Goal: Transaction & Acquisition: Obtain resource

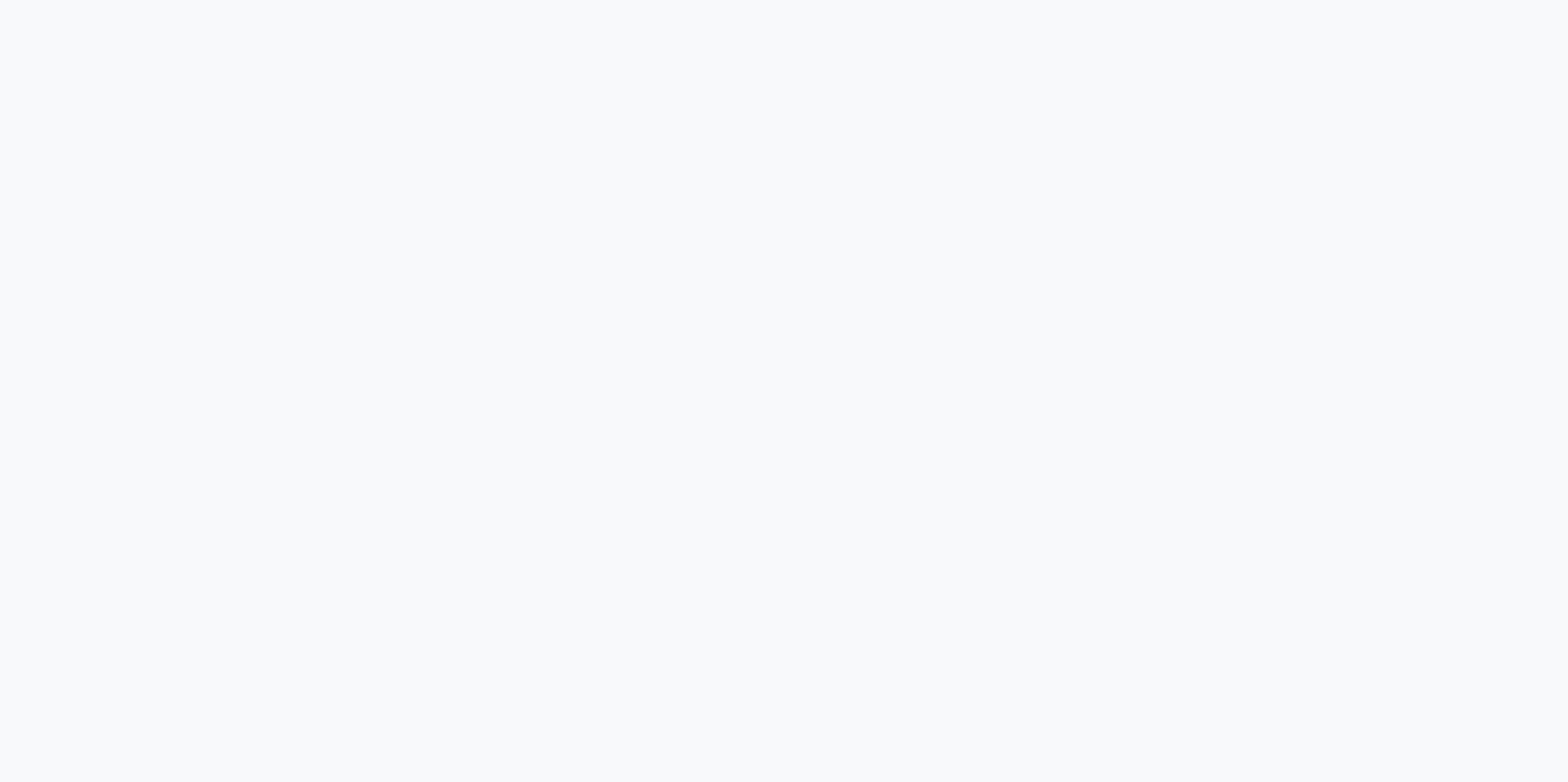
click at [470, 285] on div at bounding box center [784, 391] width 1568 height 782
drag, startPoint x: 1145, startPoint y: 273, endPoint x: 1284, endPoint y: 271, distance: 139.0
click at [1146, 273] on div at bounding box center [784, 391] width 1568 height 782
click at [1493, 271] on div at bounding box center [784, 391] width 1568 height 782
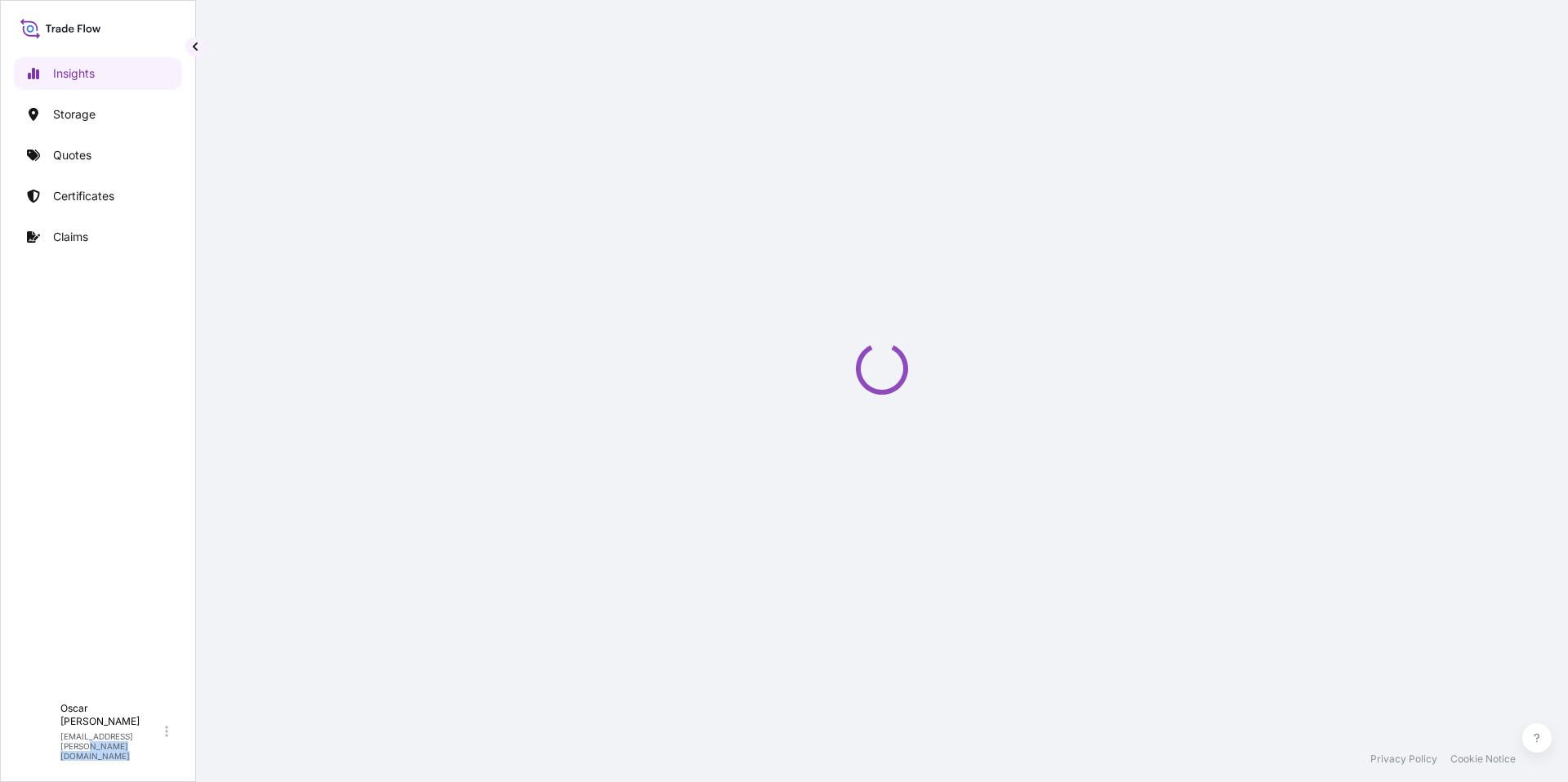
click at [1493, 272] on div at bounding box center [882, 368] width 1372 height 736
click at [1493, 272] on div "Loading" at bounding box center [882, 368] width 1307 height 736
click at [1465, 284] on div "Loading" at bounding box center [882, 368] width 1307 height 736
select select "2025"
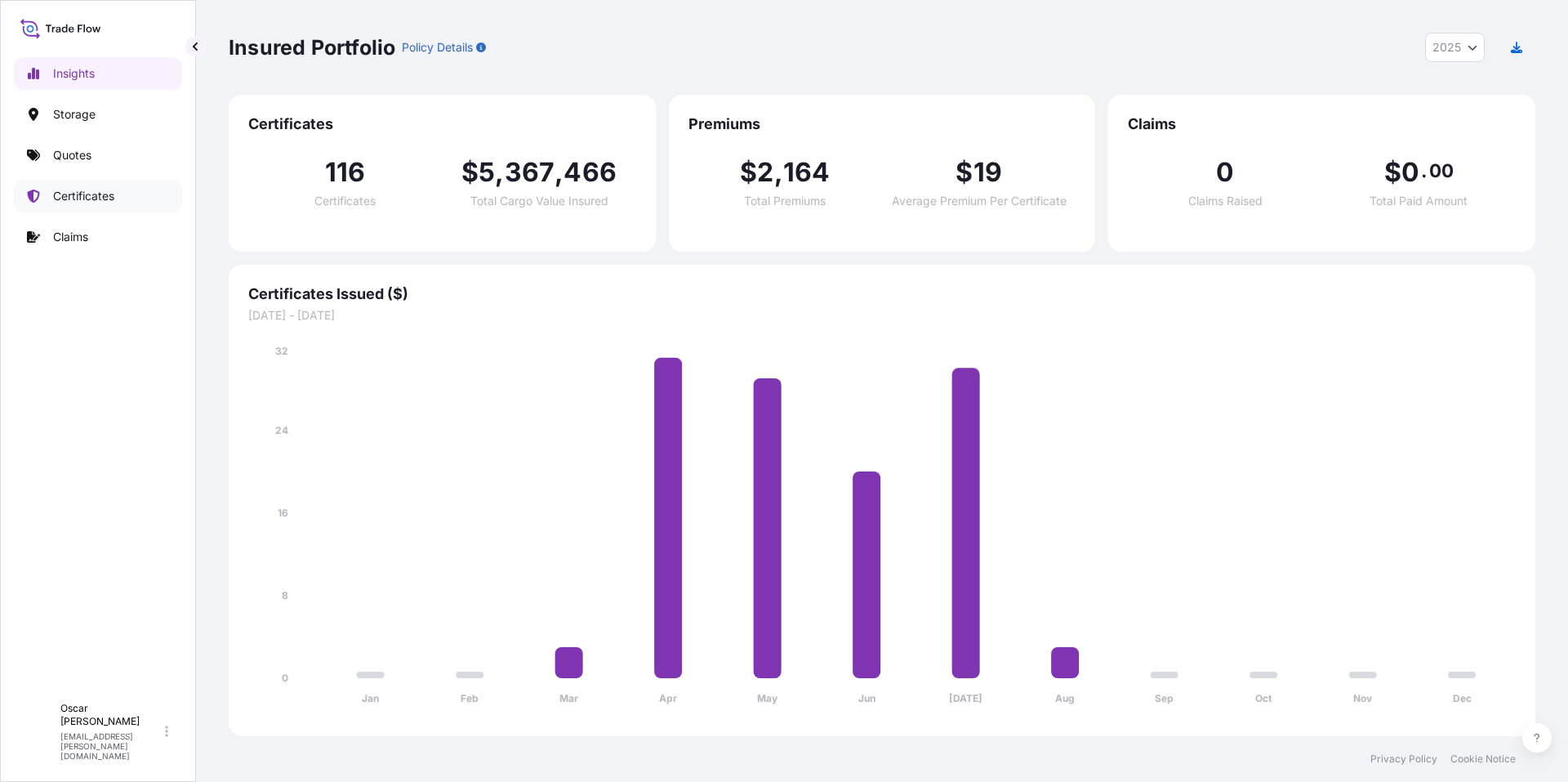
click at [77, 161] on p "Quotes" at bounding box center [72, 155] width 39 height 16
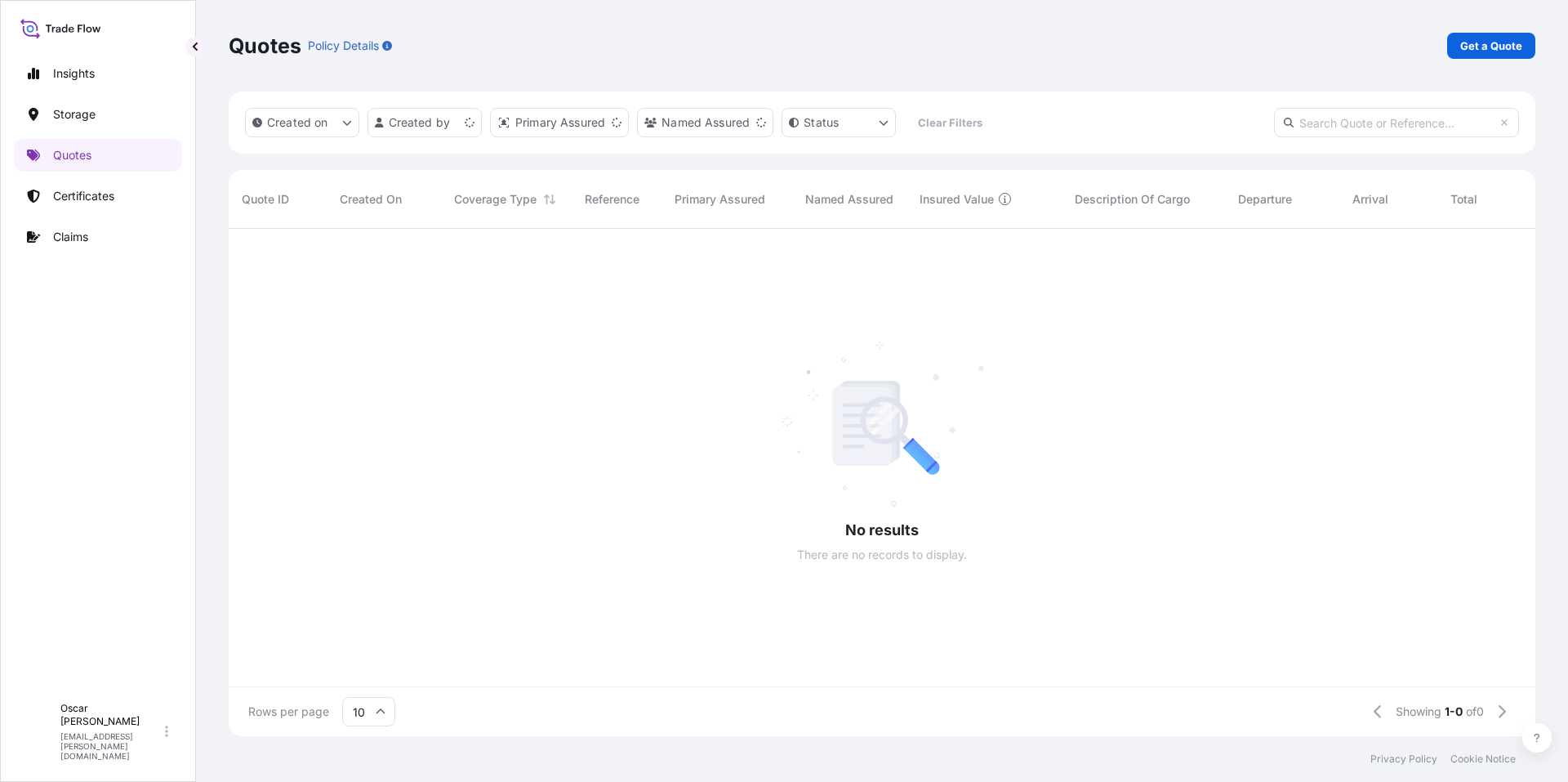
scroll to position [13, 13]
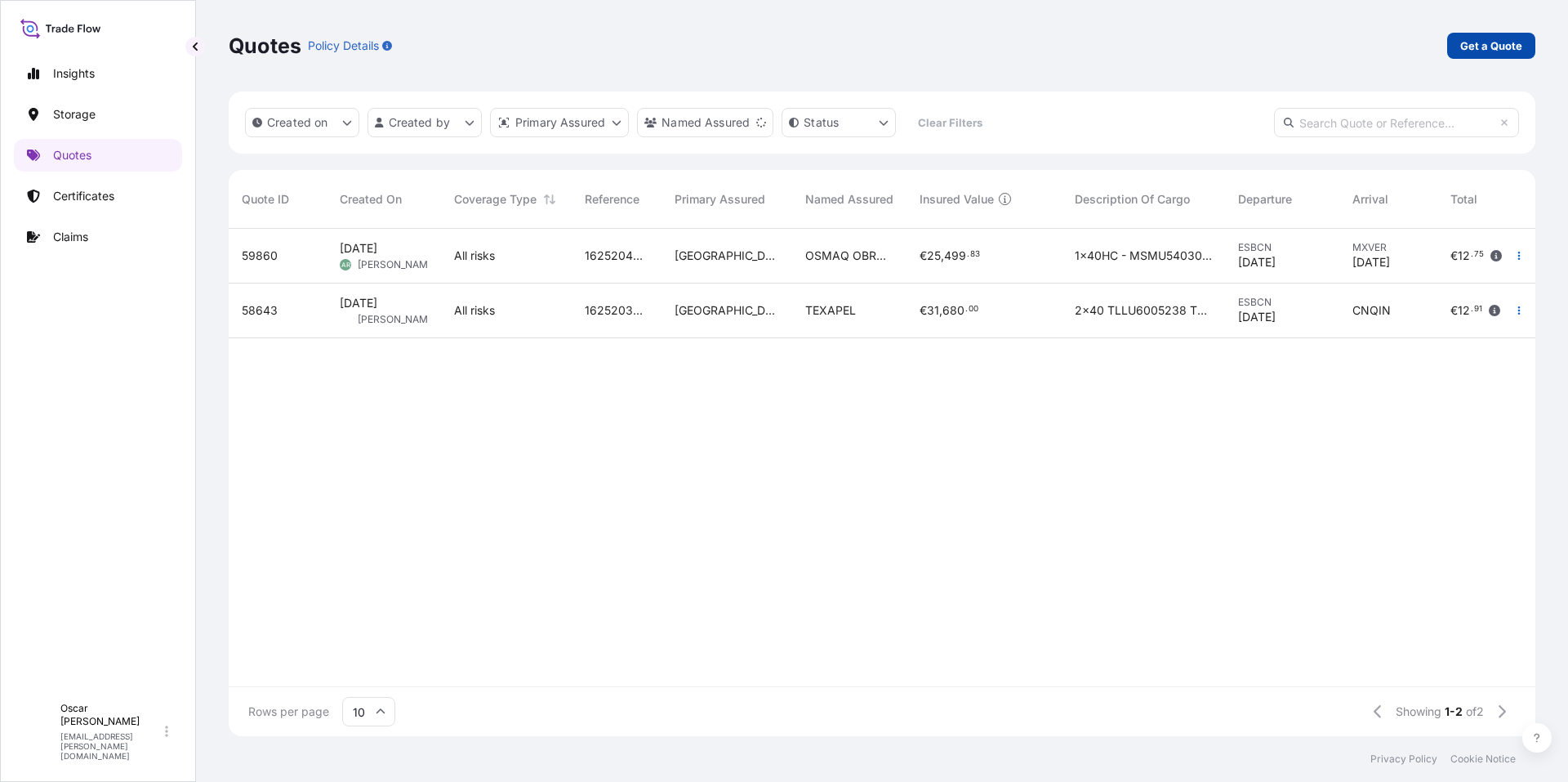
click at [1482, 48] on p "Get a Quote" at bounding box center [1492, 46] width 62 height 16
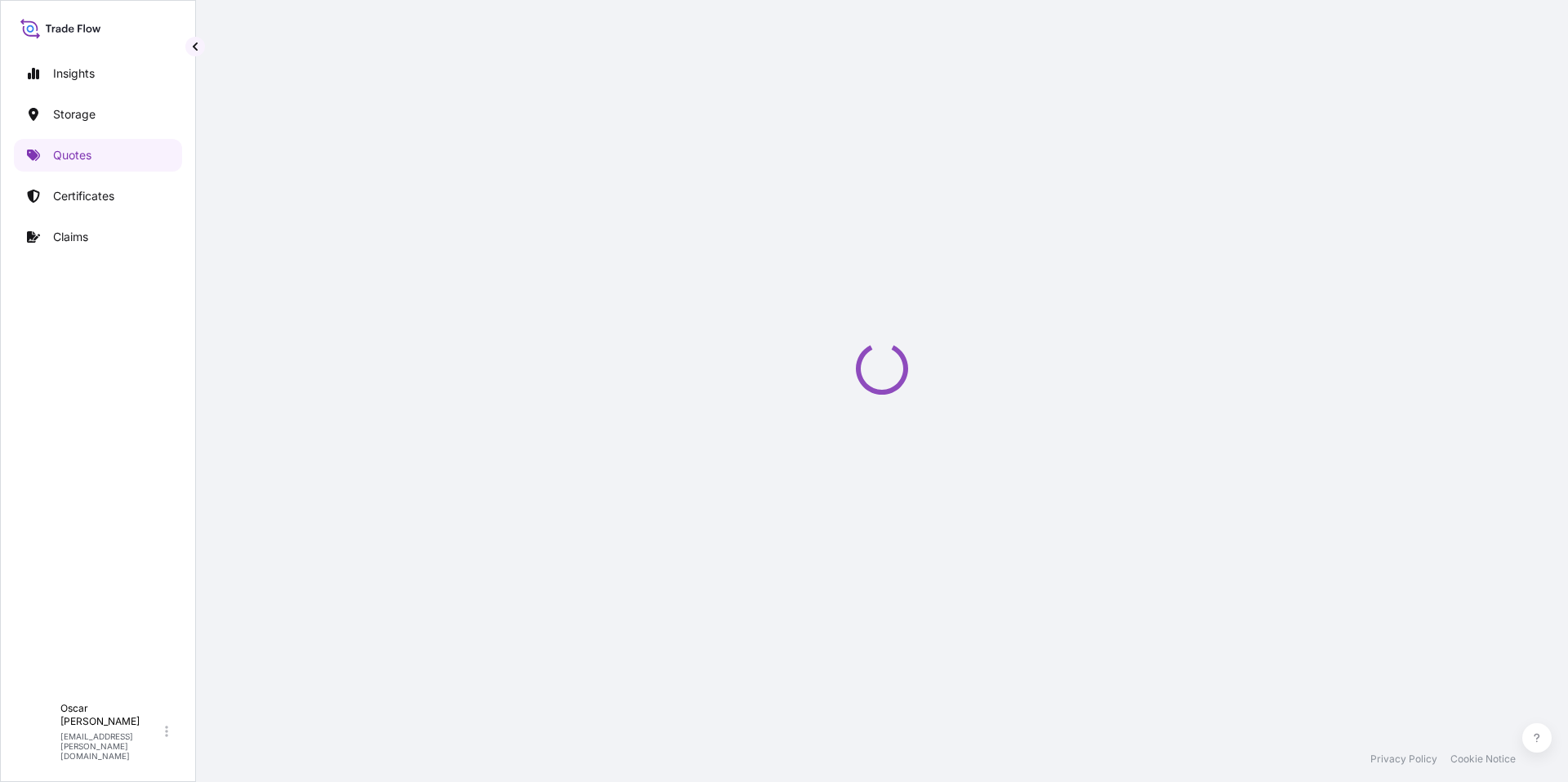
scroll to position [26, 0]
select select "Water"
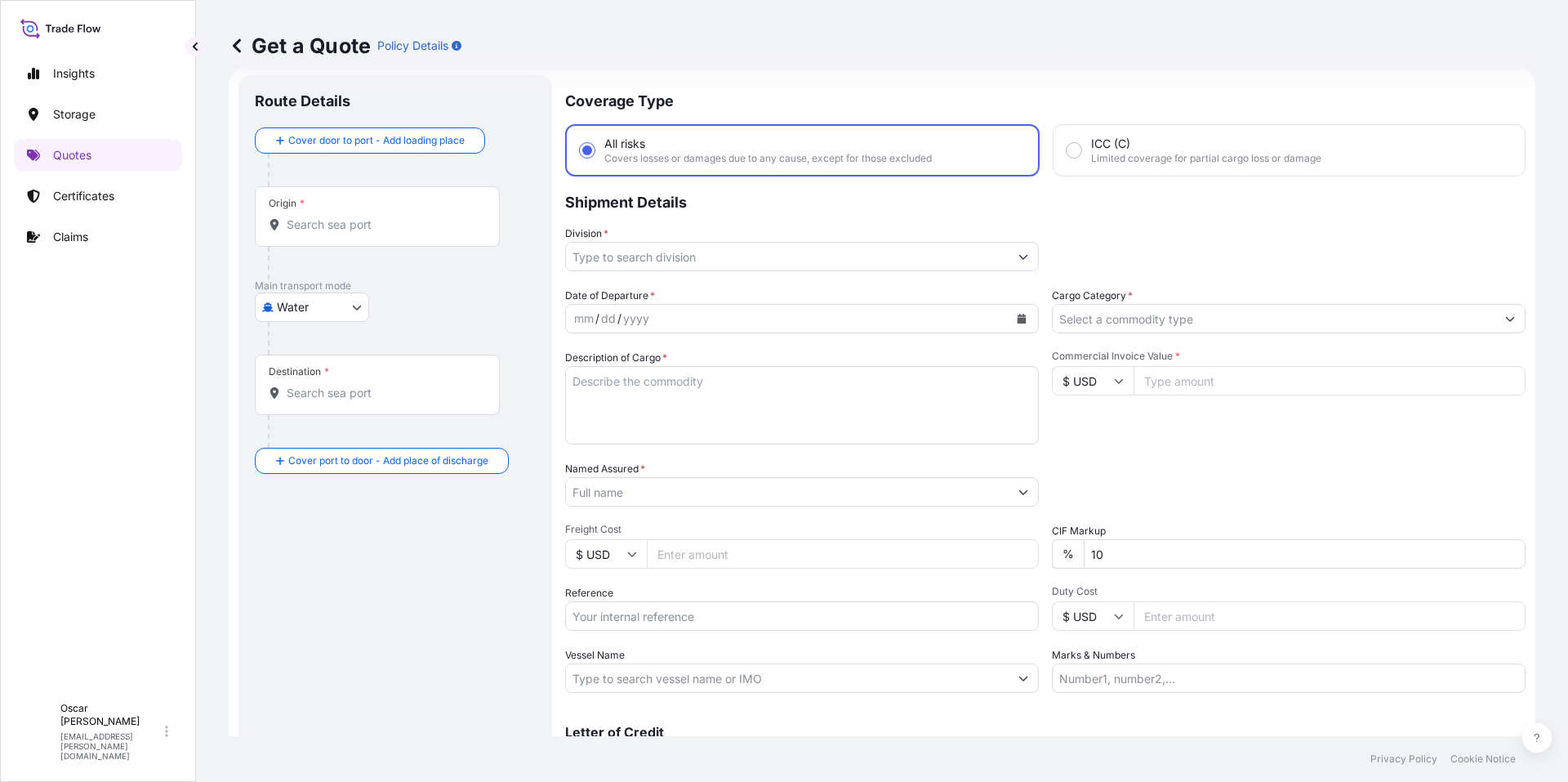
click at [330, 208] on div "Origin *" at bounding box center [377, 216] width 245 height 61
click at [330, 216] on input "Origin *" at bounding box center [383, 225] width 193 height 16
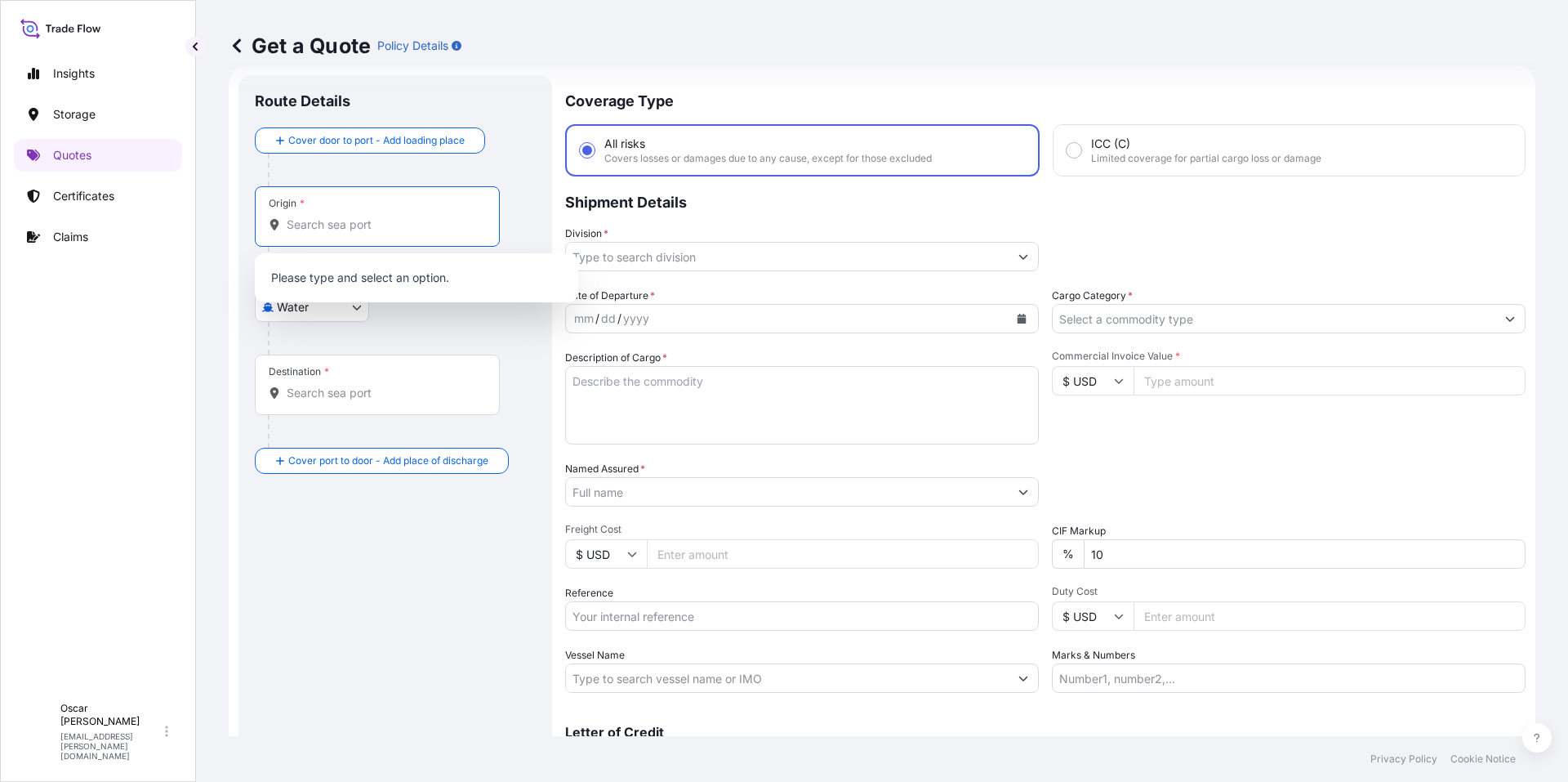
drag, startPoint x: 335, startPoint y: 224, endPoint x: 344, endPoint y: 221, distance: 9.5
click at [337, 224] on input "Origin *" at bounding box center [383, 225] width 193 height 16
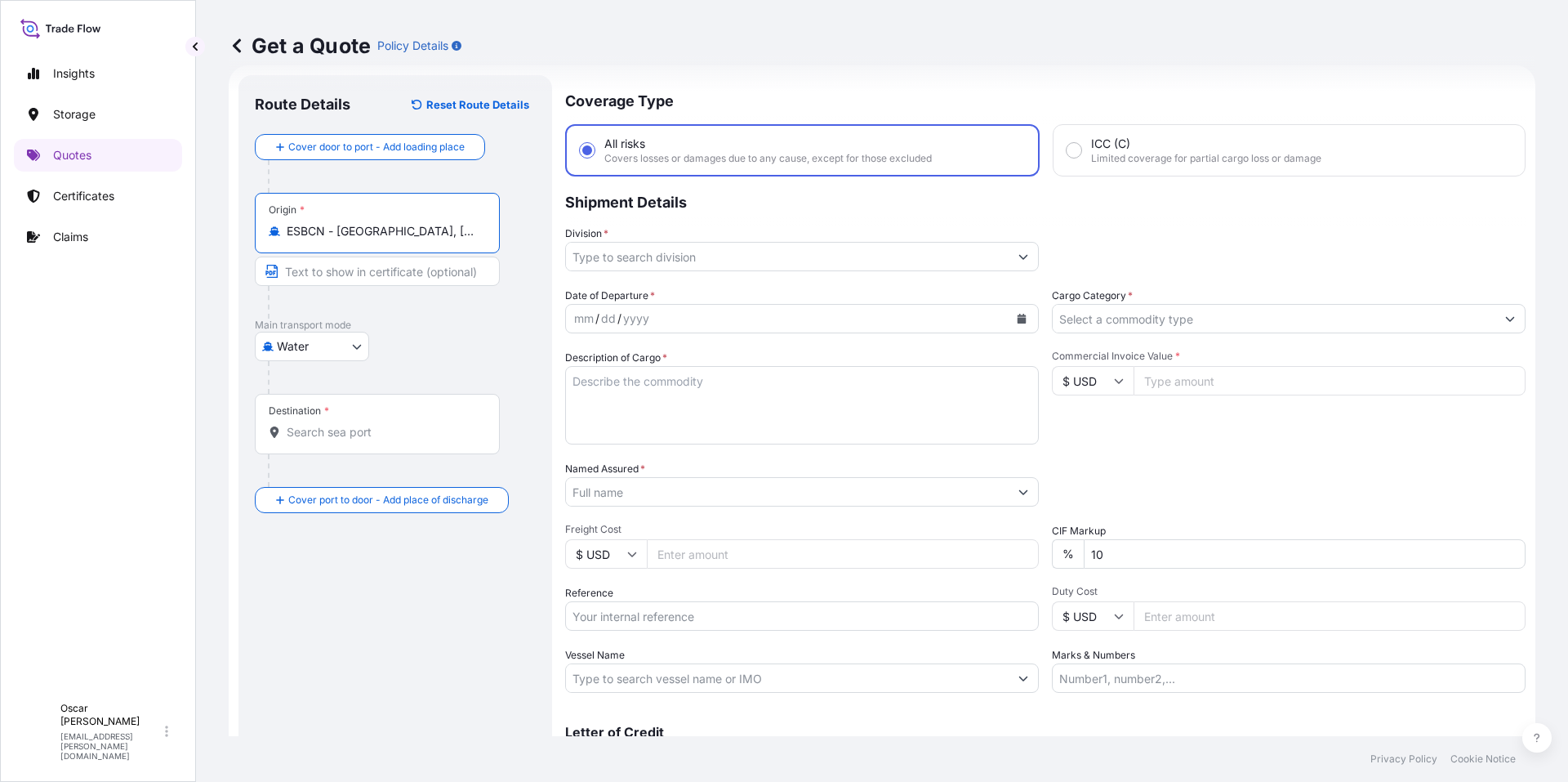
type input "ESBCN - [GEOGRAPHIC_DATA], [GEOGRAPHIC_DATA]"
click at [343, 434] on input "Destination *" at bounding box center [383, 432] width 193 height 16
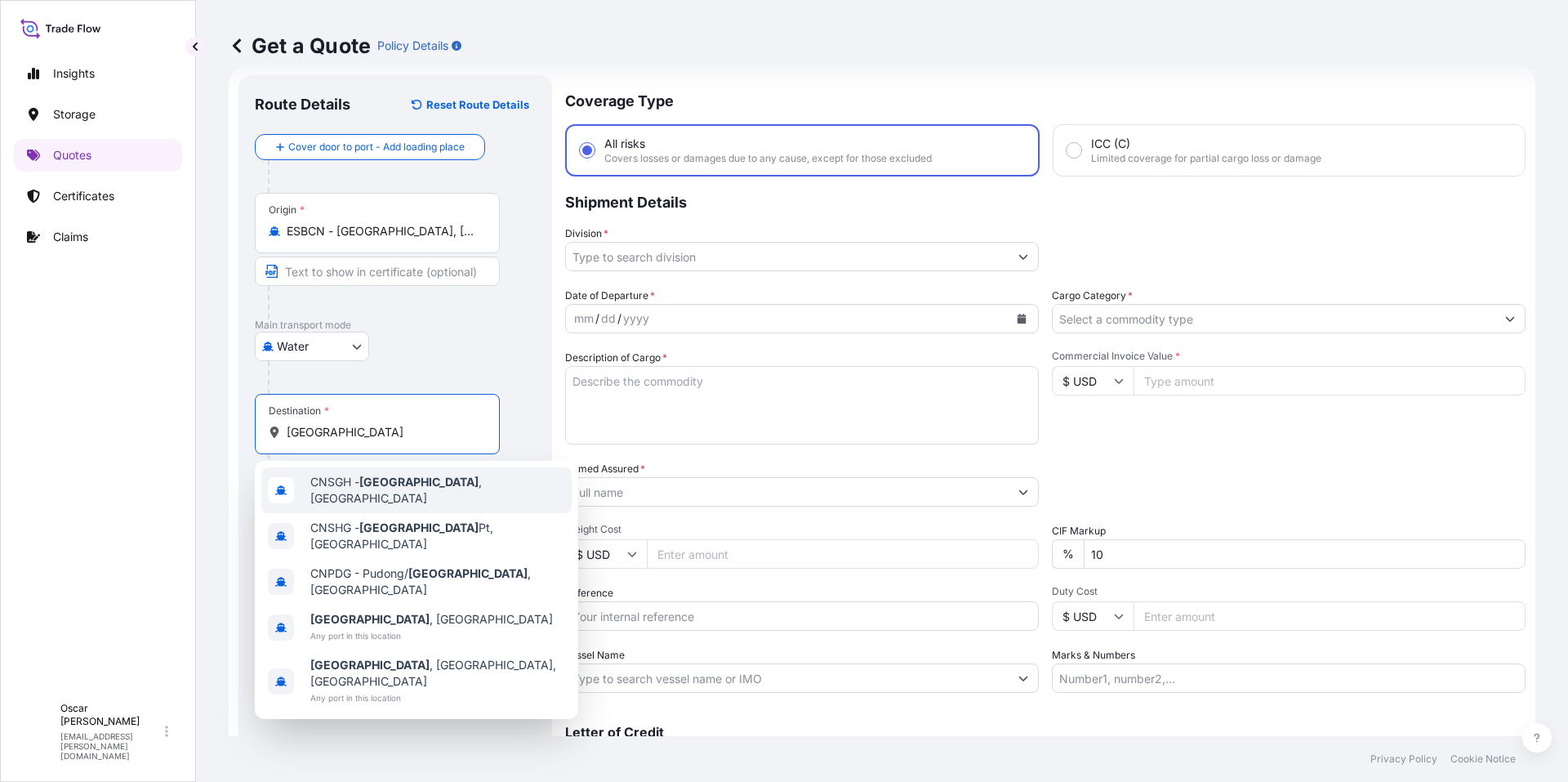
click at [400, 479] on span "CNSGH - [GEOGRAPHIC_DATA] , [GEOGRAPHIC_DATA]" at bounding box center [438, 490] width 255 height 33
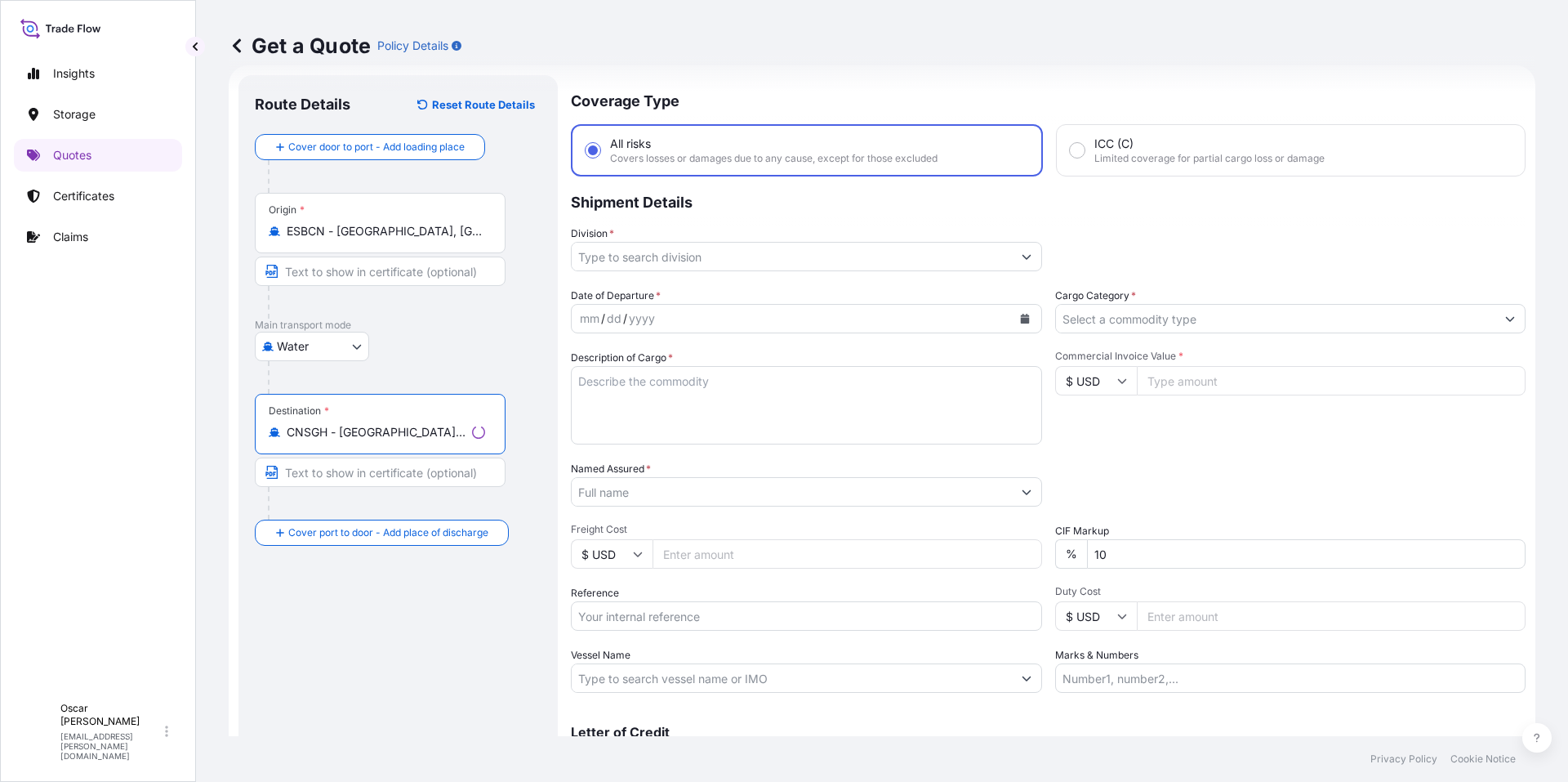
type input "CNSGH - [GEOGRAPHIC_DATA], [GEOGRAPHIC_DATA]"
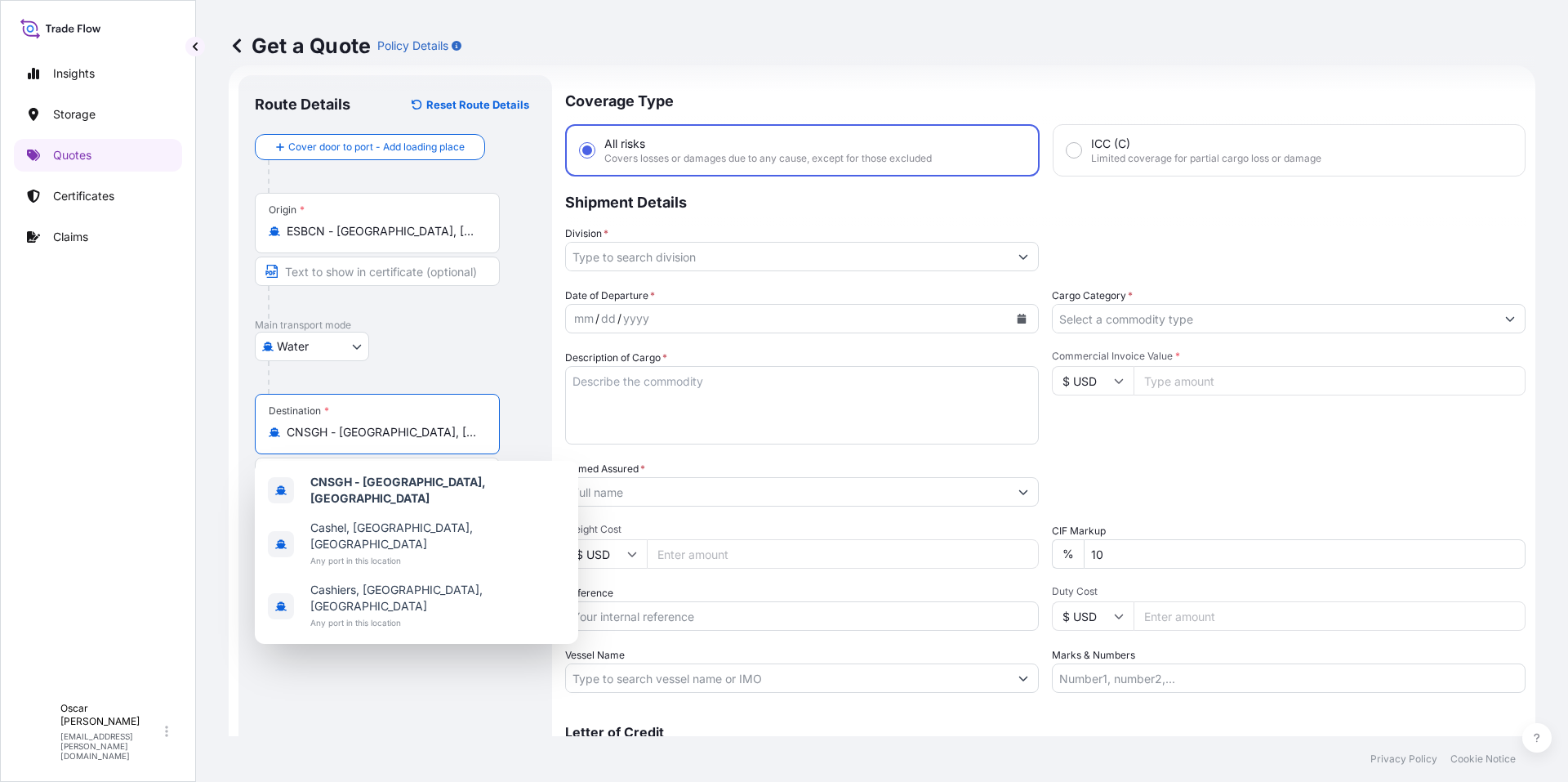
click at [1234, 244] on div "Division *" at bounding box center [1046, 248] width 961 height 46
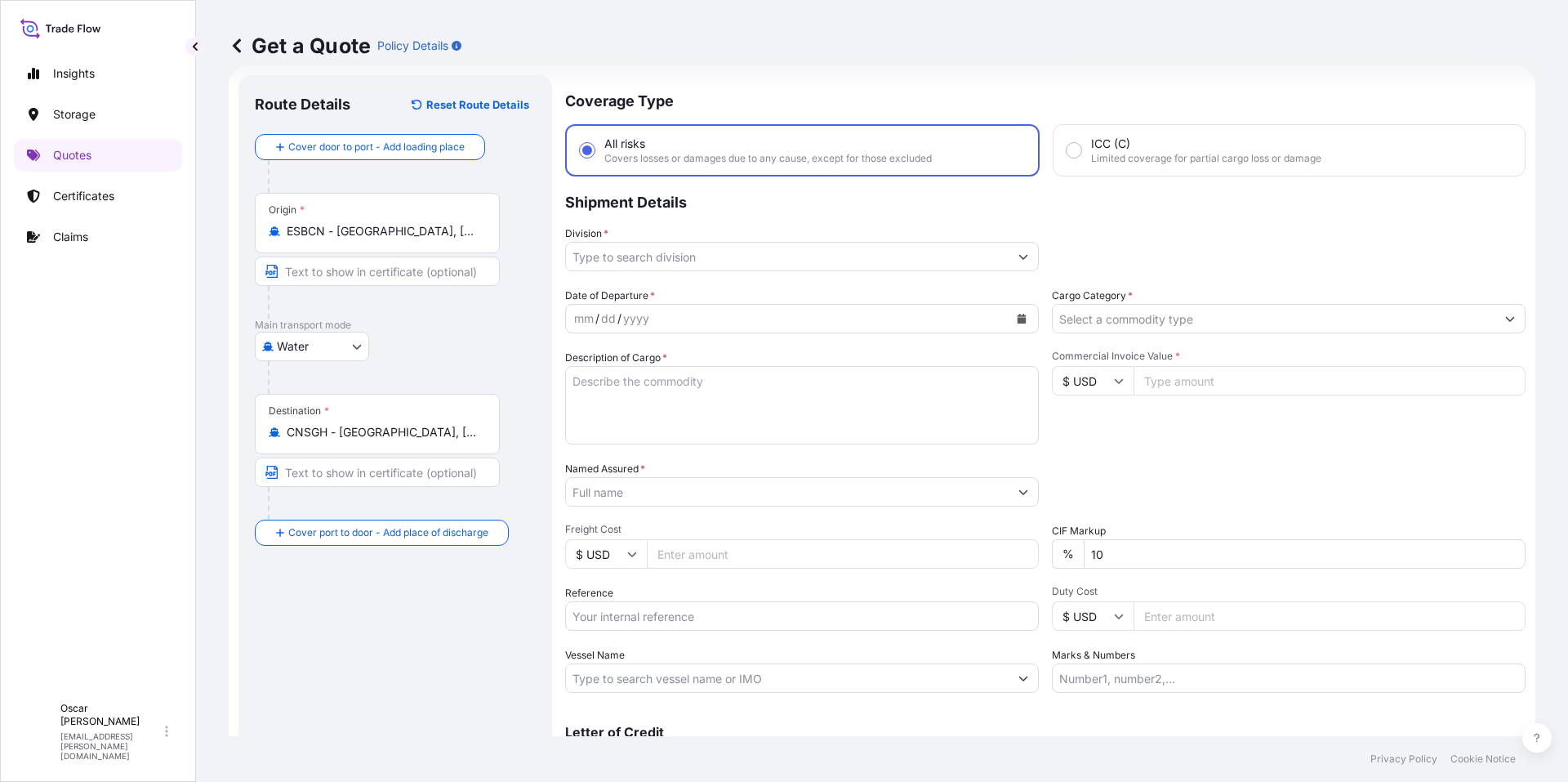
click at [999, 266] on input "Division *" at bounding box center [788, 257] width 443 height 30
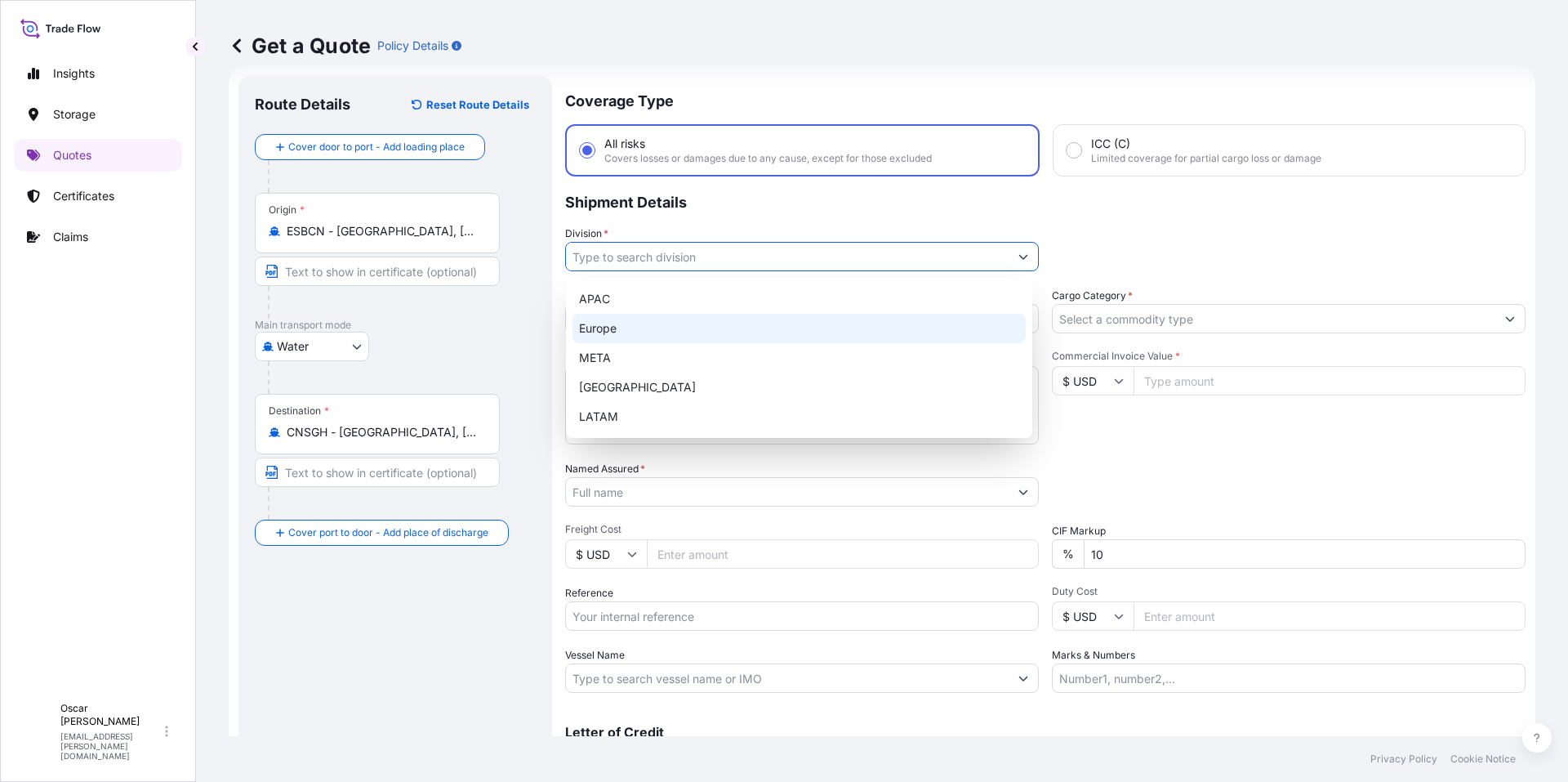
click at [627, 326] on div "Europe" at bounding box center [799, 329] width 453 height 30
type input "Europe"
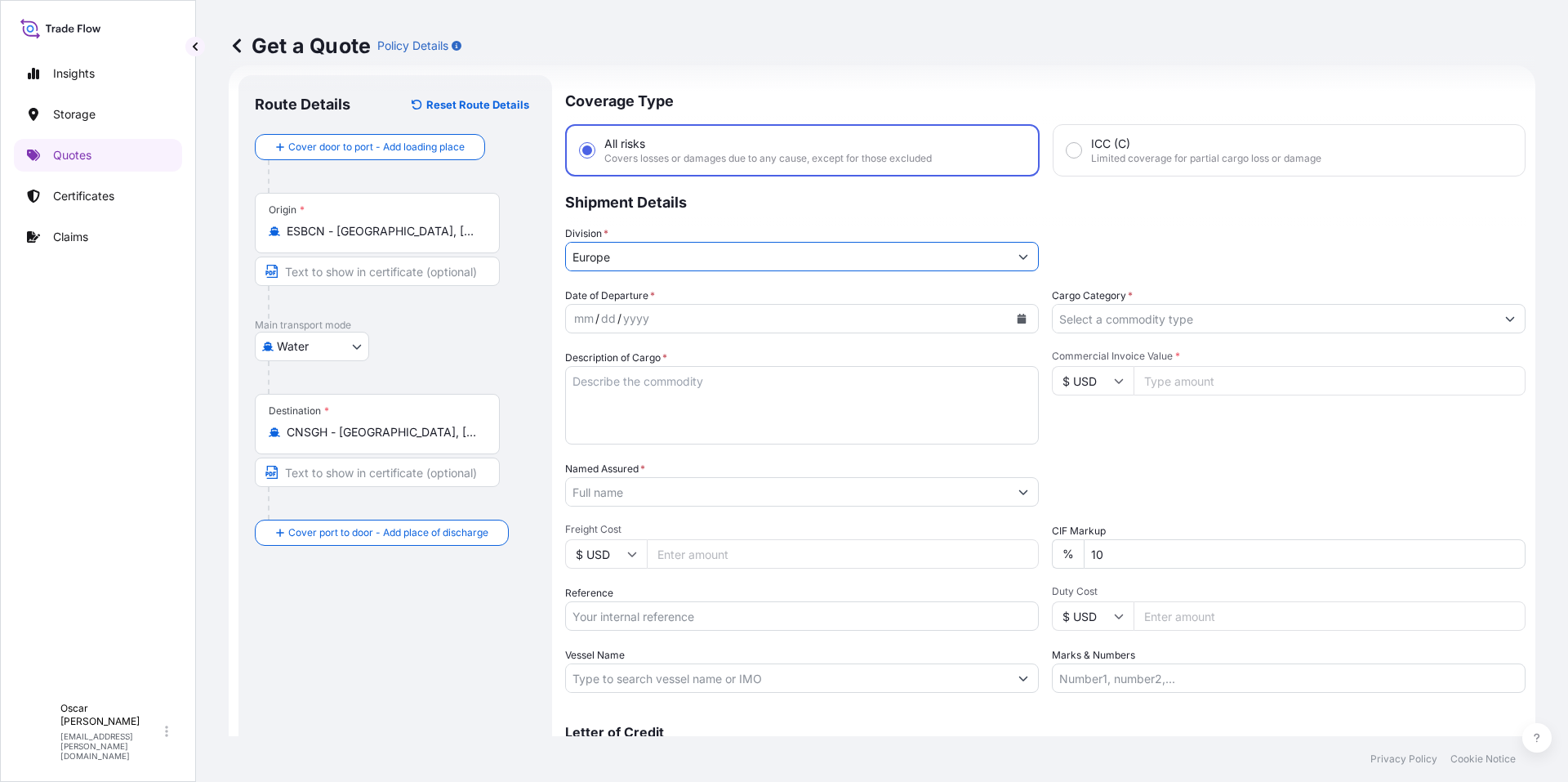
click at [1018, 322] on icon "Calendar" at bounding box center [1022, 319] width 9 height 10
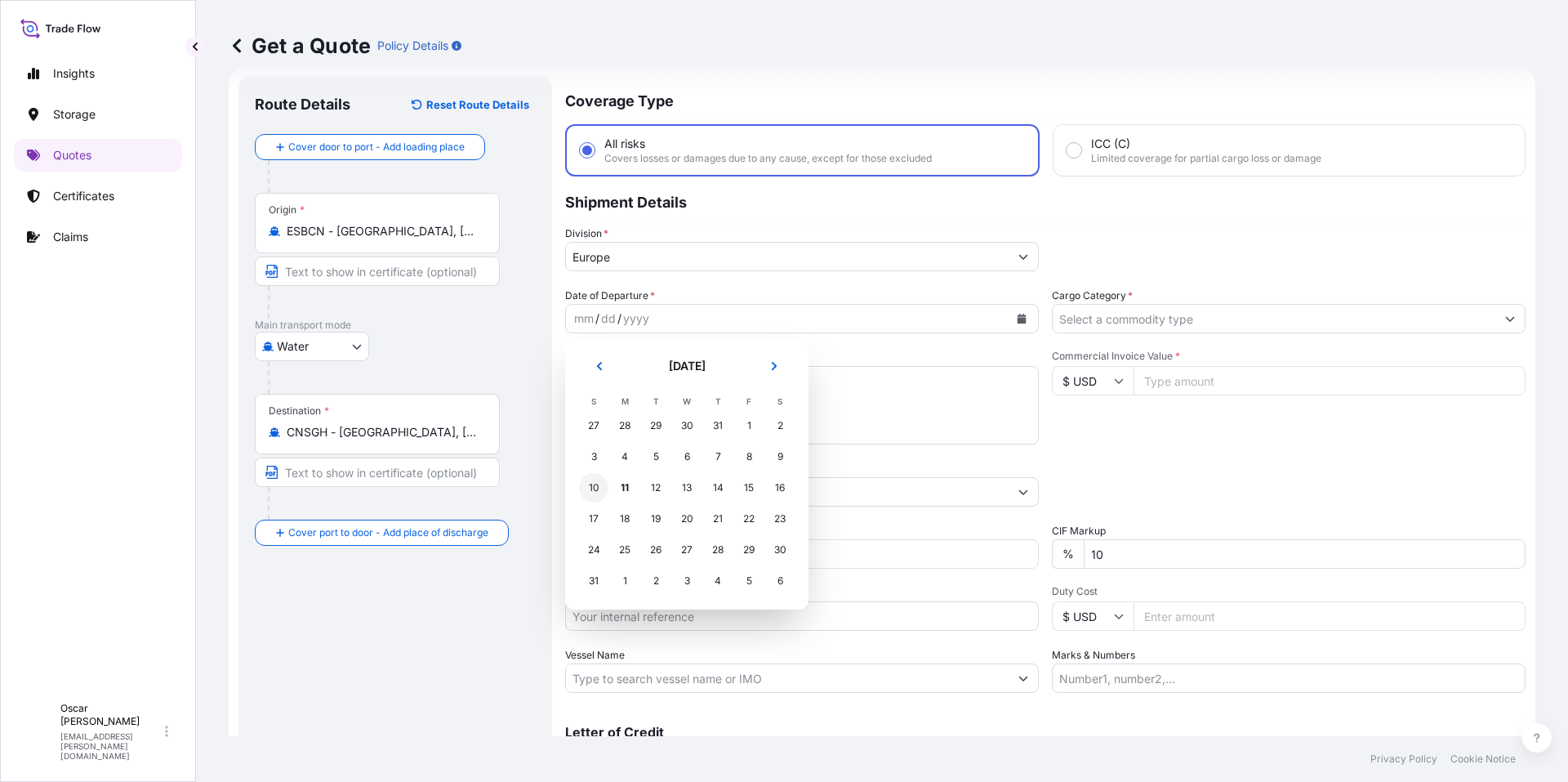
click at [600, 489] on div "10" at bounding box center [594, 488] width 30 height 30
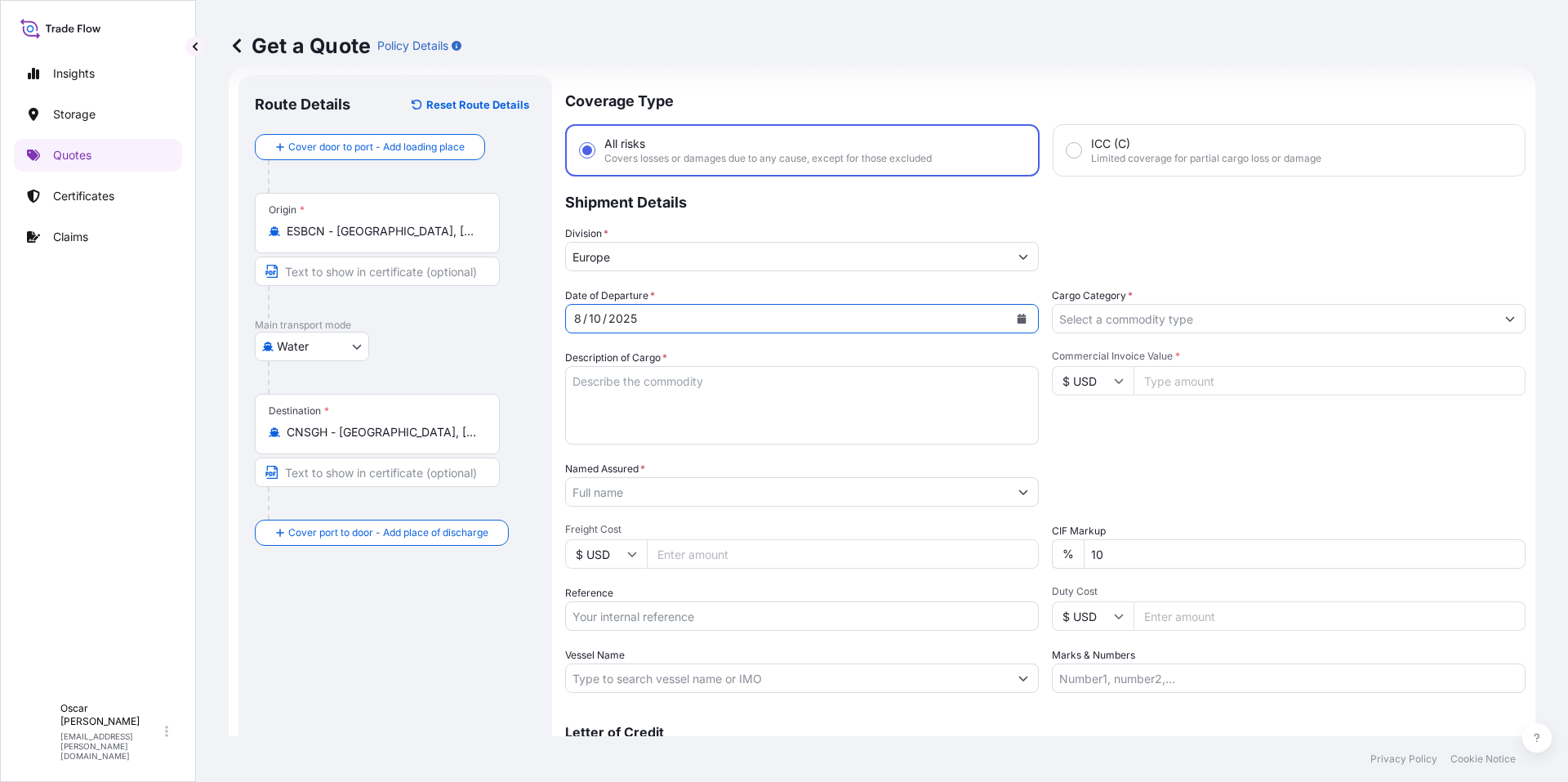
click at [1155, 323] on input "Cargo Category *" at bounding box center [1275, 319] width 443 height 30
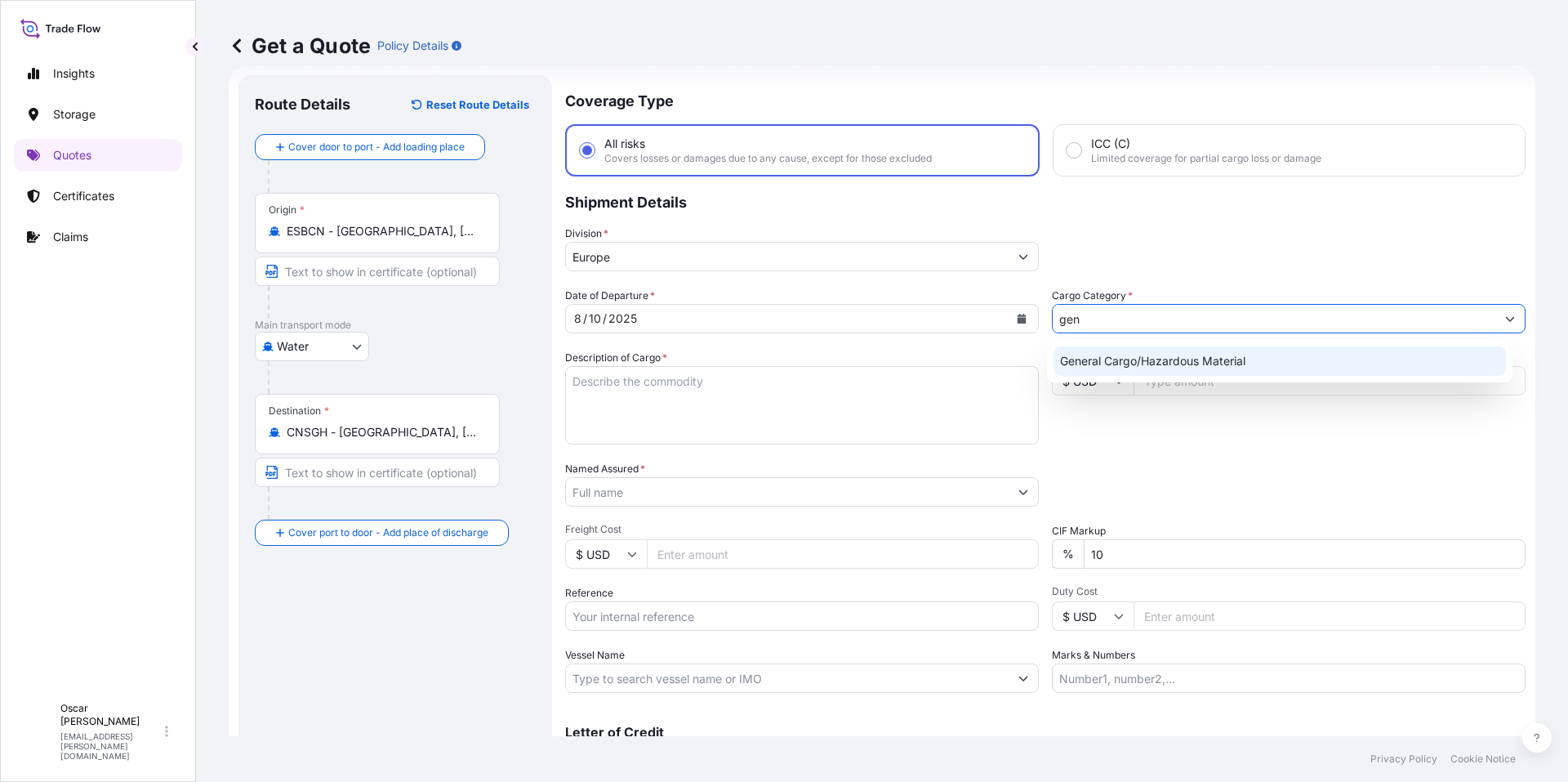
click at [1130, 377] on div "General Cargo/Hazardous Material" at bounding box center [1280, 361] width 466 height 43
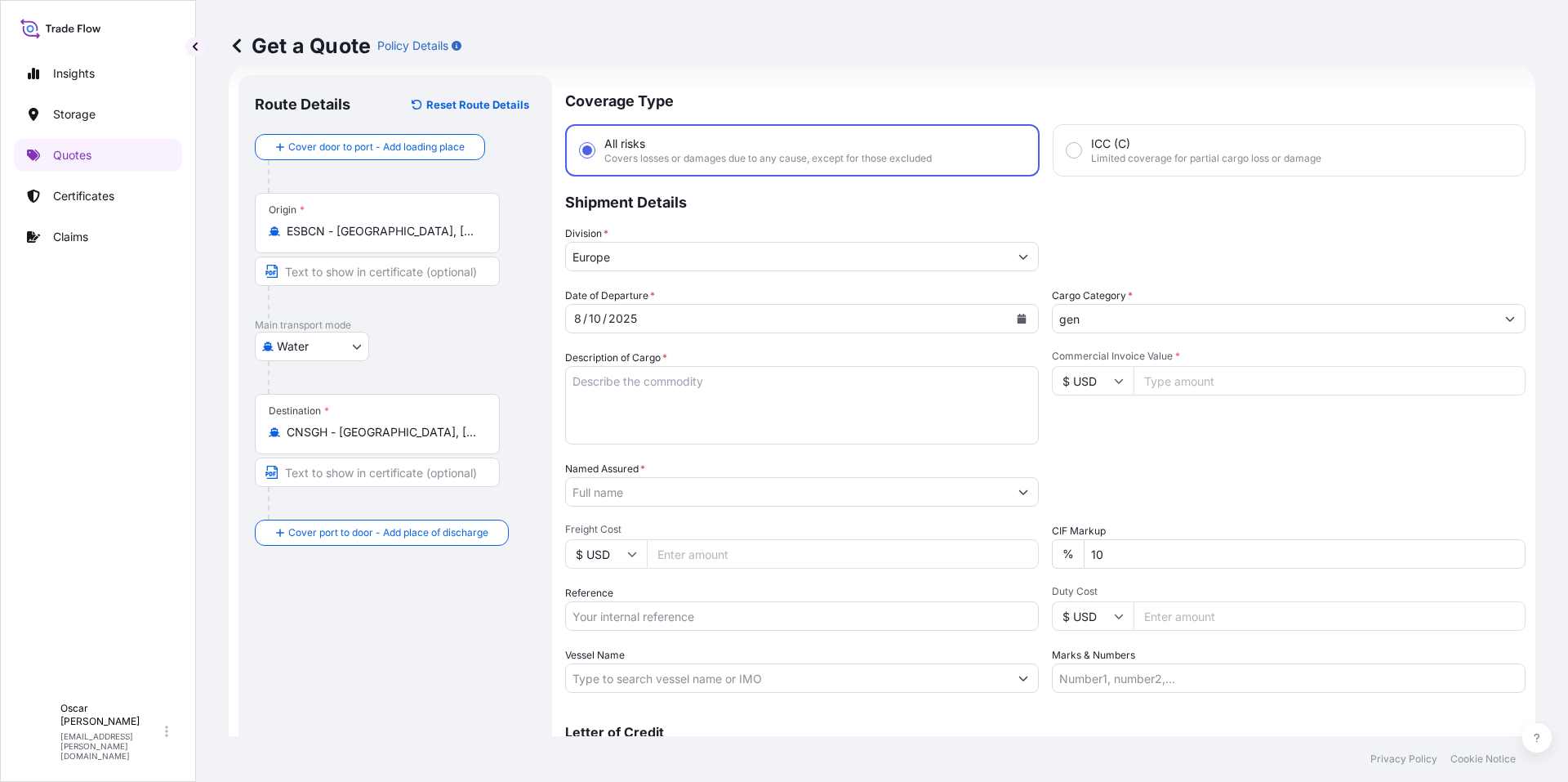
click at [1159, 328] on input "gen" at bounding box center [1275, 319] width 443 height 30
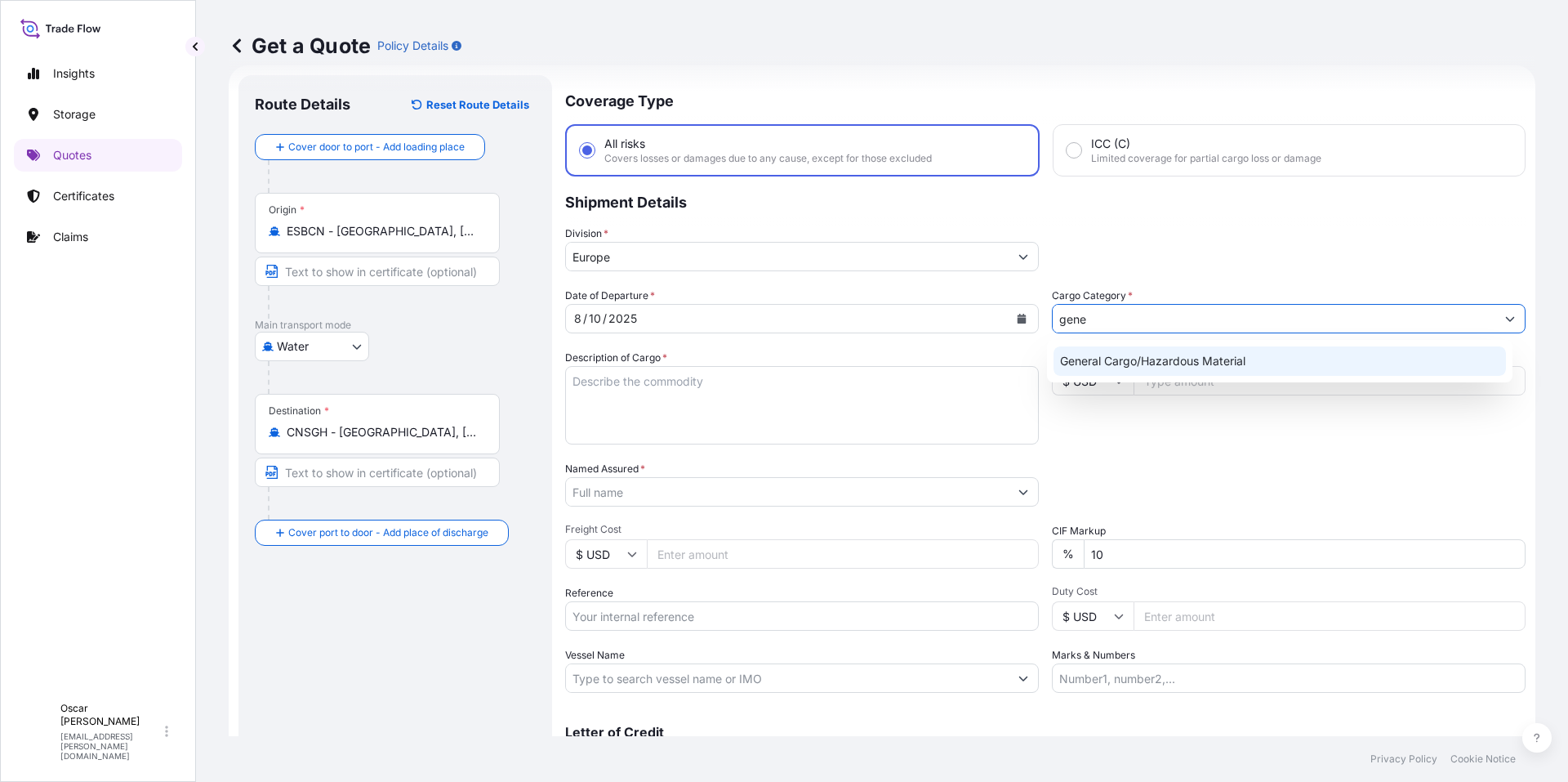
click at [1134, 355] on div "General Cargo/Hazardous Material" at bounding box center [1280, 361] width 453 height 30
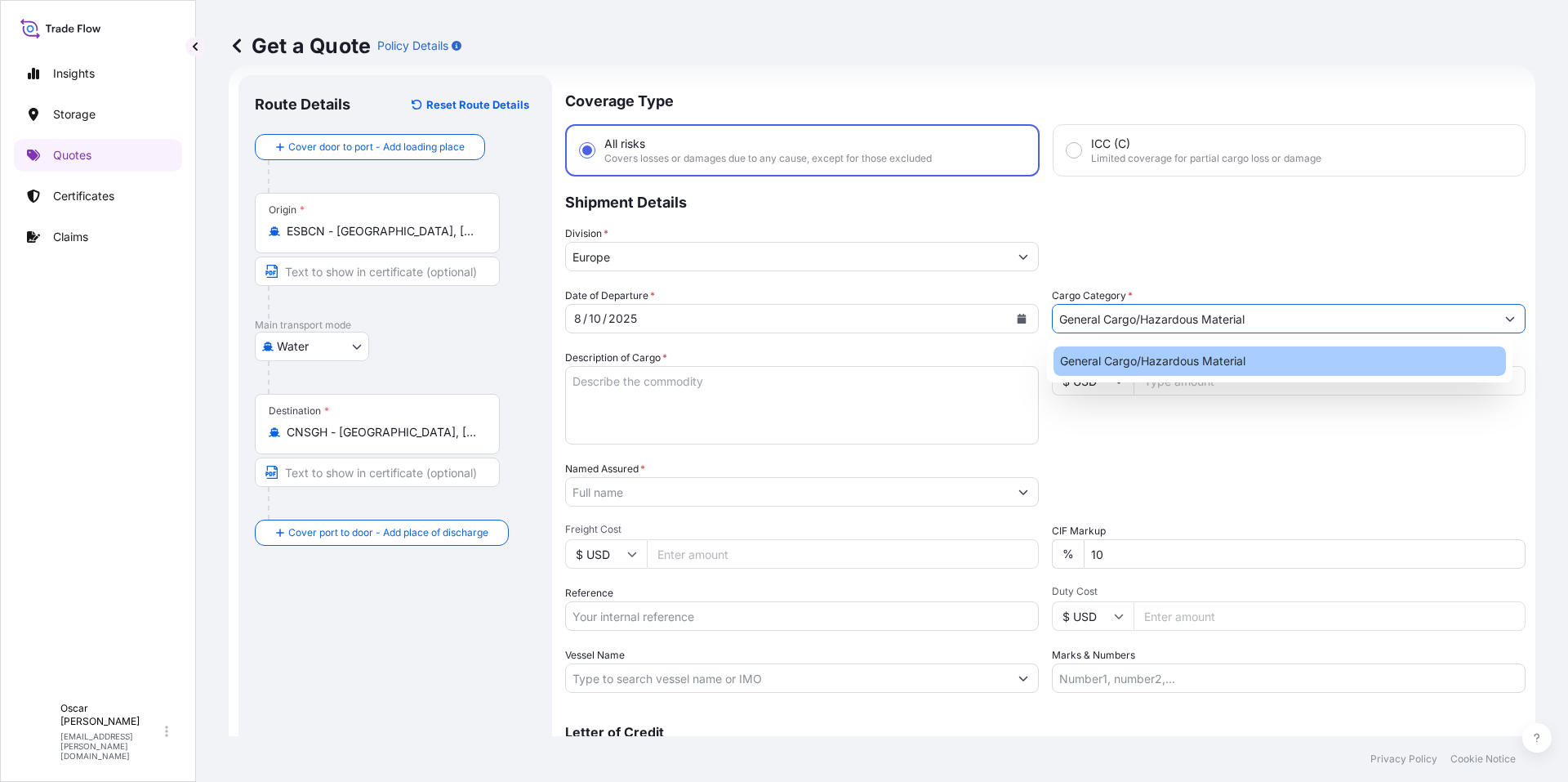
type input "General Cargo/Hazardous Material"
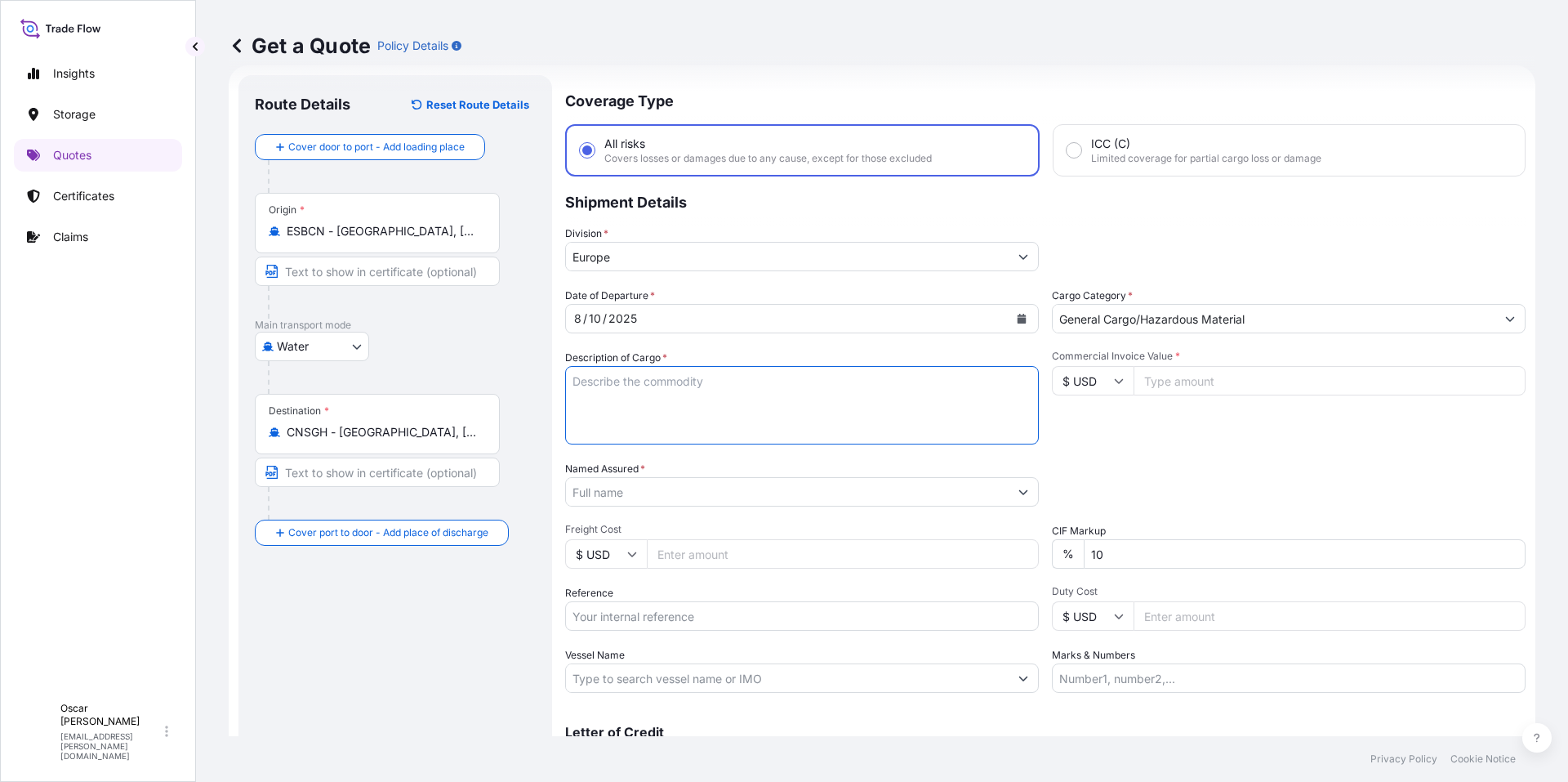
click at [770, 370] on textarea "Description of Cargo *" at bounding box center [802, 405] width 474 height 79
click at [653, 379] on textarea "Description of Cargo *" at bounding box center [802, 405] width 474 height 79
paste textarea "1x40 GROSS: 23.655 KGS YMMU4045567 NET: 22.050 KGS 30 PACKAGES LEATHER AUXILIAR…"
drag, startPoint x: 603, startPoint y: 382, endPoint x: 796, endPoint y: 391, distance: 193.2
click at [795, 392] on textarea "1x40 GROSS: 23.655 KGS YMMU4045567 NET: 22.050 KGS 30 PACKAGES LEATHER AUXILIAR…" at bounding box center [802, 405] width 474 height 79
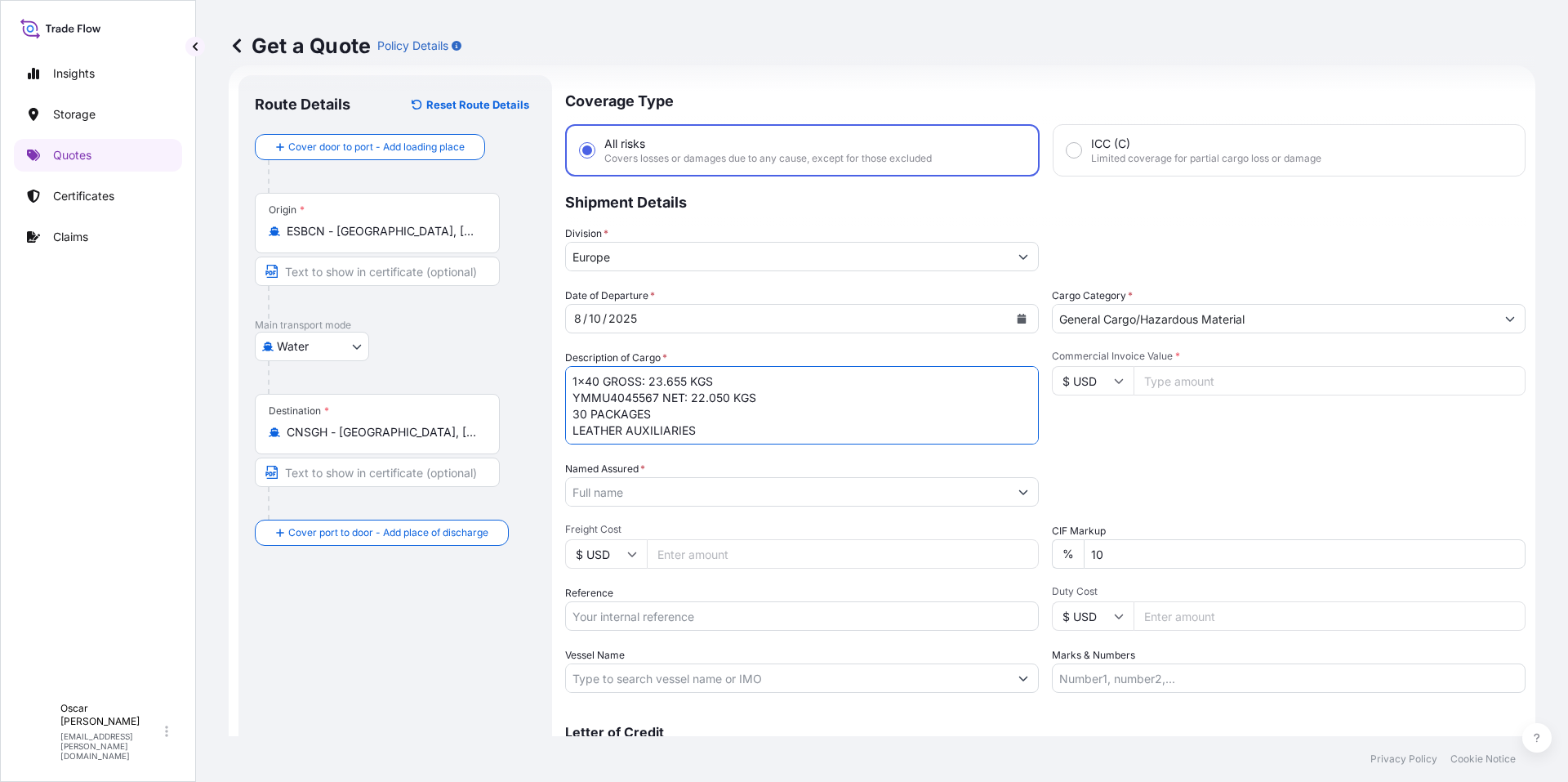
click at [703, 388] on textarea "1x40 GROSS: 23.655 KGS YMMU4045567 NET: 22.050 KGS 30 PACKAGES LEATHER AUXILIAR…" at bounding box center [802, 405] width 474 height 79
drag, startPoint x: 603, startPoint y: 378, endPoint x: 770, endPoint y: 380, distance: 167.0
click at [770, 380] on textarea "1x40 GROSS: 23.655 KGS YMMU4045567 NET: 22.050 KGS 30 PACKAGES LEATHER AUXILIAR…" at bounding box center [802, 405] width 474 height 79
click at [720, 424] on textarea "1x40 YMMU4045567 NET: 22.050 KGS 30 PACKAGES LEATHER AUXILIARIES" at bounding box center [802, 405] width 474 height 79
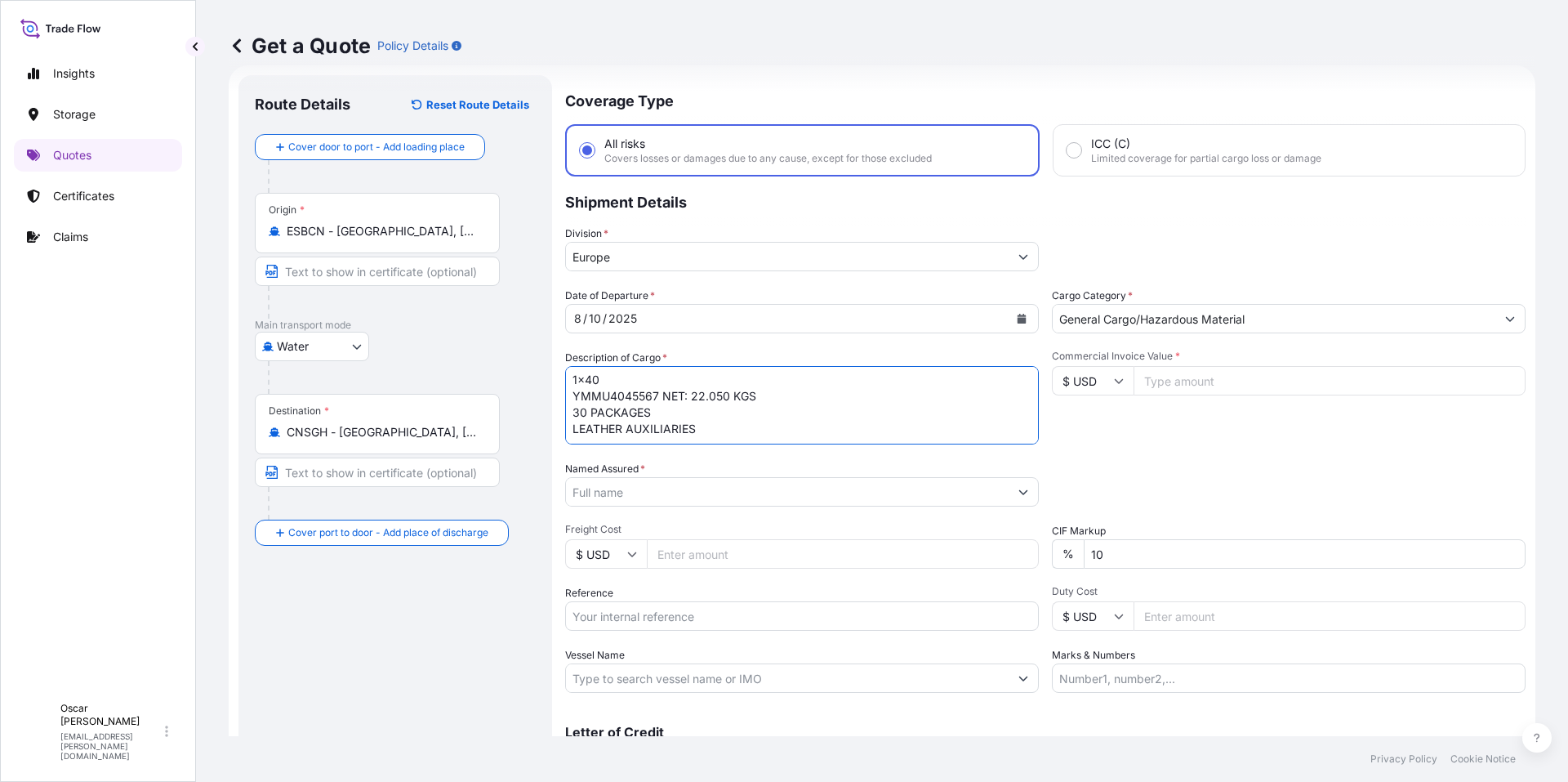
paste textarea "GROSS: 23.655 KGS"
drag, startPoint x: 689, startPoint y: 386, endPoint x: 785, endPoint y: 386, distance: 96.0
click at [784, 386] on textarea "1x40 YMMU4045567 NET: 22.050 KGS 30 PACKAGES LEATHER AUXILIARIES GROSS: 23.655 …" at bounding box center [802, 405] width 474 height 79
click at [699, 436] on textarea "1x40 YMMU4045567 30 PACKAGES LEATHER AUXILIARIES GROSS: 23.655 KGS" at bounding box center [802, 405] width 474 height 79
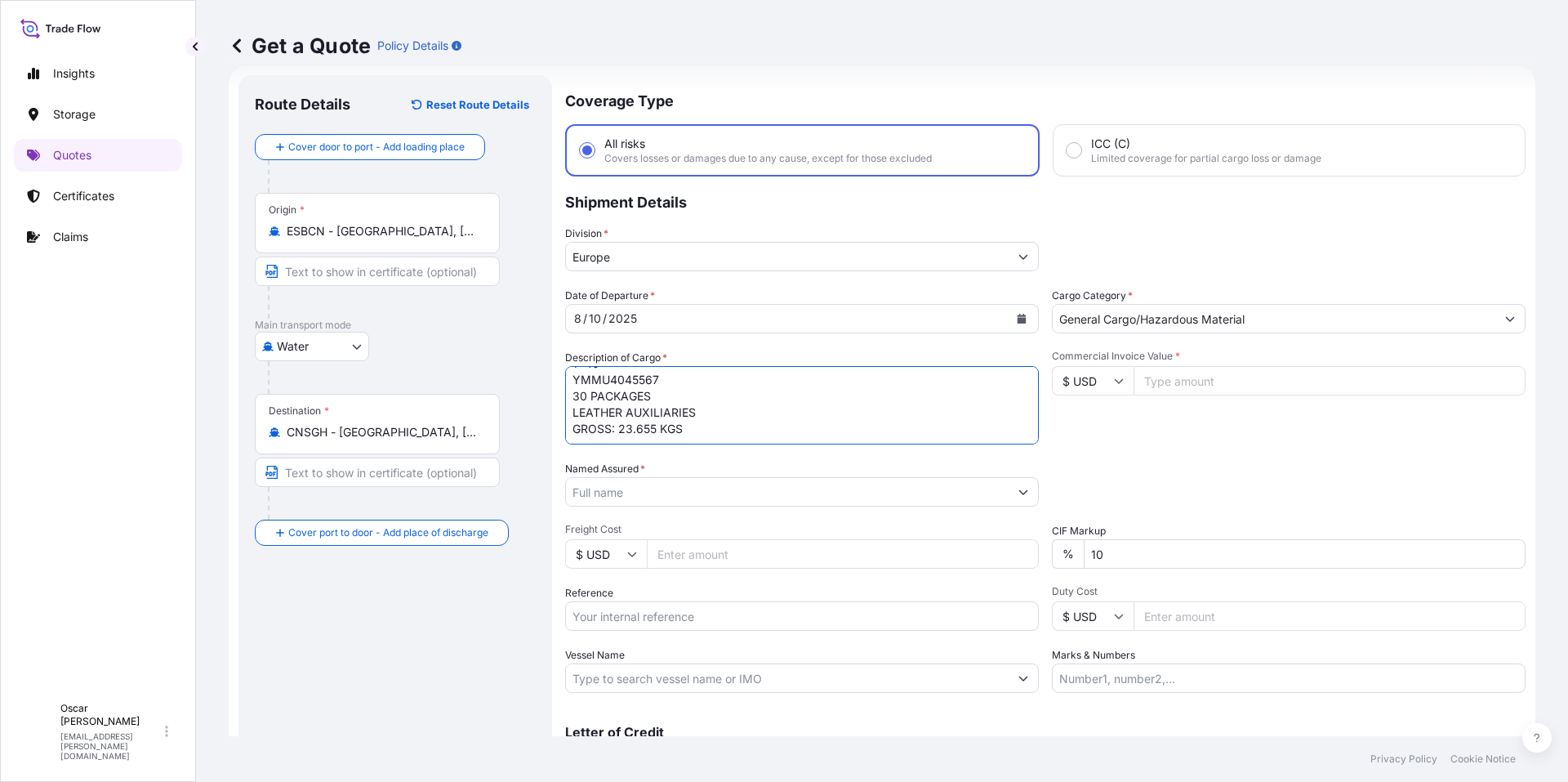
paste textarea "NET: 22.050 KGS"
type textarea "1x40 YMMU4045567 30 PACKAGES LEATHER AUXILIARIES GROSS: 23.655 KGS NET: 22.050 …"
click at [1075, 374] on input "$ USD" at bounding box center [1093, 380] width 82 height 30
click at [1081, 417] on div "€ EUR" at bounding box center [1088, 425] width 69 height 31
type input "€ EUR"
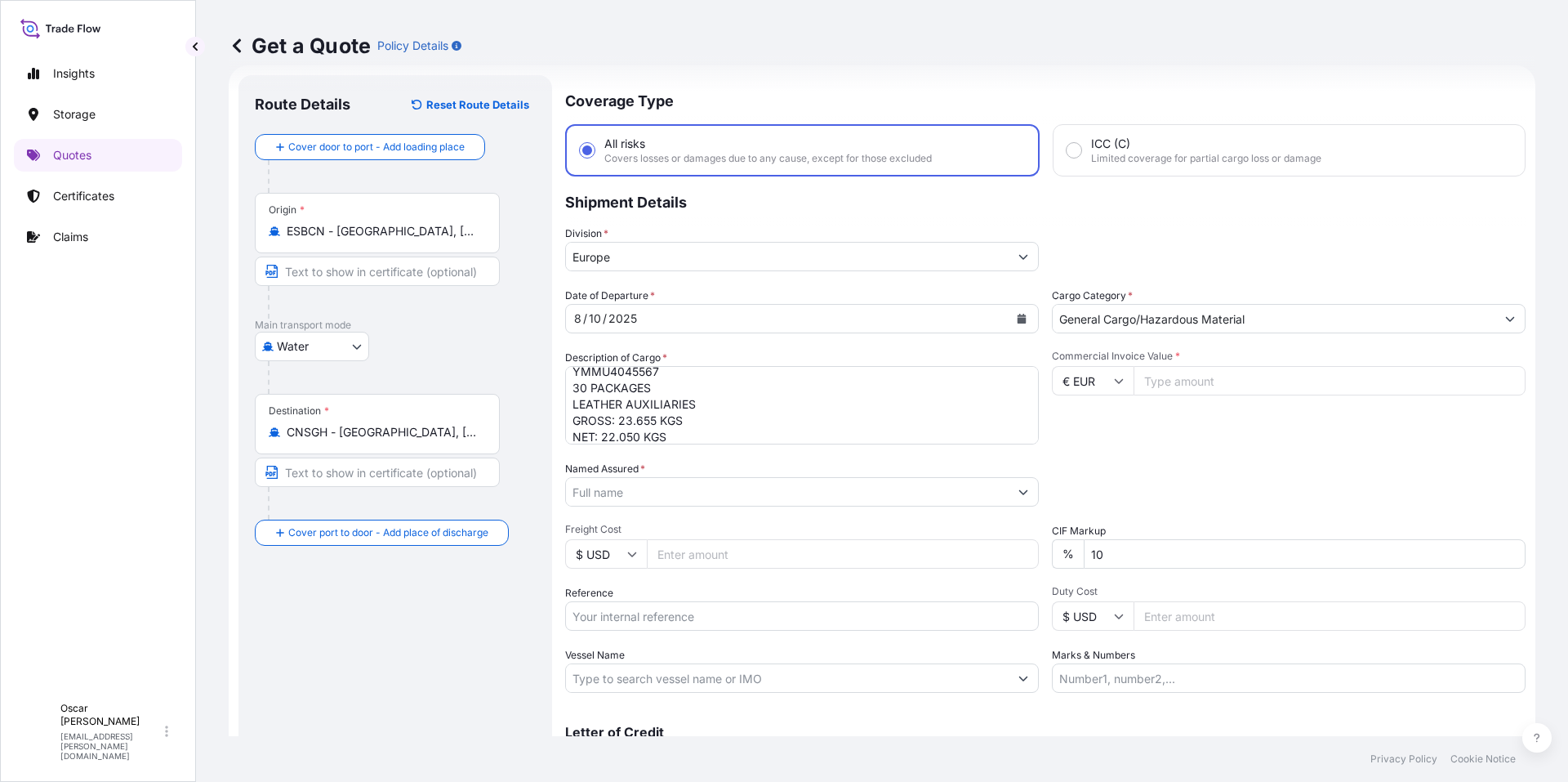
click at [1174, 378] on input "Commercial Invoice Value *" at bounding box center [1329, 380] width 392 height 30
type input "32377.5"
click at [1188, 416] on div "Commercial Invoice Value * € EUR 32377.5" at bounding box center [1289, 398] width 474 height 95
click at [691, 500] on input "Named Assured *" at bounding box center [788, 492] width 443 height 30
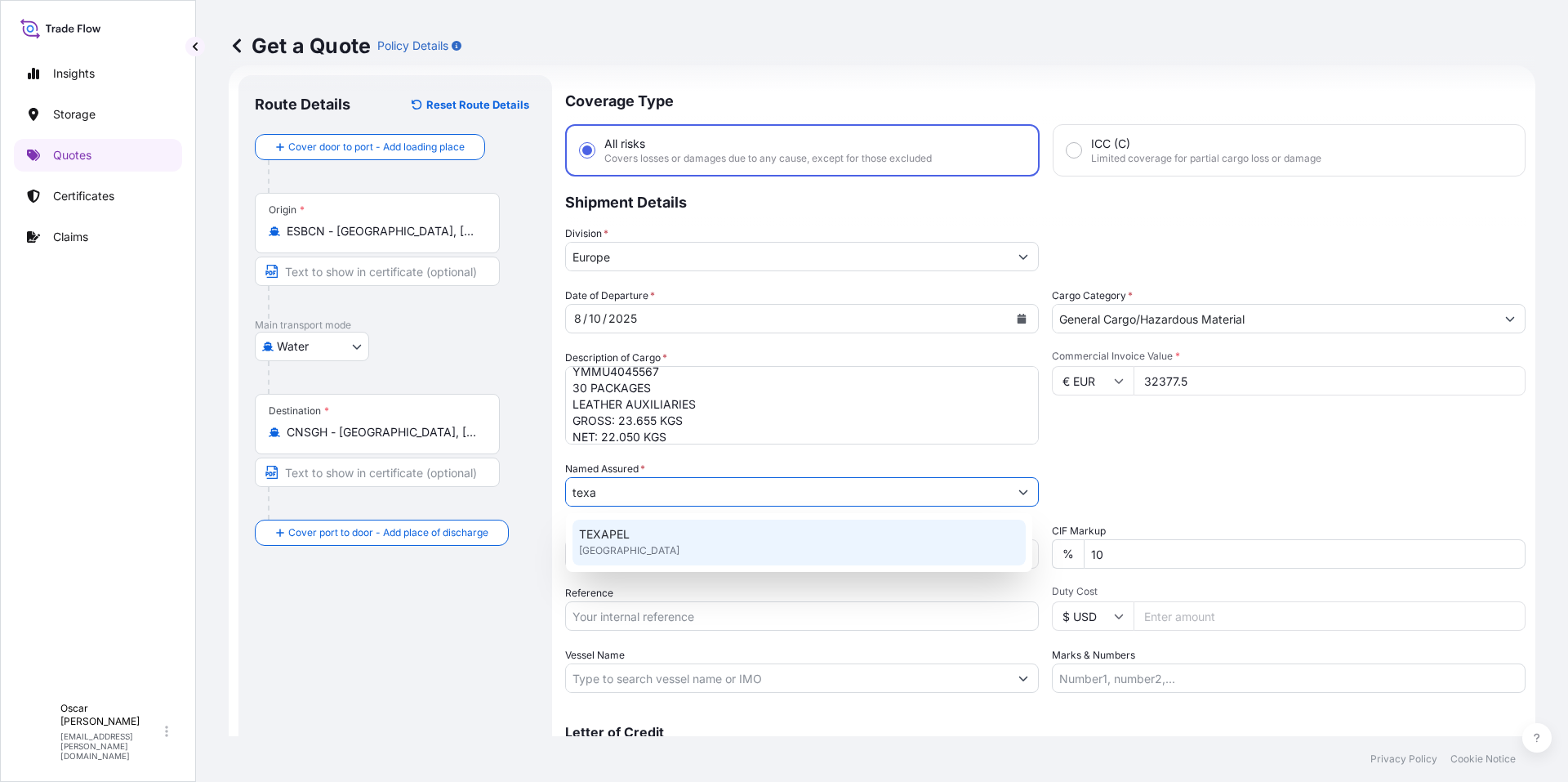
click at [631, 534] on div "TEXAPEL [GEOGRAPHIC_DATA]" at bounding box center [799, 543] width 453 height 46
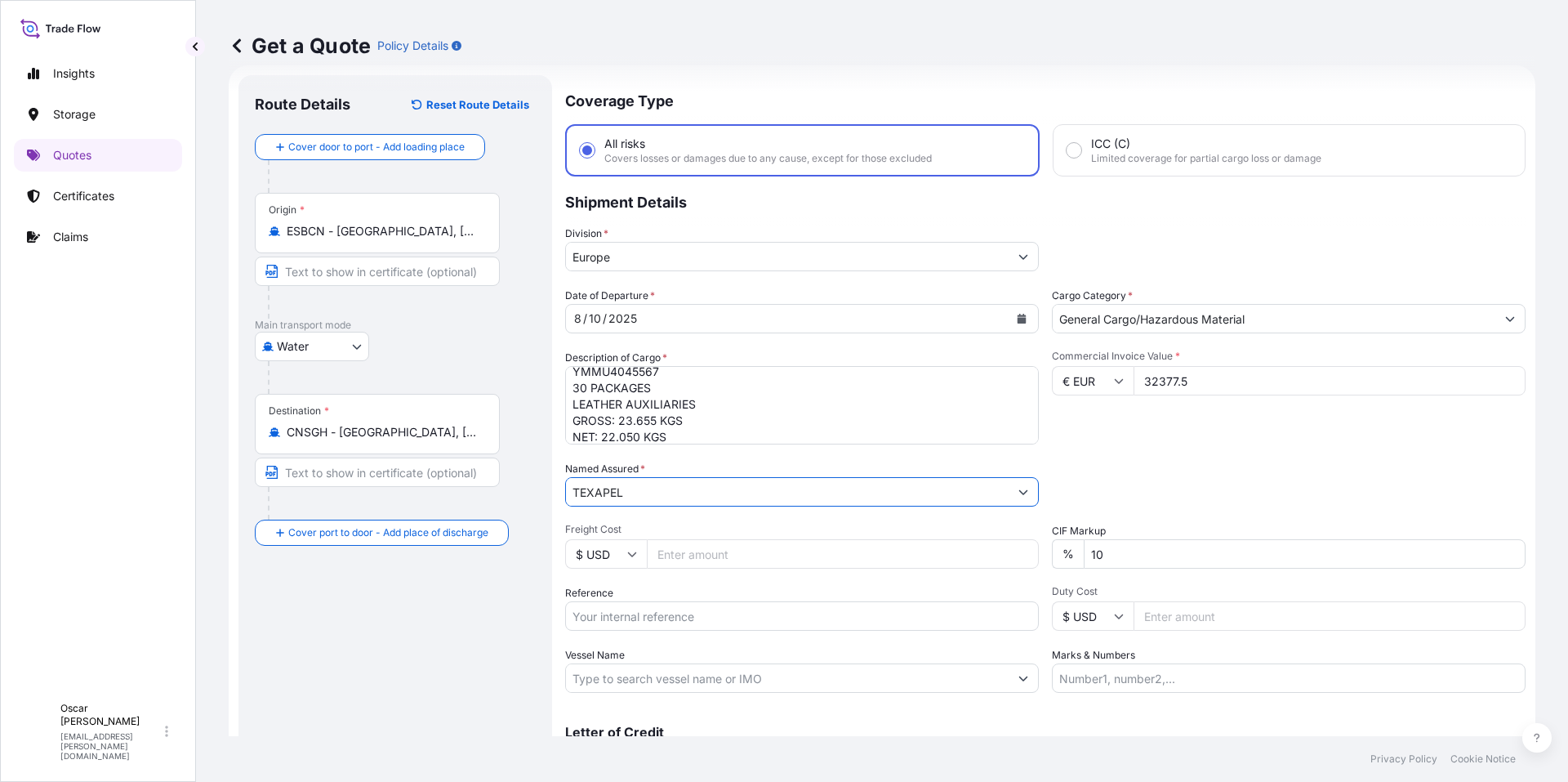
type input "TEXAPEL"
click at [1217, 493] on div "Packing Category Type to search a container mode Please select a primary mode o…" at bounding box center [1289, 484] width 474 height 46
click at [739, 626] on input "Reference" at bounding box center [802, 616] width 474 height 30
paste input "1625204856"
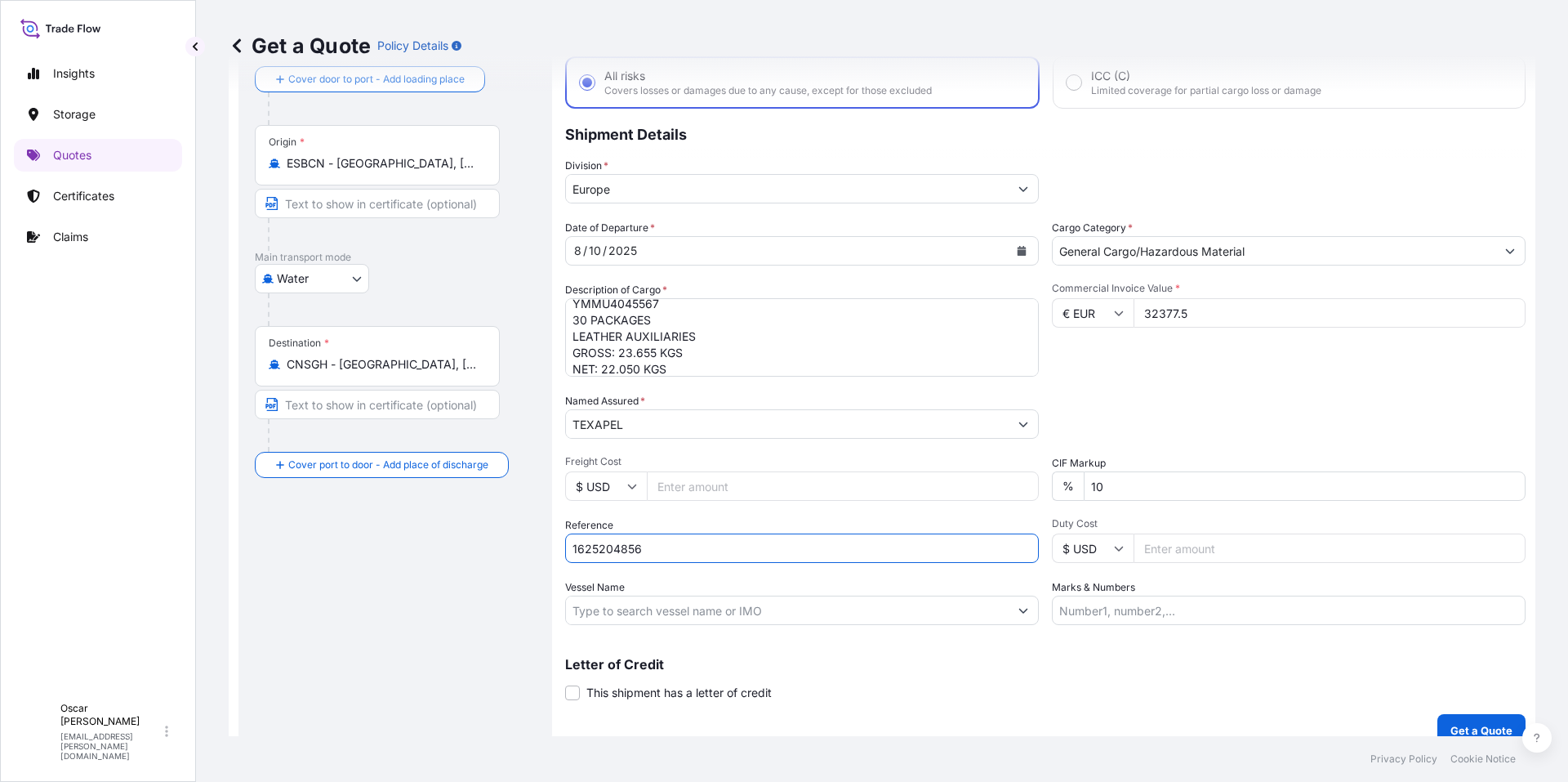
scroll to position [115, 0]
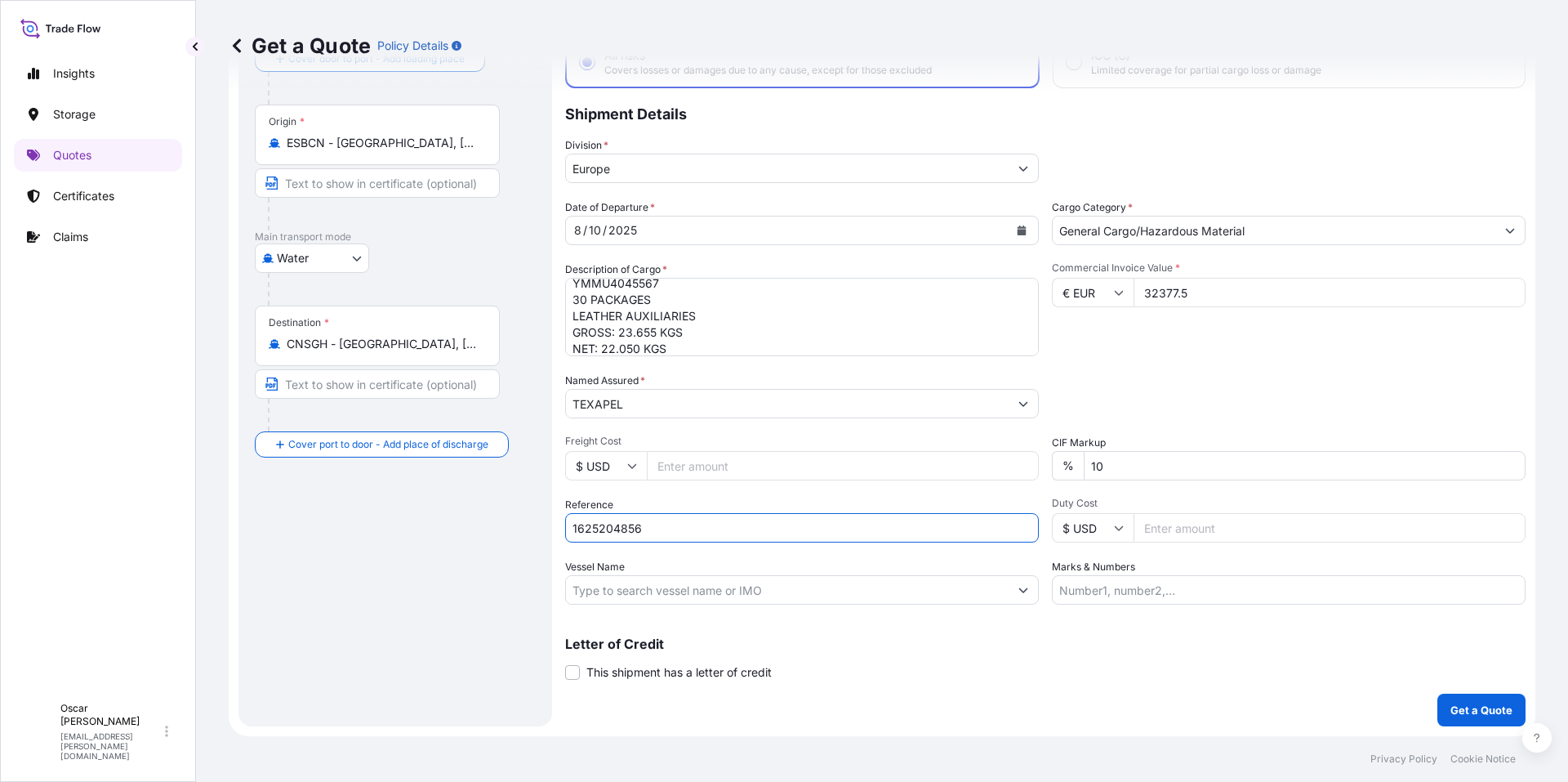
type input "1625204856"
click at [1447, 700] on button "Get a Quote" at bounding box center [1482, 710] width 89 height 33
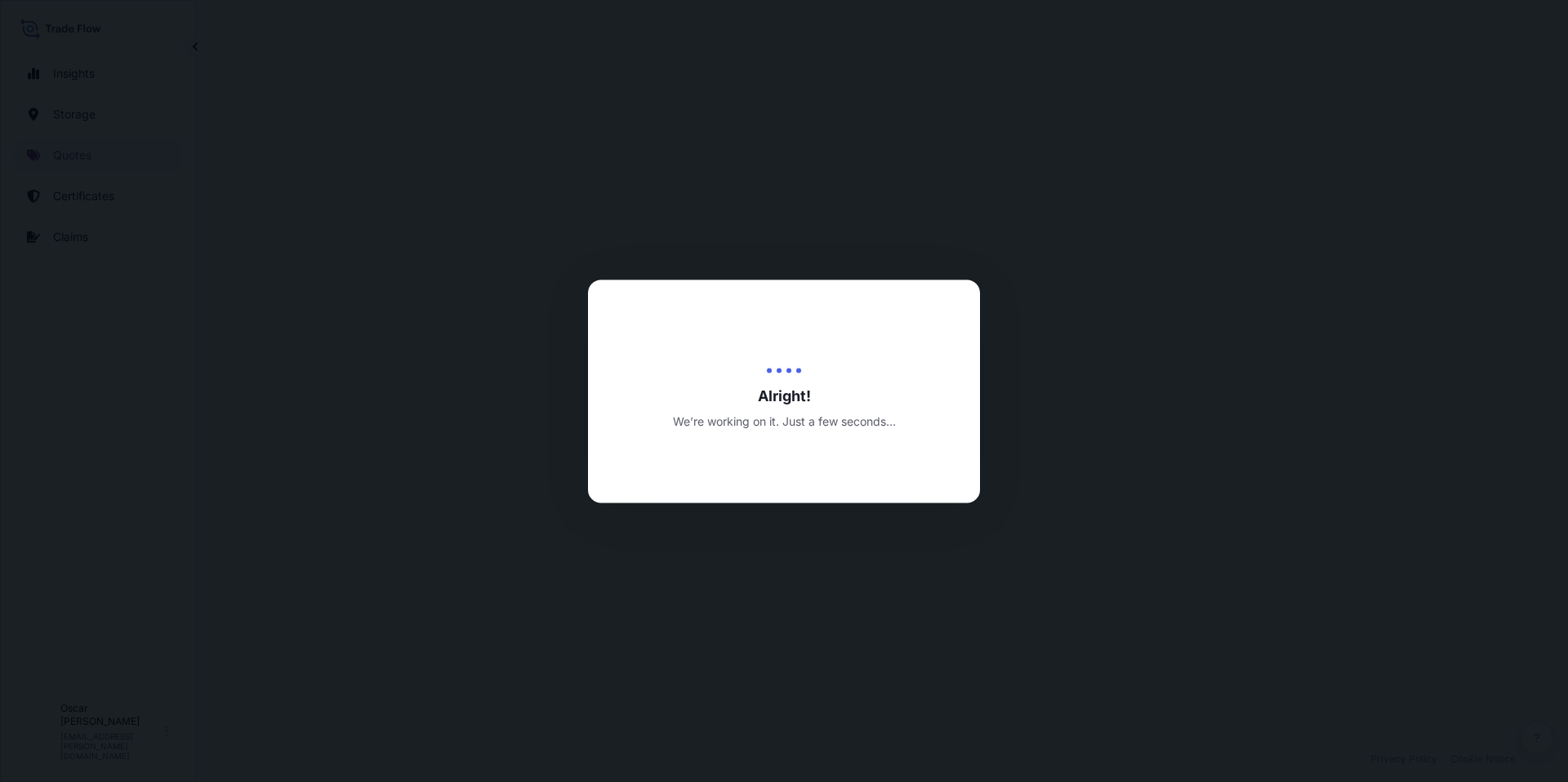
select select "Water"
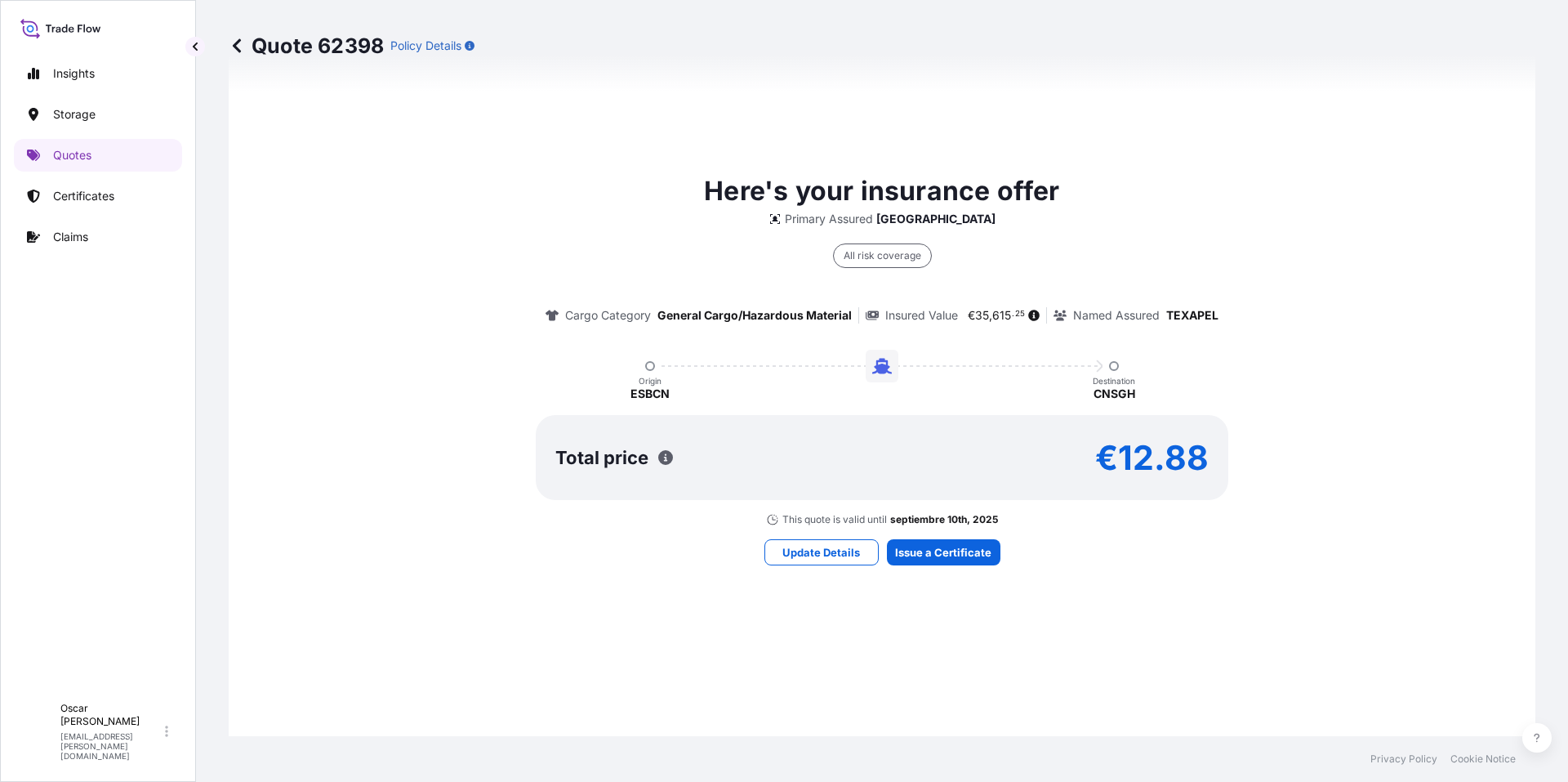
scroll to position [1112, 0]
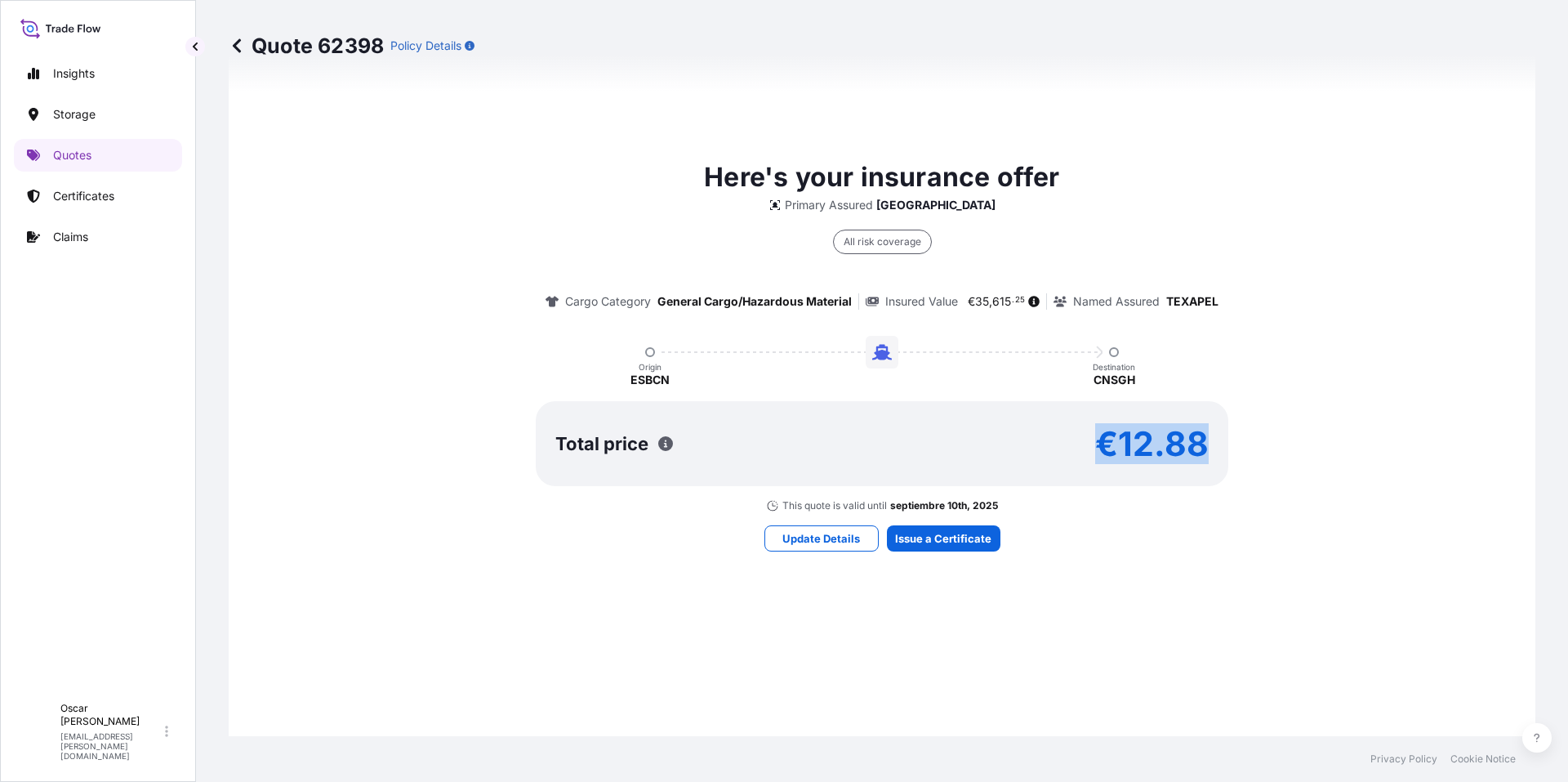
drag, startPoint x: 1098, startPoint y: 441, endPoint x: 1275, endPoint y: 441, distance: 177.0
click at [1275, 441] on div "Here's your insurance offer Primary Assured [GEOGRAPHIC_DATA] All risk coverage…" at bounding box center [882, 334] width 1261 height 355
copy p "€12.88"
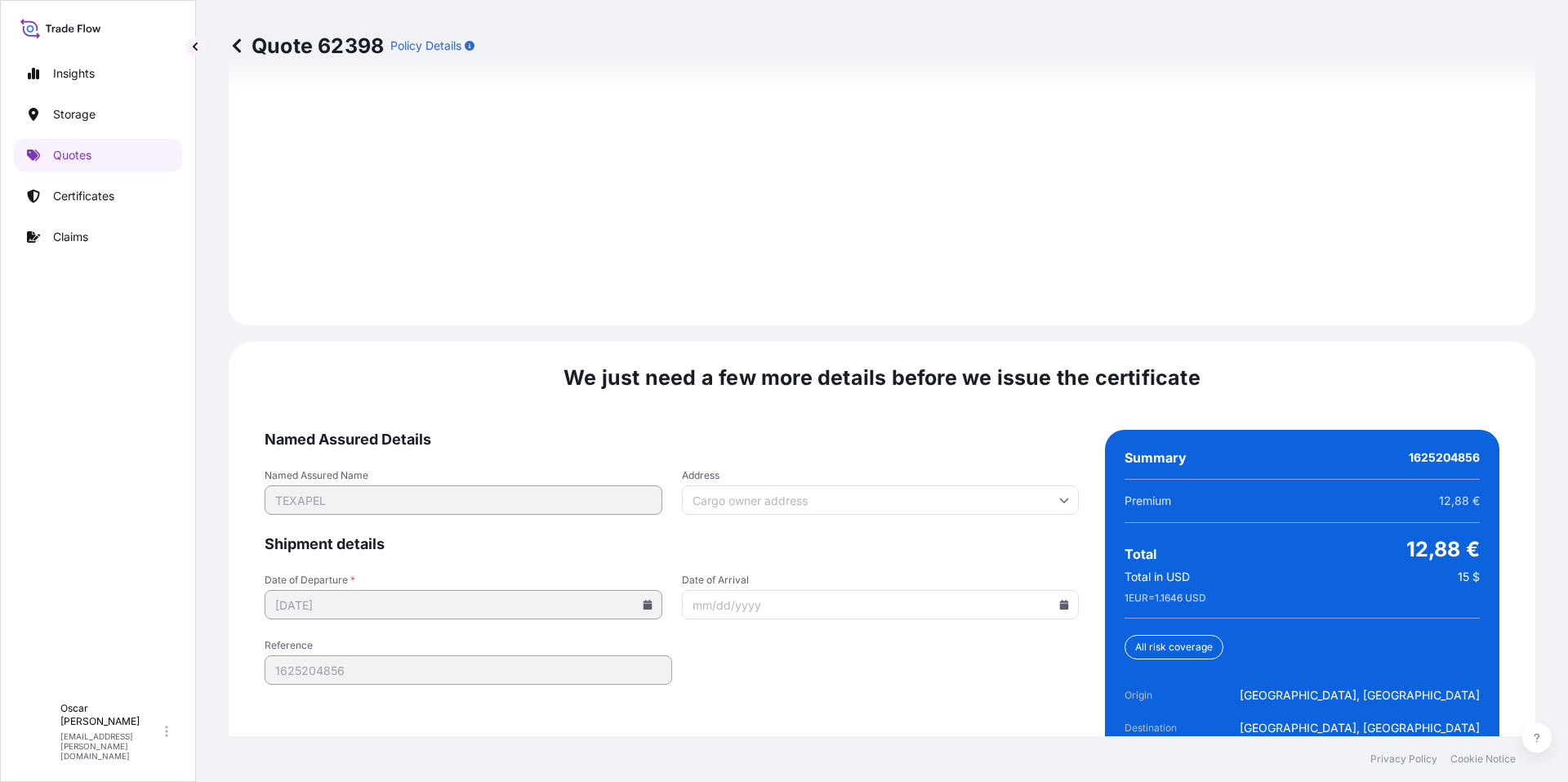
scroll to position [2334, 0]
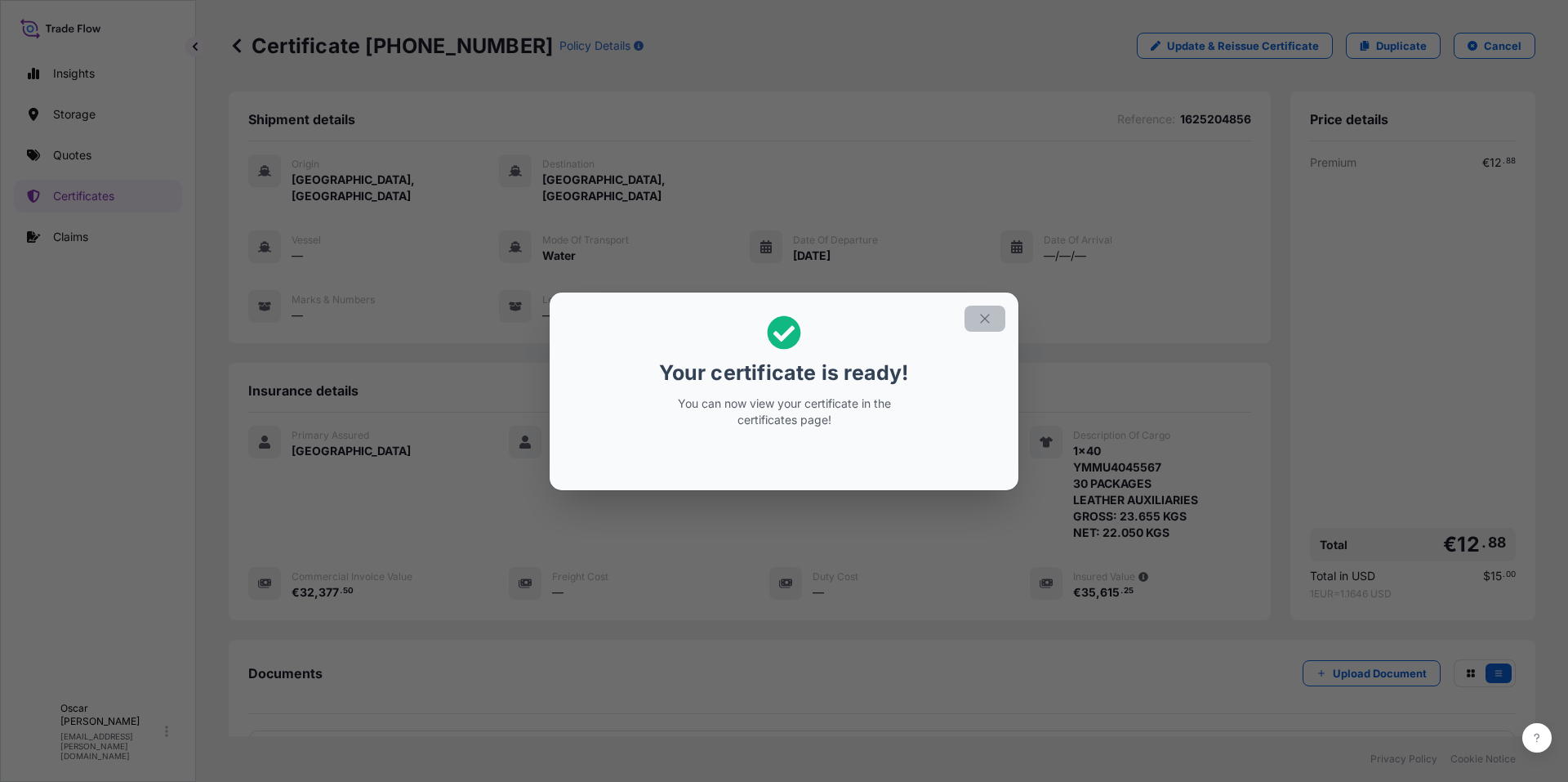
click at [983, 317] on icon "button" at bounding box center [985, 319] width 15 height 15
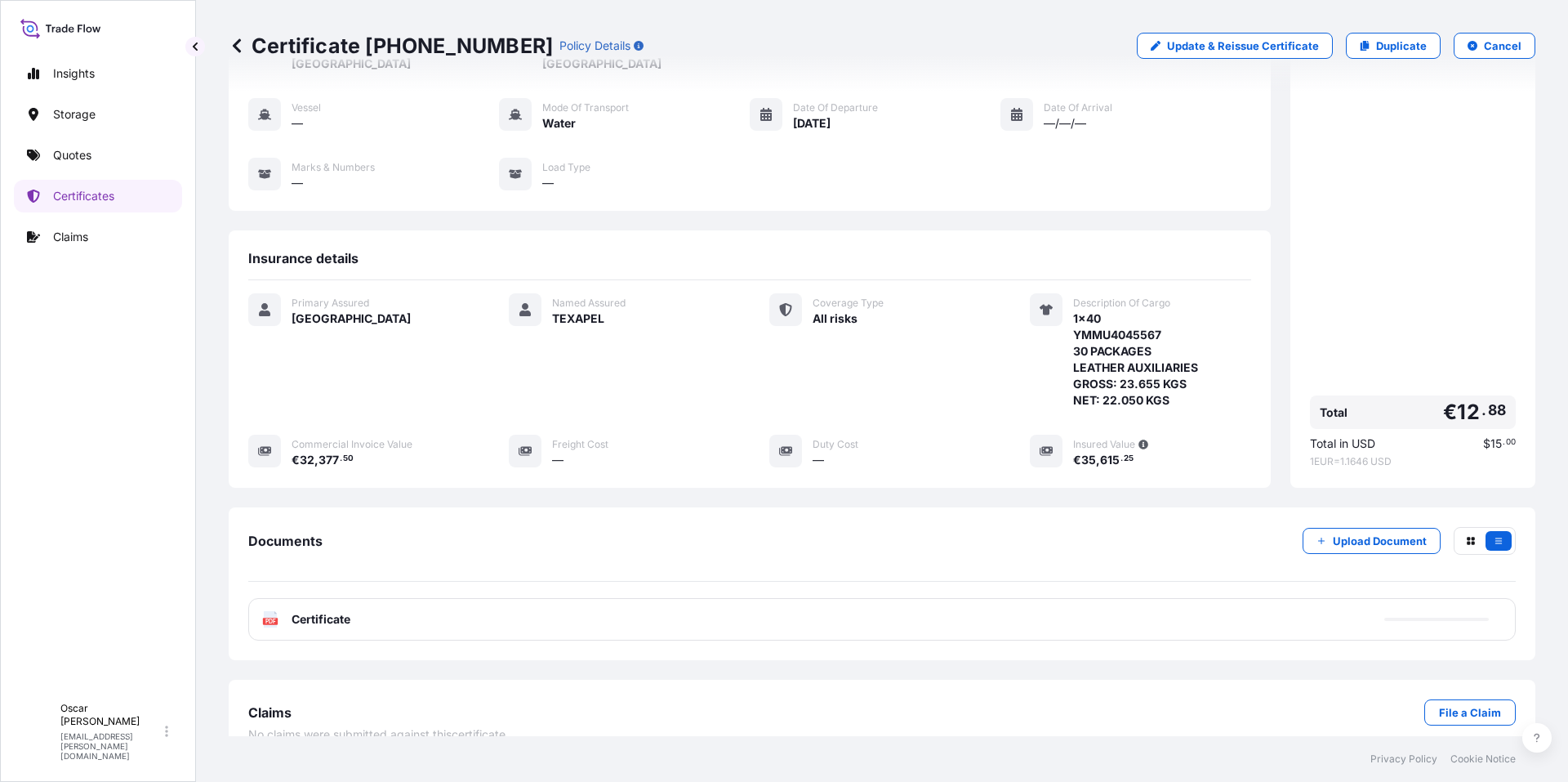
scroll to position [142, 0]
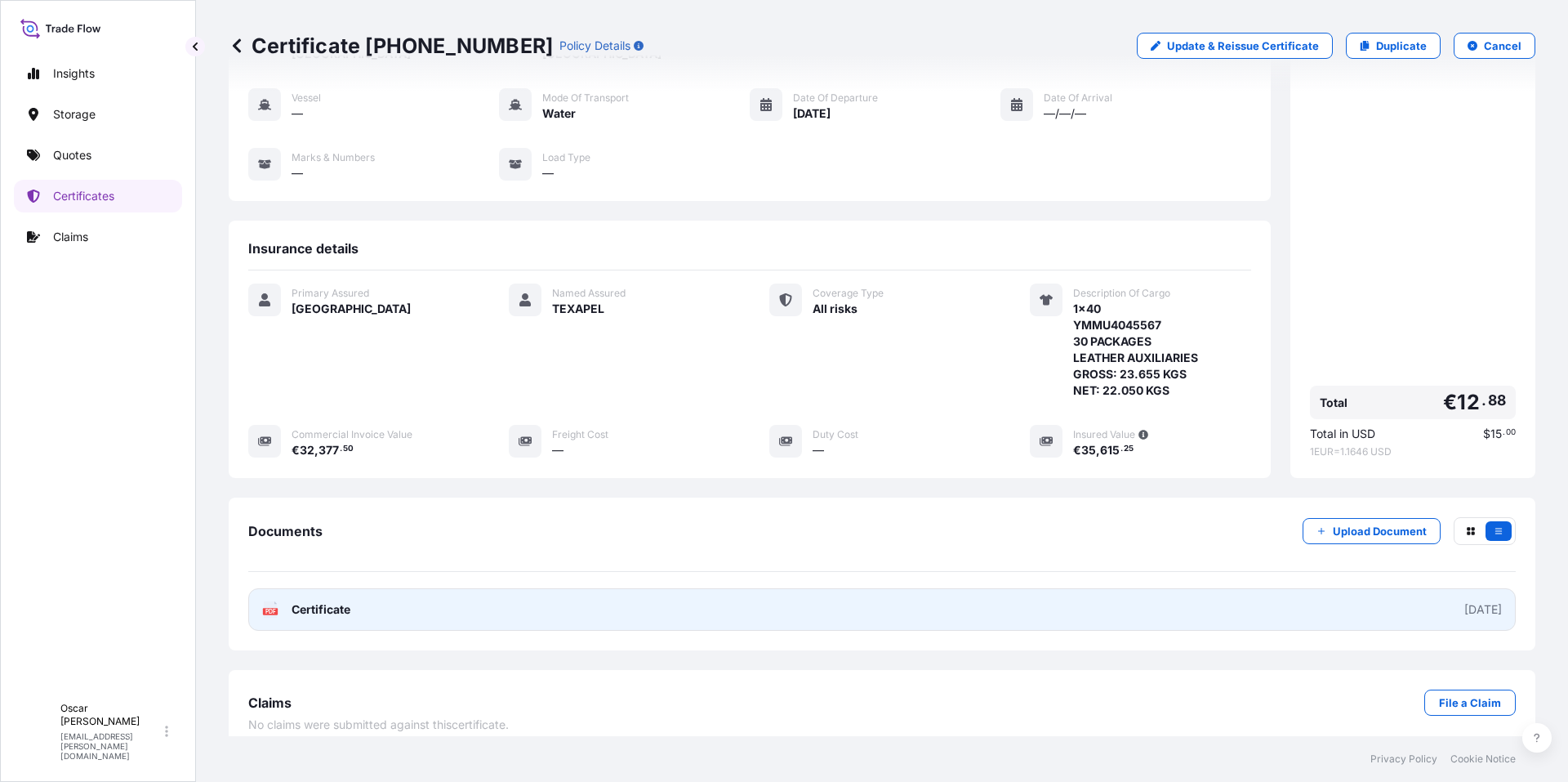
click at [459, 594] on link "PDF Certificate [DATE]" at bounding box center [882, 610] width 1268 height 43
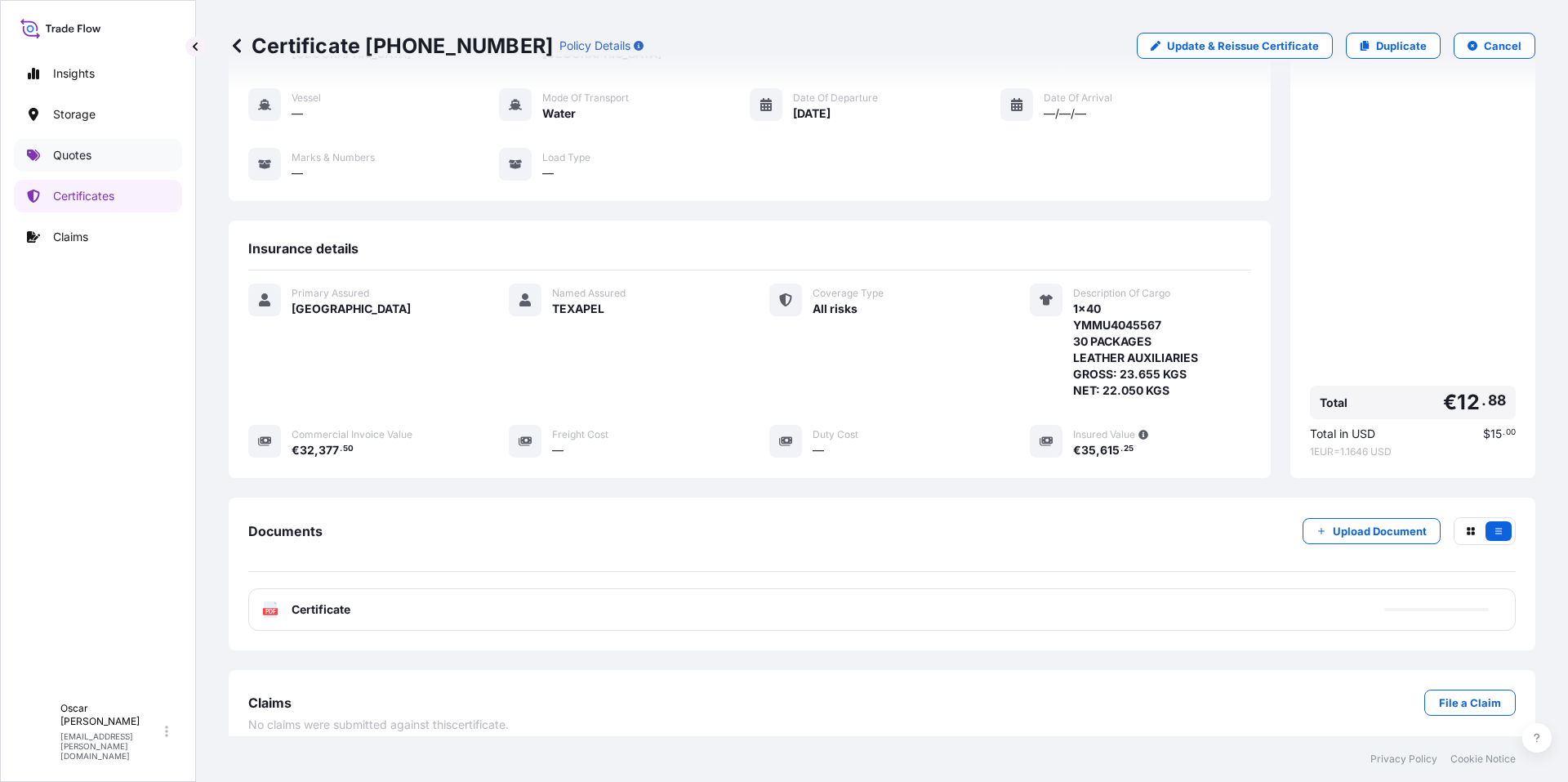
click at [81, 159] on p "Quotes" at bounding box center [72, 155] width 39 height 16
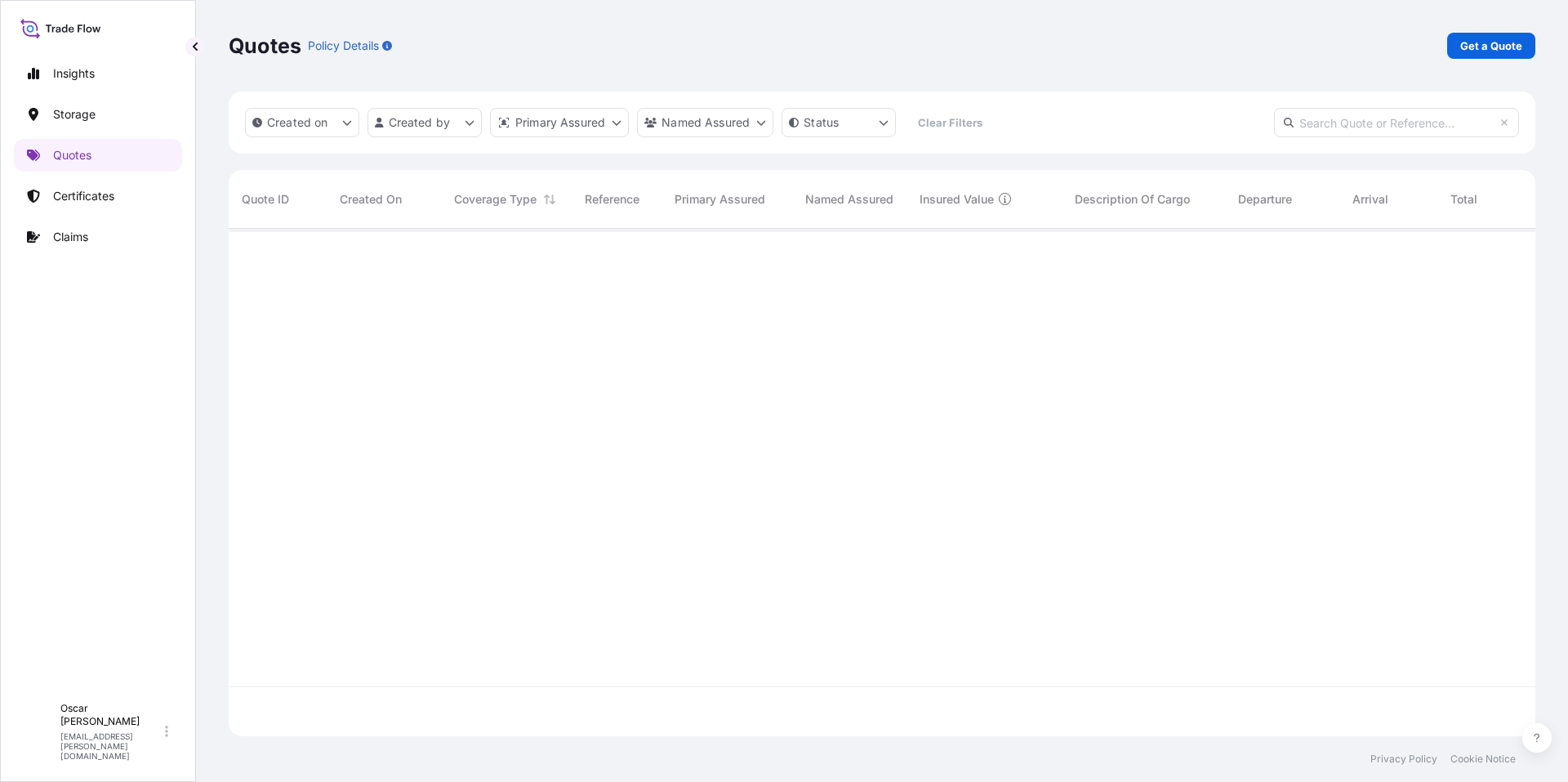
scroll to position [504, 1295]
click at [1490, 45] on p "Get a Quote" at bounding box center [1492, 46] width 62 height 16
select select "Water"
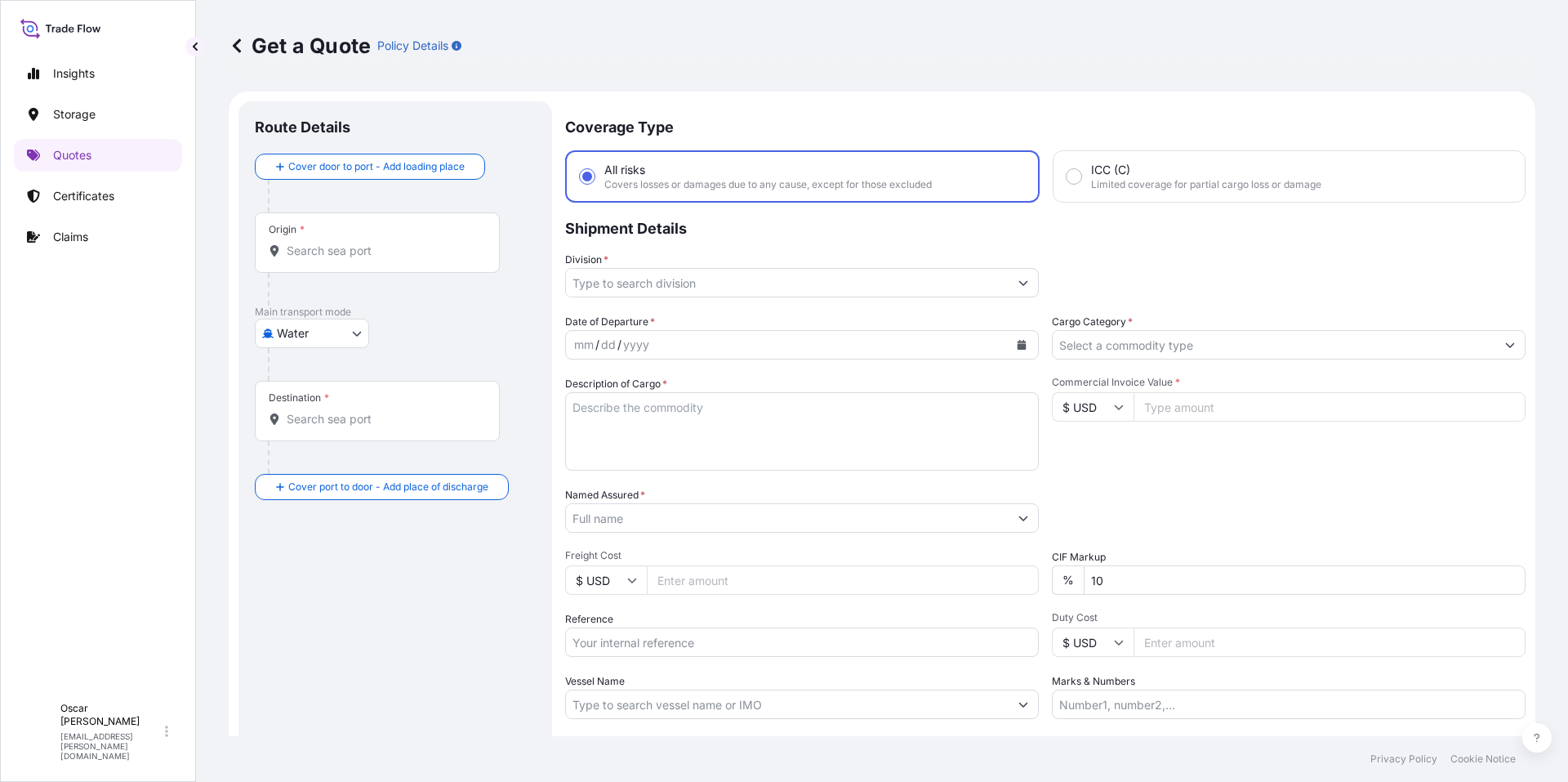
scroll to position [26, 0]
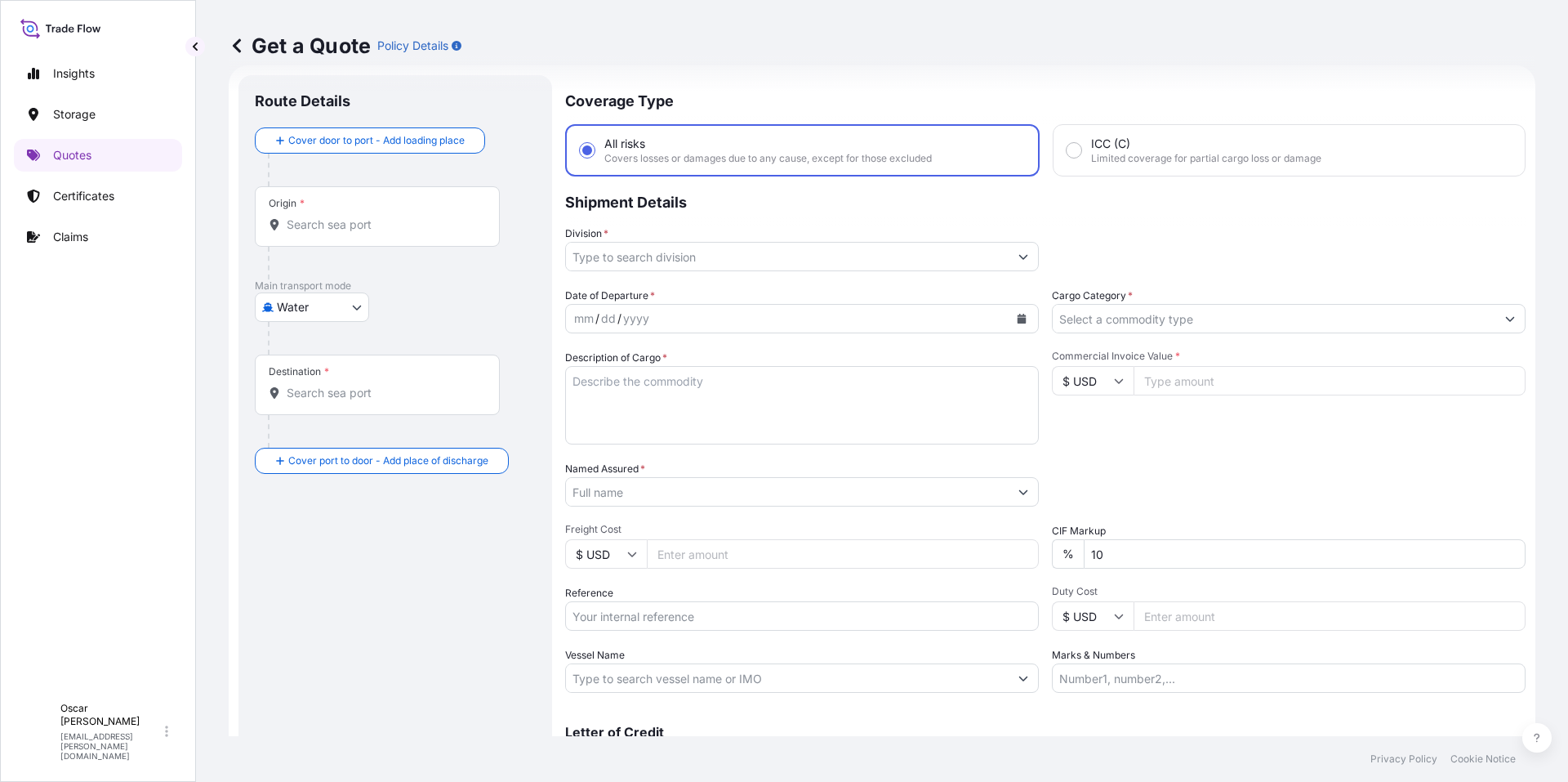
click at [377, 231] on input "Origin *" at bounding box center [383, 225] width 193 height 16
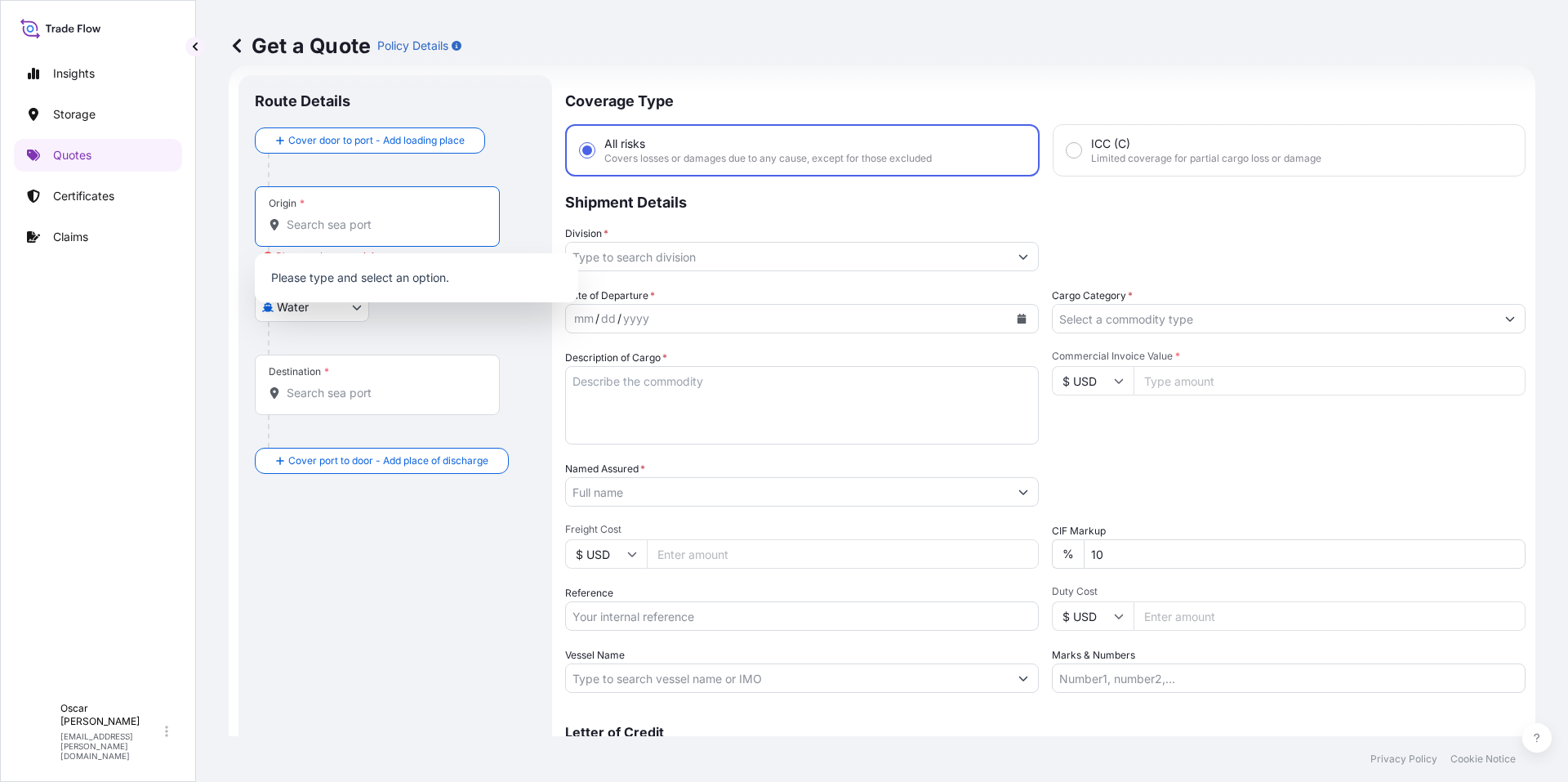
click at [402, 223] on input "Origin * Please select an origin" at bounding box center [383, 225] width 193 height 16
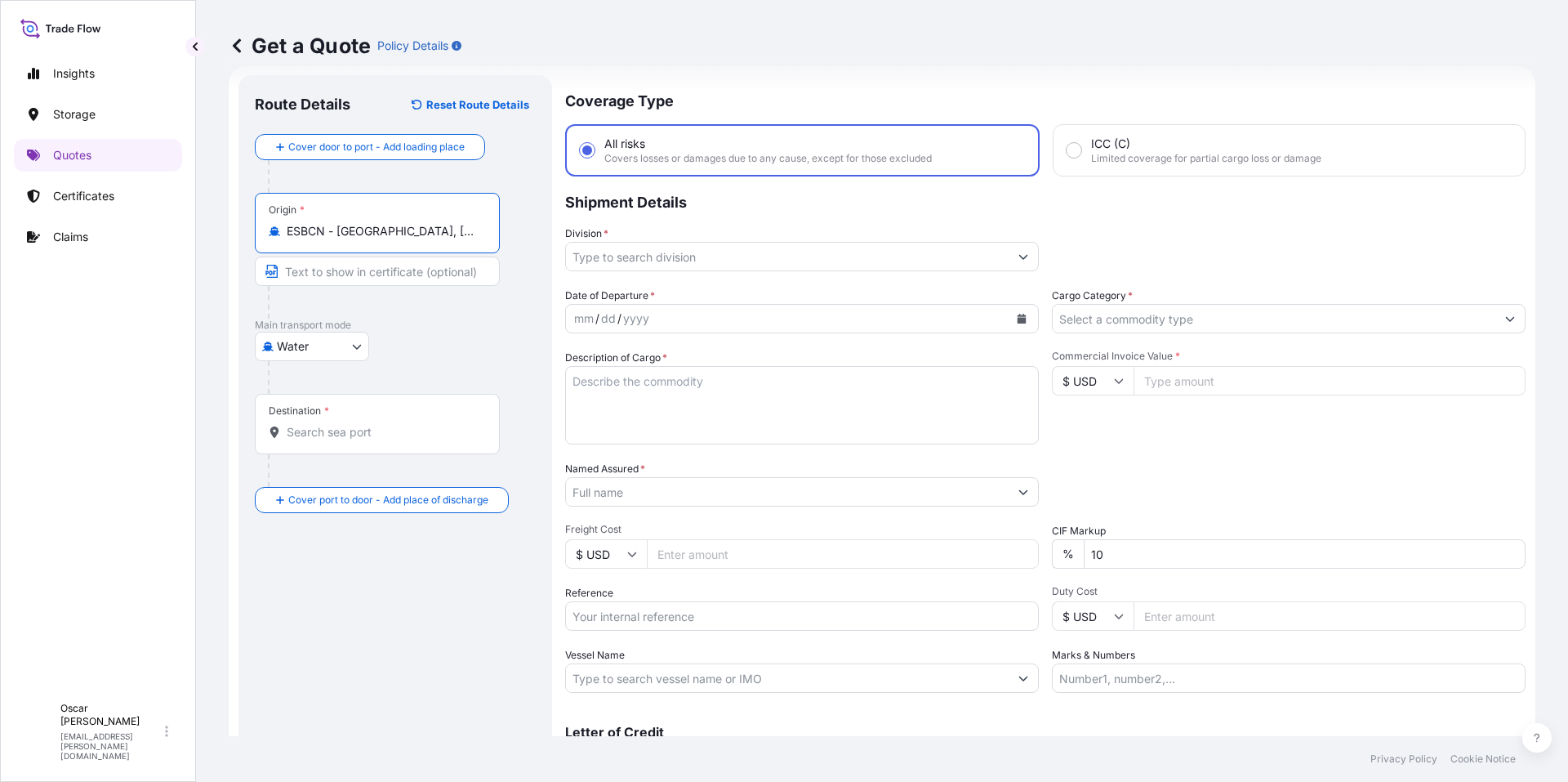
type input "ESBCN - [GEOGRAPHIC_DATA], [GEOGRAPHIC_DATA]"
click at [368, 421] on div "Destination *" at bounding box center [377, 424] width 245 height 61
click at [368, 424] on input "Destination *" at bounding box center [383, 432] width 193 height 16
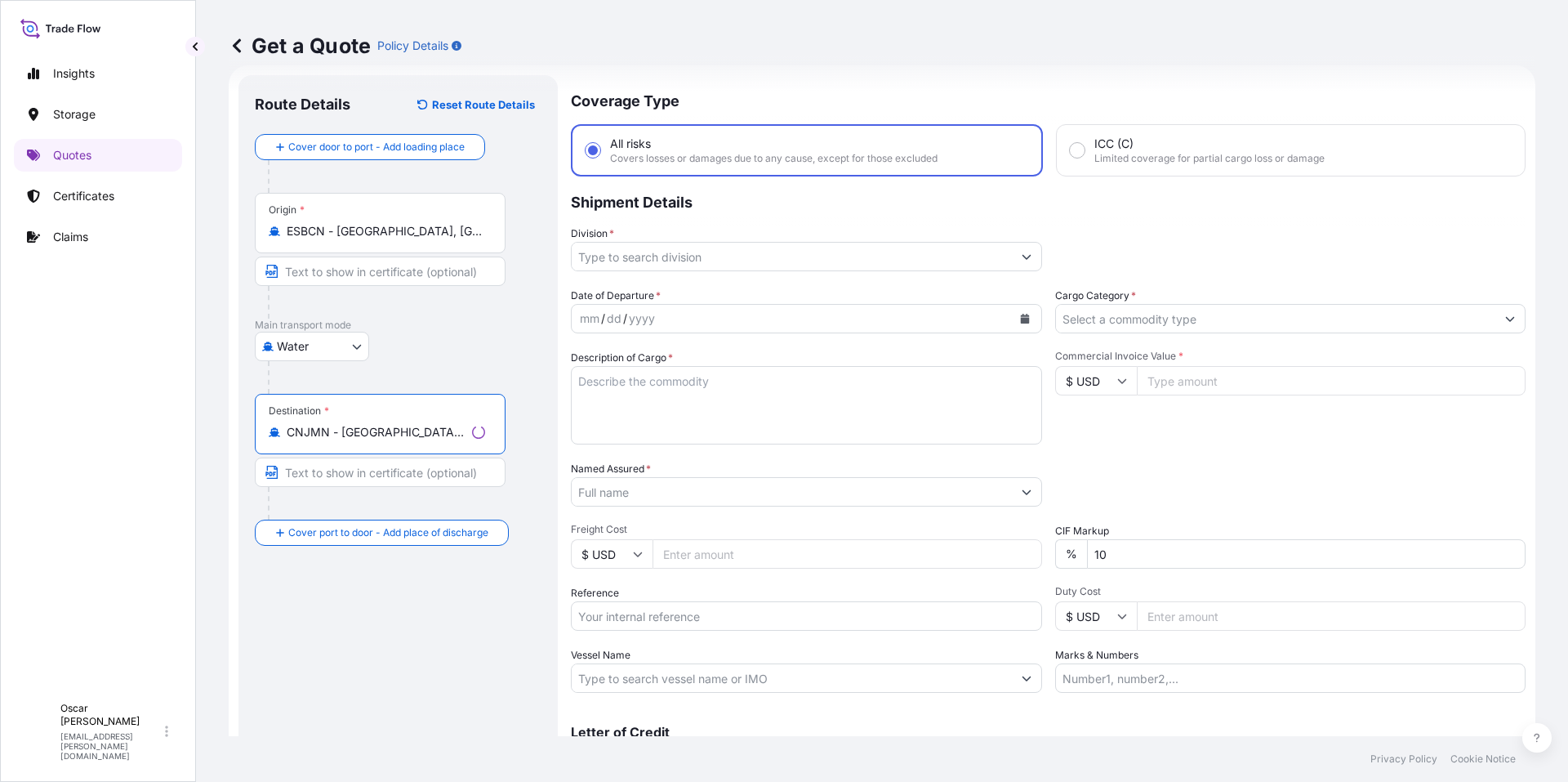
type input "CNJMN - [GEOGRAPHIC_DATA], [GEOGRAPHIC_DATA]"
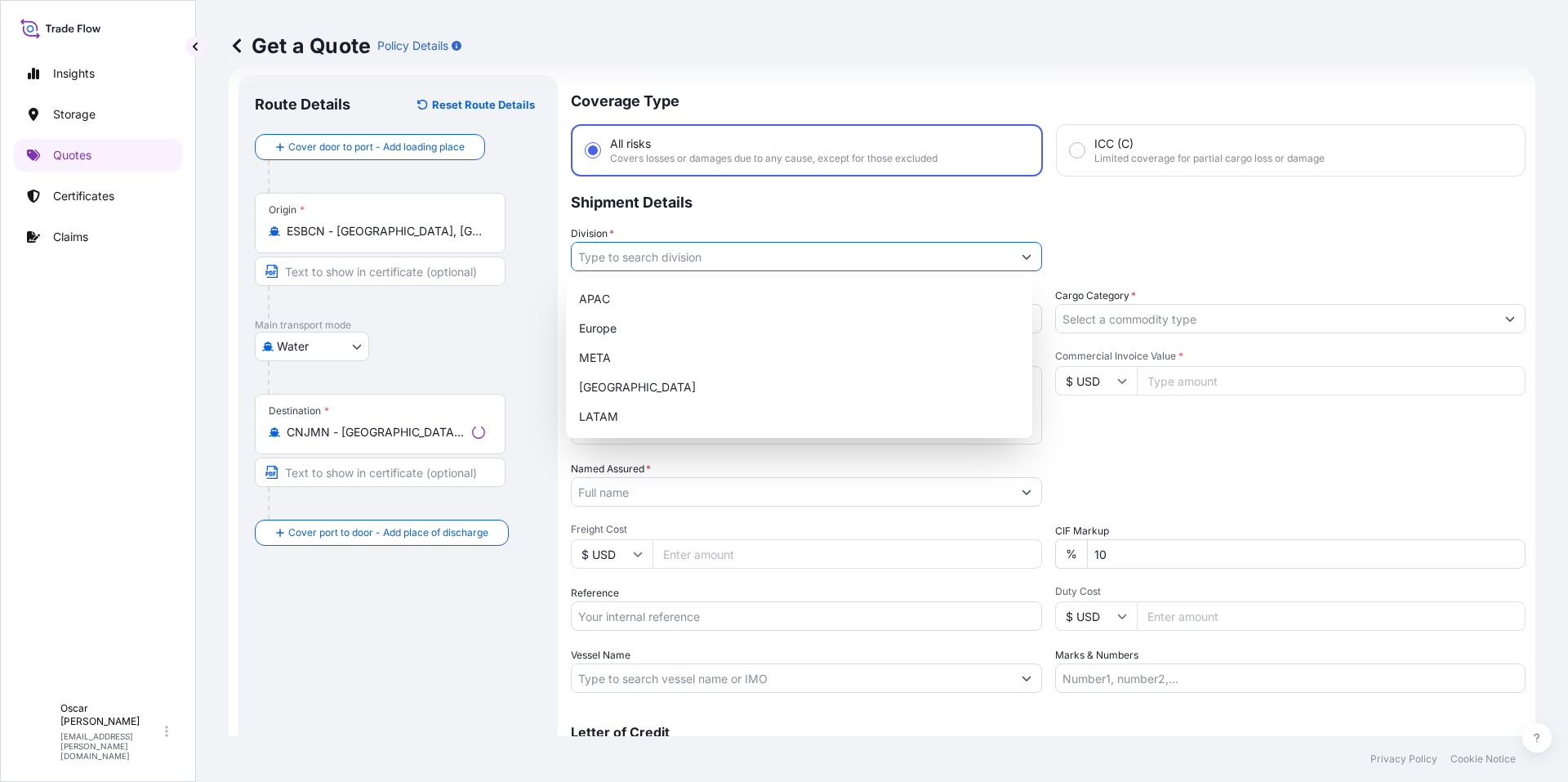
click at [714, 259] on input "Division *" at bounding box center [792, 257] width 440 height 30
click at [628, 330] on div "Europe" at bounding box center [799, 329] width 453 height 30
type input "Europe"
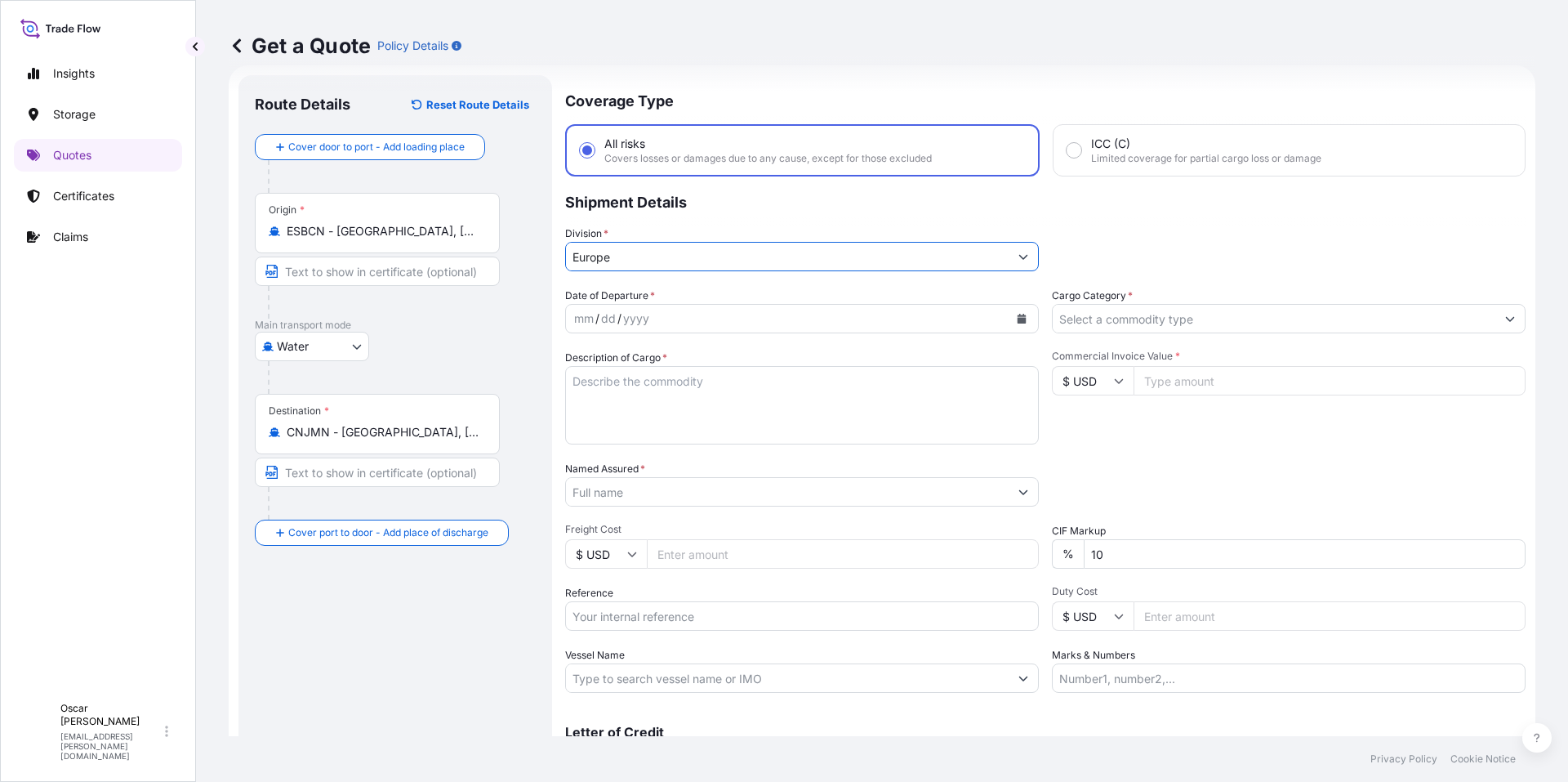
click at [1018, 316] on icon "Calendar" at bounding box center [1022, 319] width 9 height 10
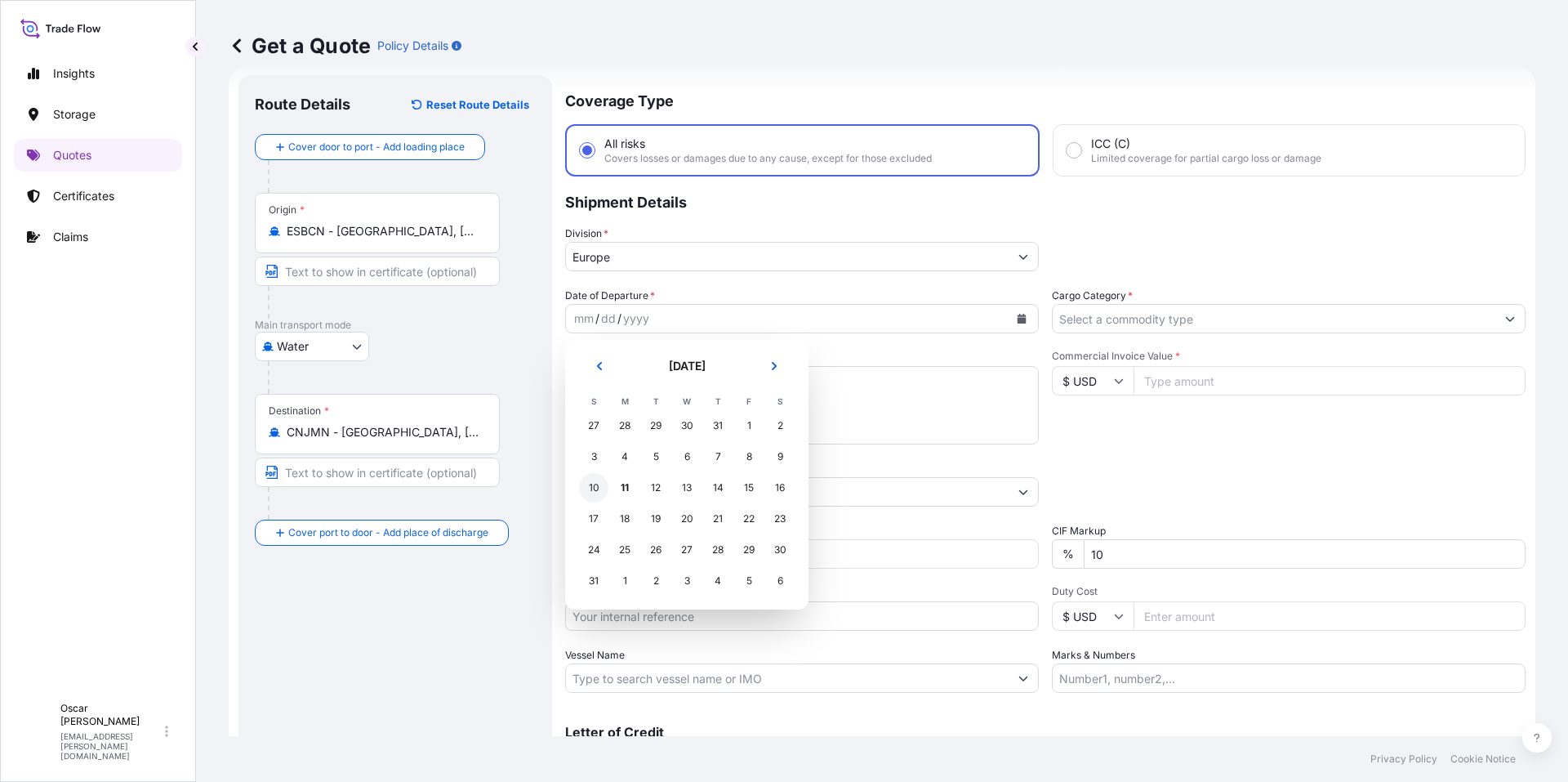
click at [591, 494] on div "10" at bounding box center [594, 488] width 30 height 30
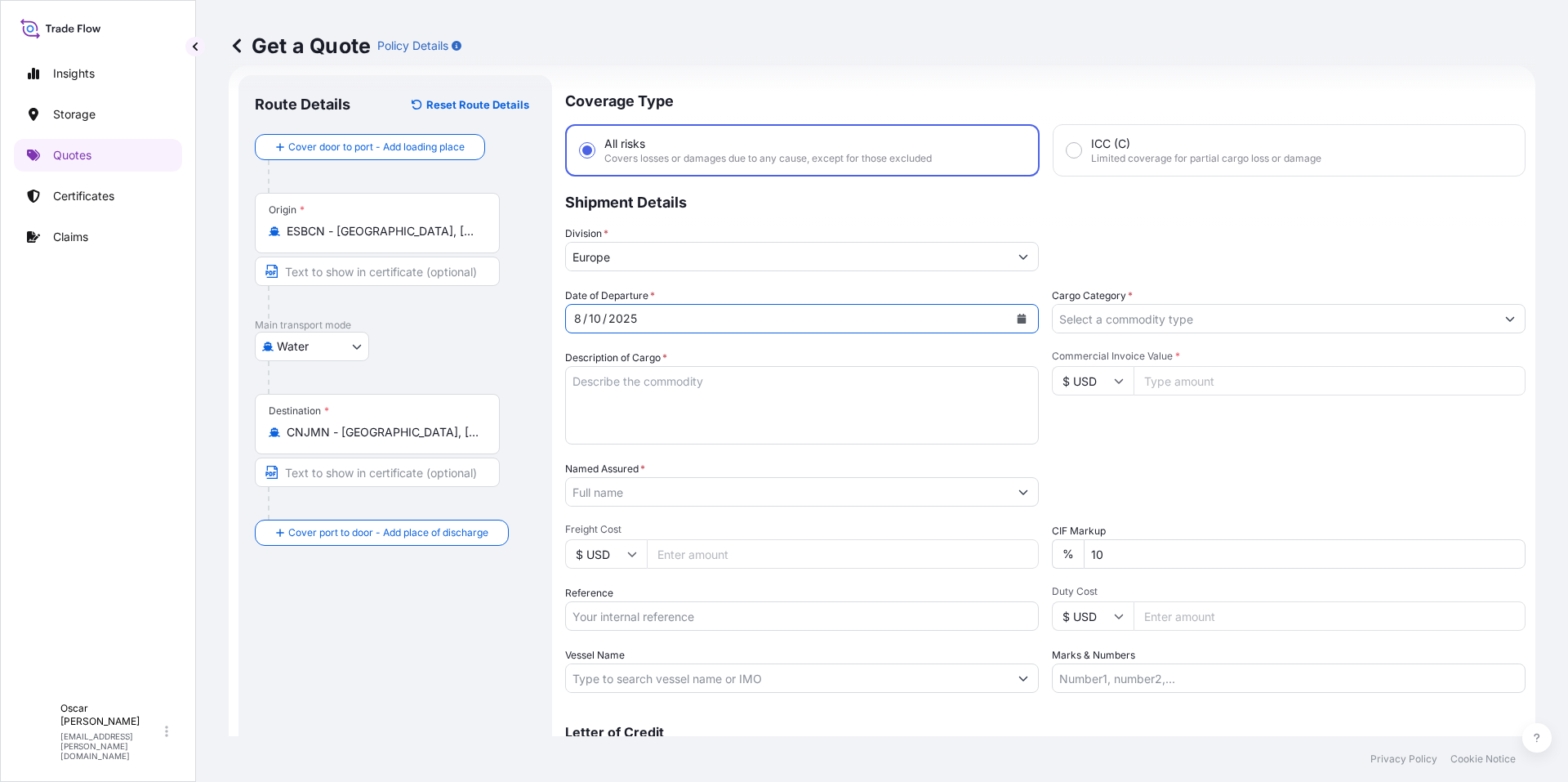
click at [1144, 310] on input "Cargo Category *" at bounding box center [1275, 319] width 443 height 30
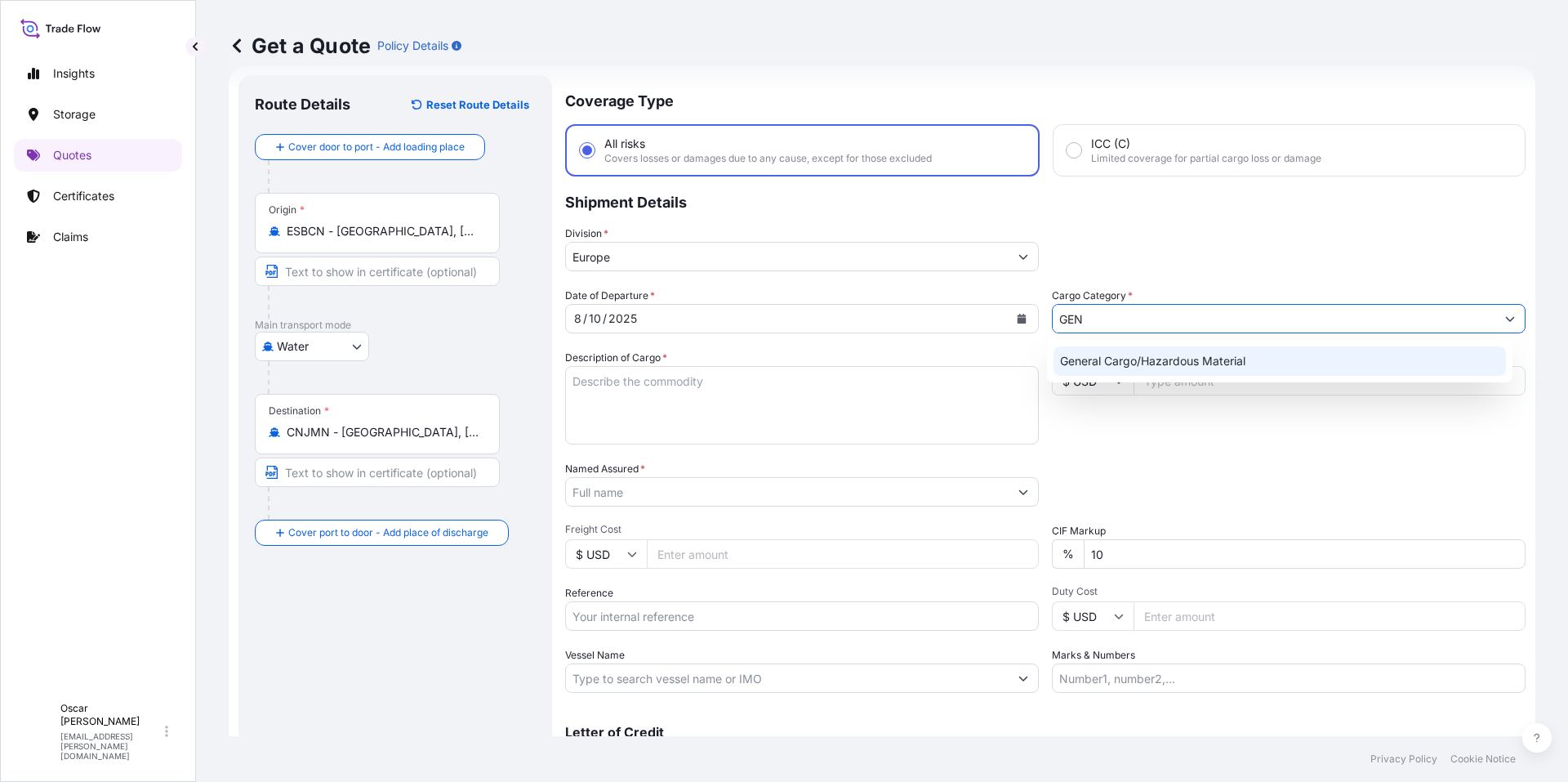
click at [1134, 360] on div "General Cargo/Hazardous Material" at bounding box center [1280, 361] width 453 height 30
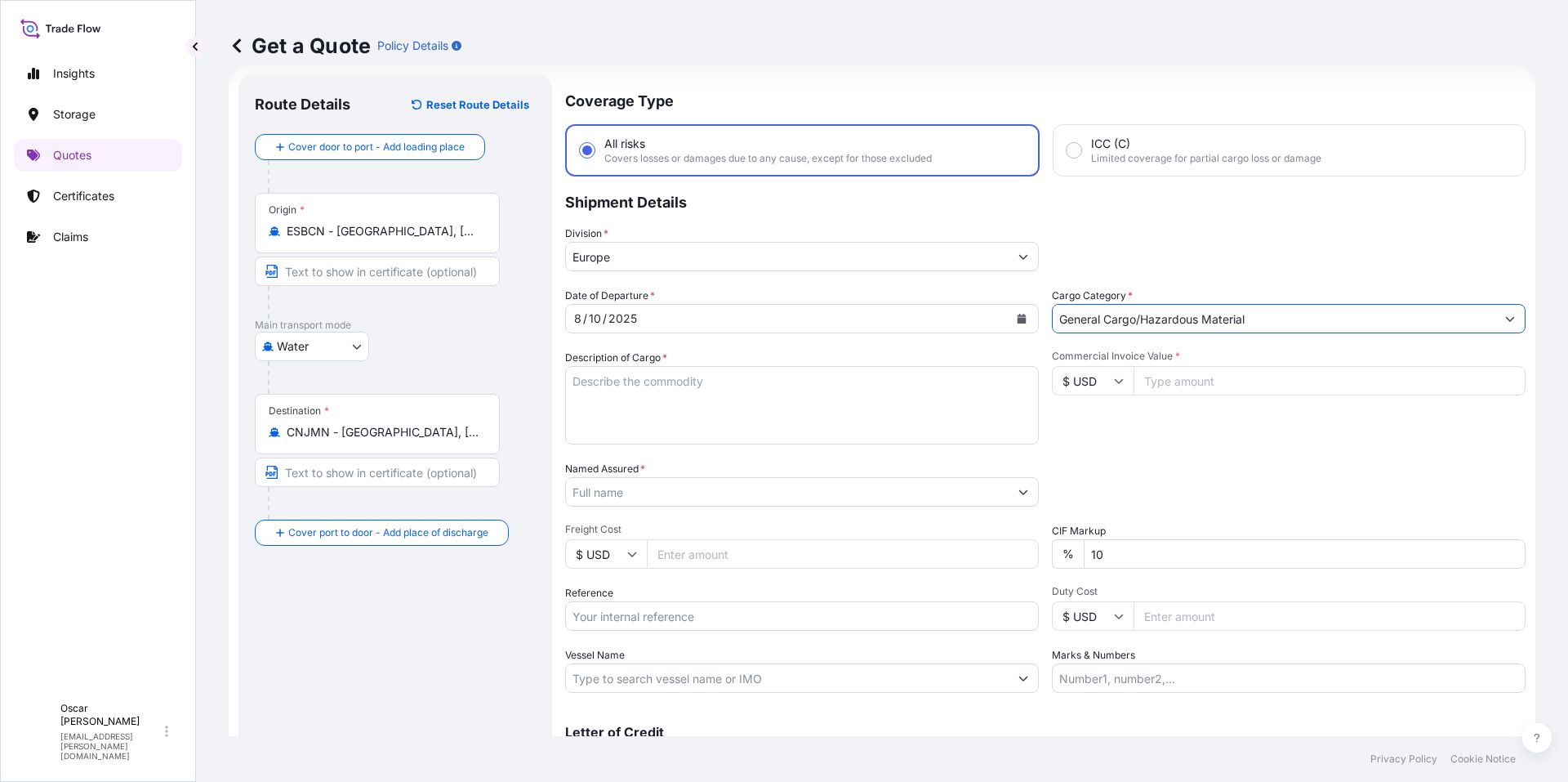
type input "General Cargo/Hazardous Material"
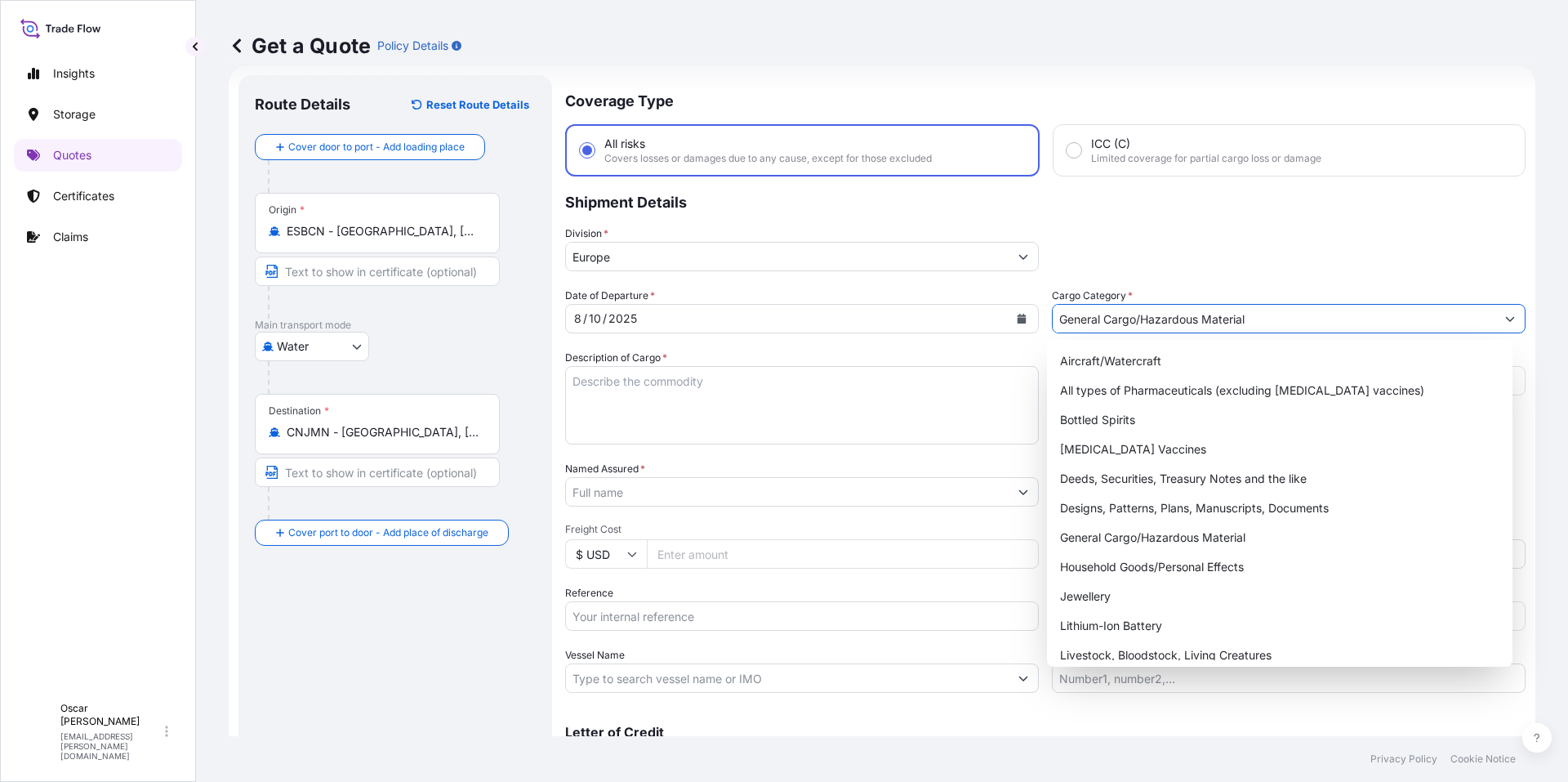
click at [683, 380] on textarea "Description of Cargo *" at bounding box center [802, 405] width 474 height 79
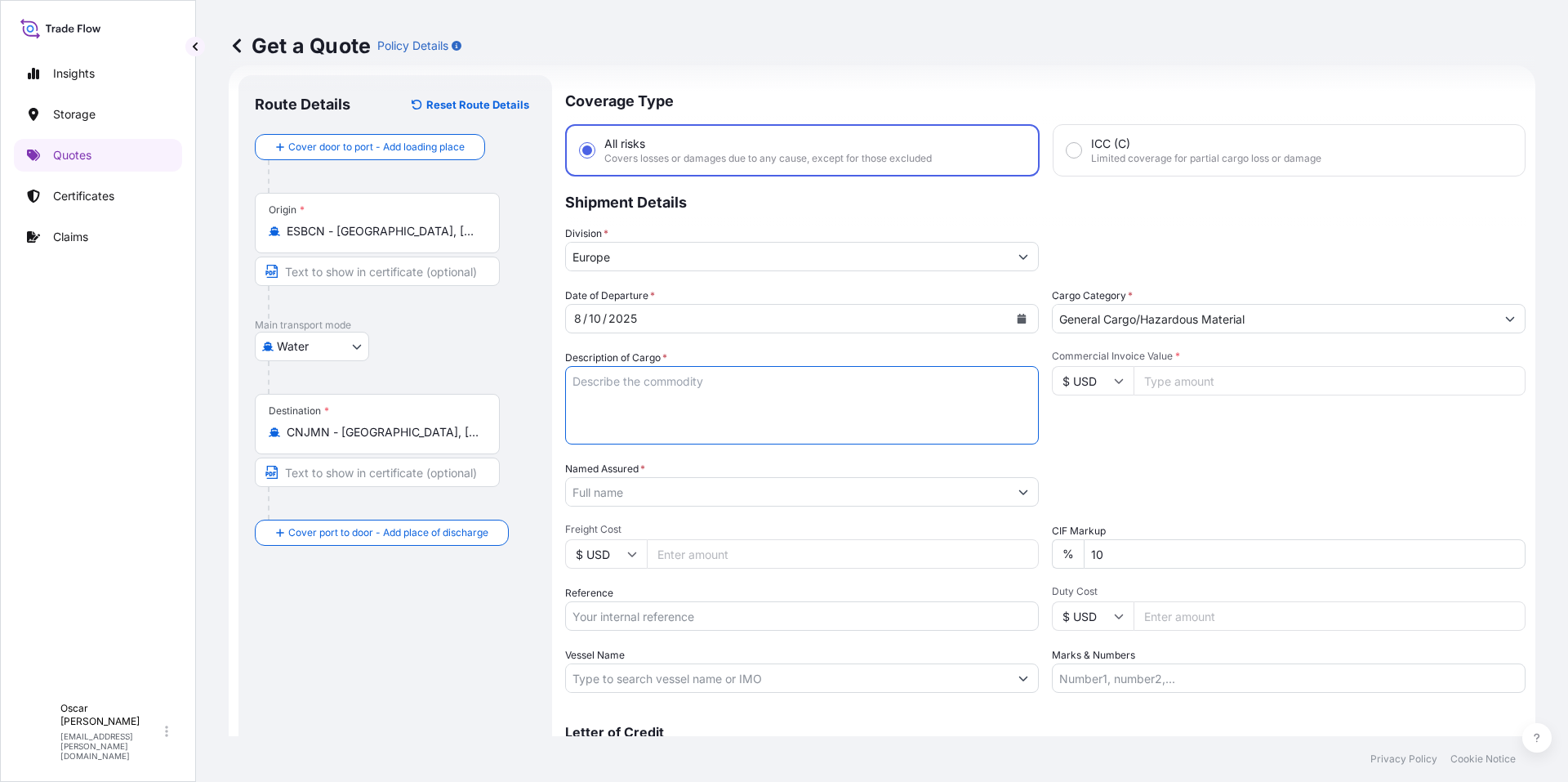
paste textarea "1x20 GROSS: 16070 KGS BEAU2615969 NET: 15.000 KGS 20 PACKAGES LEATHER AUXILIARI…"
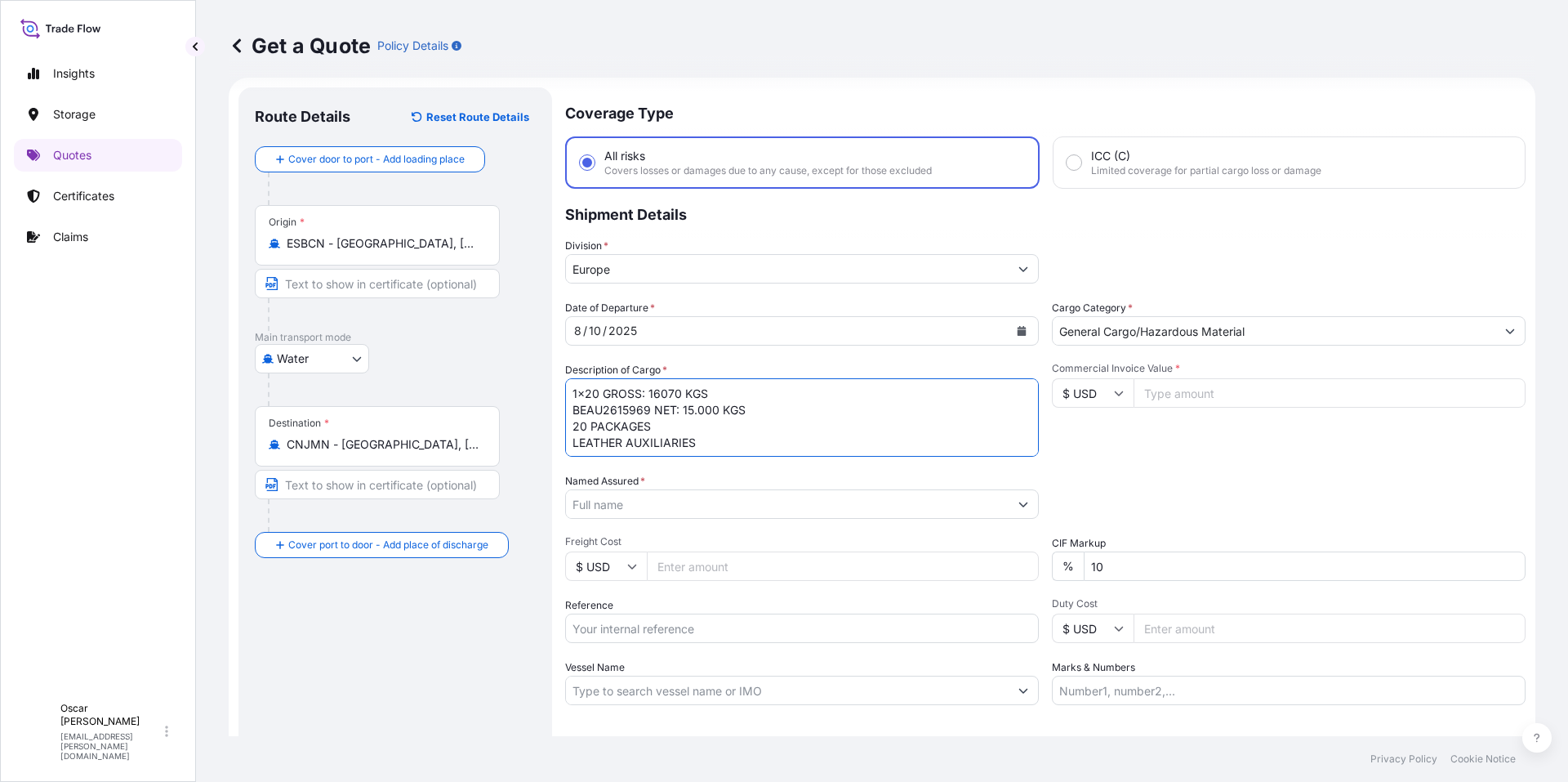
scroll to position [0, 0]
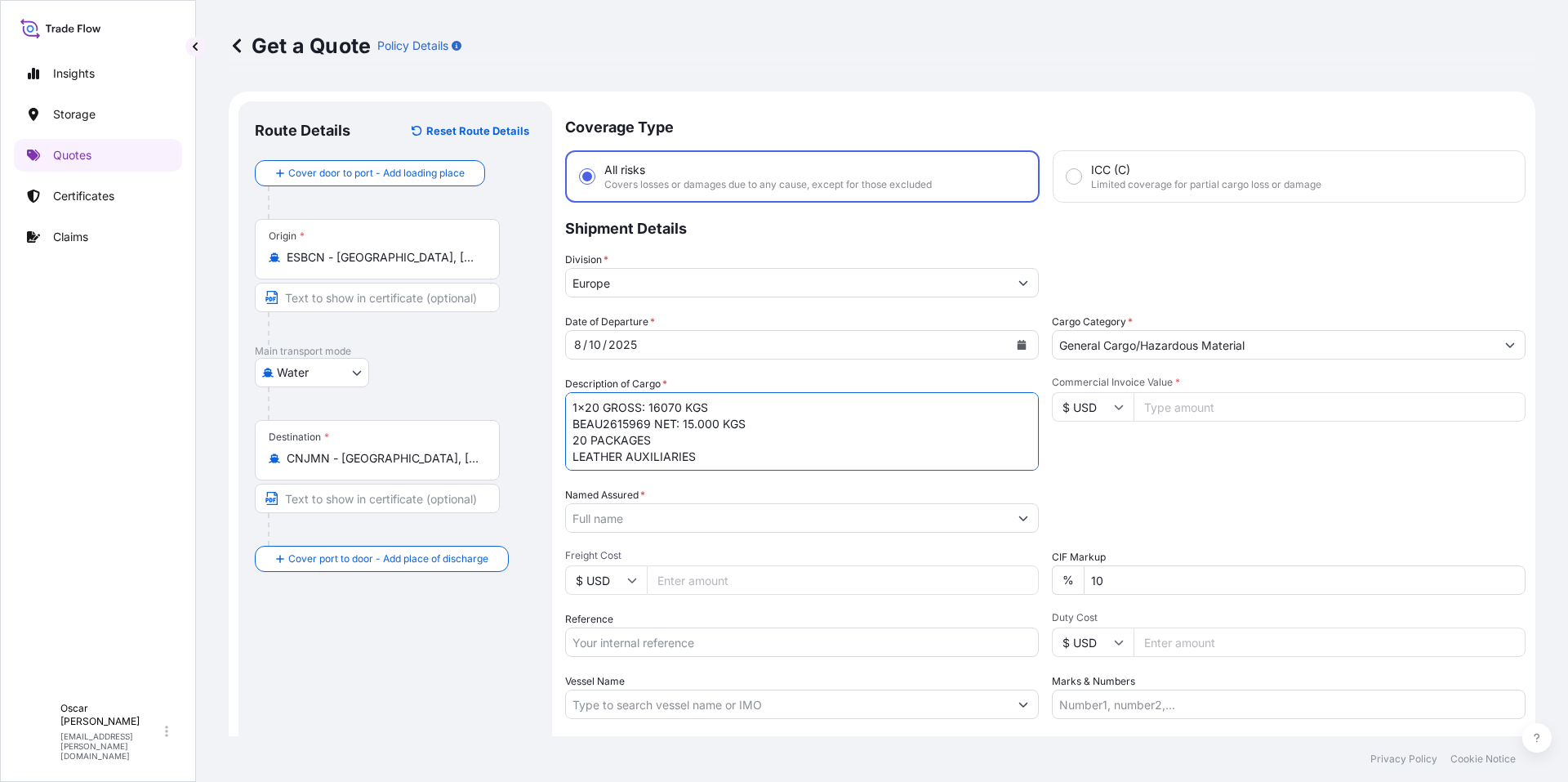
drag, startPoint x: 605, startPoint y: 407, endPoint x: 780, endPoint y: 416, distance: 175.2
click at [780, 418] on textarea "1x20 GROSS: 16070 KGS BEAU2615969 NET: 15.000 KGS 20 PACKAGES LEATHER AUXILIARI…" at bounding box center [802, 431] width 474 height 79
click at [658, 411] on textarea "1x20 GROSS: 16070 KGS BEAU2615969 NET: 15.000 KGS 20 PACKAGES LEATHER AUXILIARI…" at bounding box center [802, 431] width 474 height 79
drag, startPoint x: 606, startPoint y: 408, endPoint x: 751, endPoint y: 408, distance: 145.0
click at [751, 408] on textarea "1x20 GROSS: 16070 KGS BEAU2615969 NET: 15.000 KGS 20 PACKAGES LEATHER AUXILIARI…" at bounding box center [802, 431] width 474 height 79
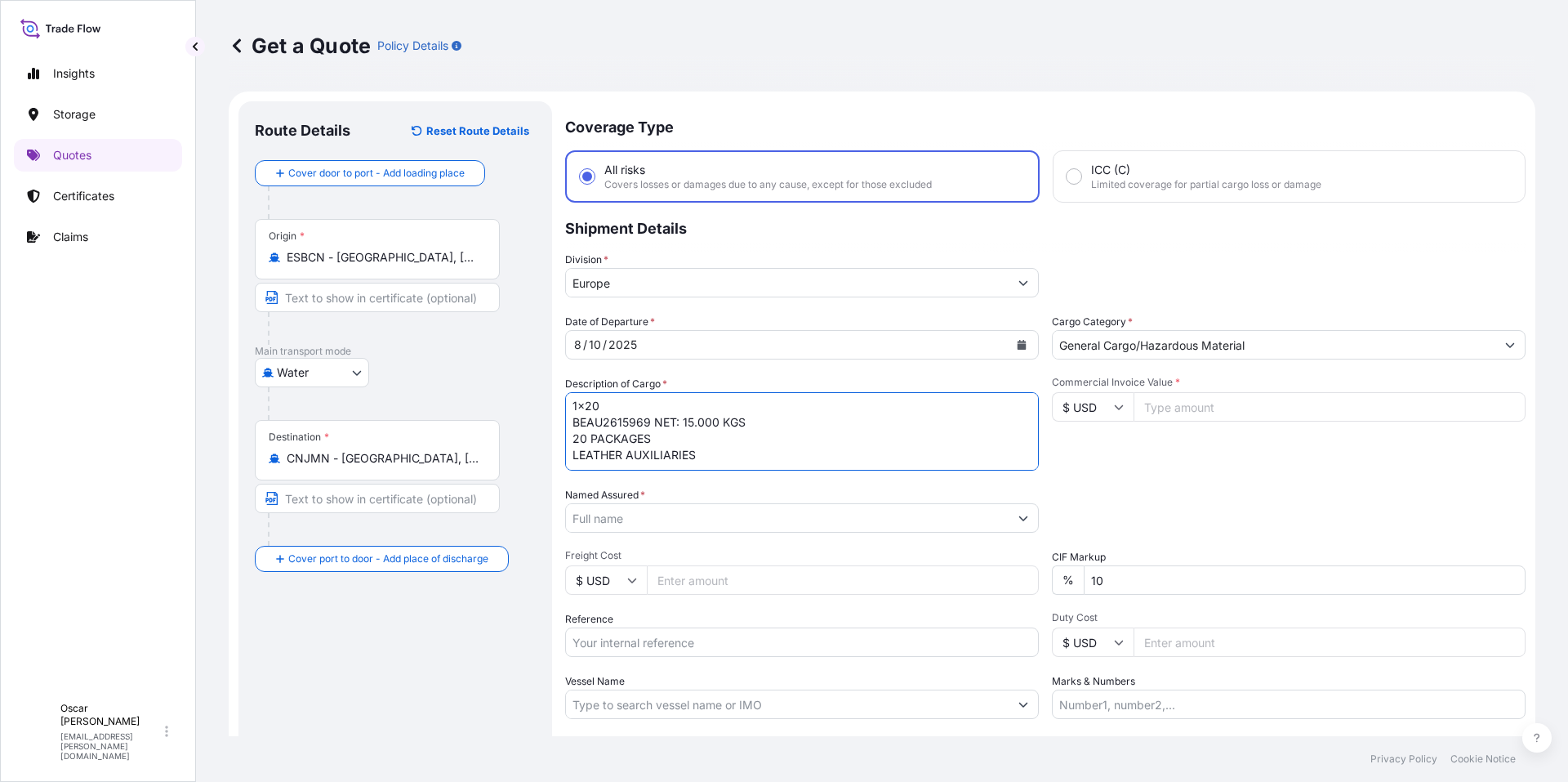
click at [724, 459] on textarea "1x20 BEAU2615969 NET: 15.000 KGS 20 PACKAGES LEATHER AUXILIARIES" at bounding box center [802, 431] width 474 height 79
paste textarea "GROSS: 16070 KGS"
drag, startPoint x: 654, startPoint y: 412, endPoint x: 817, endPoint y: 413, distance: 163.0
click at [817, 413] on textarea "1x20 BEAU2615969 NET: 15.000 KGS 20 PACKAGES LEATHER AUXILIARIES GROSS: 16070 K…" at bounding box center [802, 431] width 474 height 79
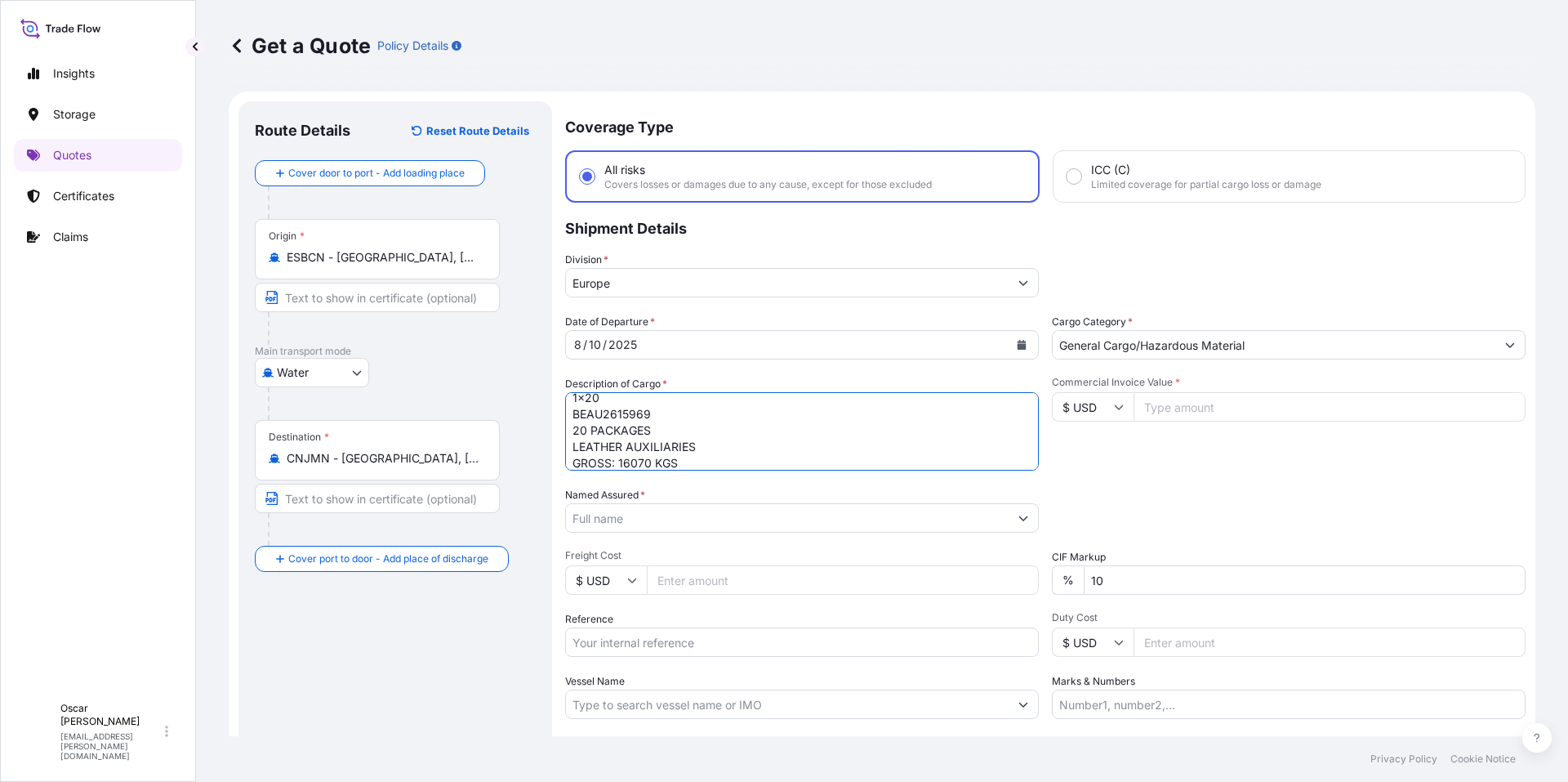
click at [714, 469] on textarea "1x20 BEAU2615969 20 PACKAGES LEATHER AUXILIARIES GROSS: 16070 KGS" at bounding box center [802, 431] width 474 height 79
paste textarea "NET: 15.000 KGS"
type textarea "1x20 BEAU2615969 20 PACKAGES LEATHER AUXILIARIES GROSS: 16070 KGS NET: 15.000 K…"
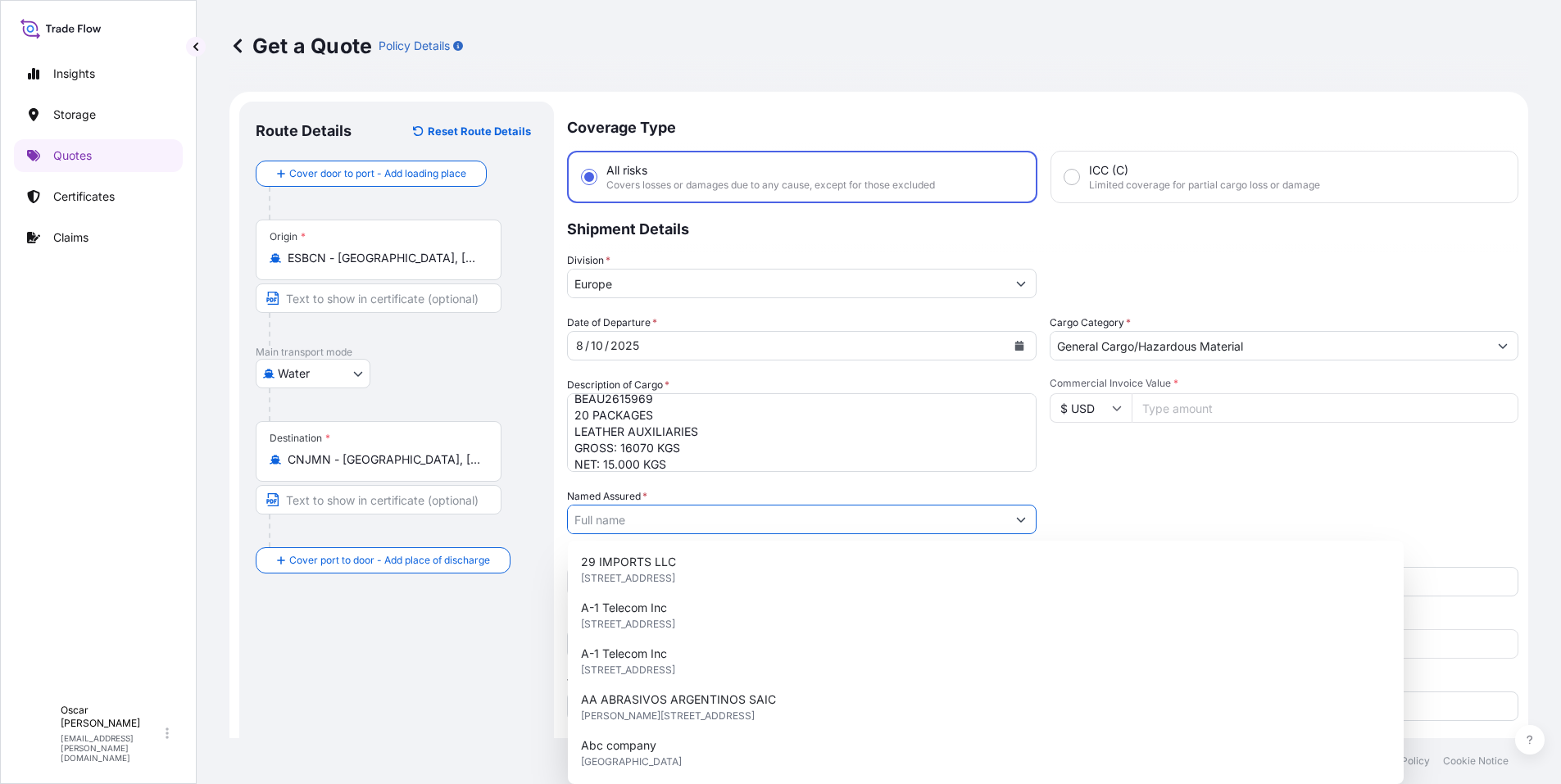
click at [727, 523] on input "Named Assured *" at bounding box center [787, 519] width 438 height 30
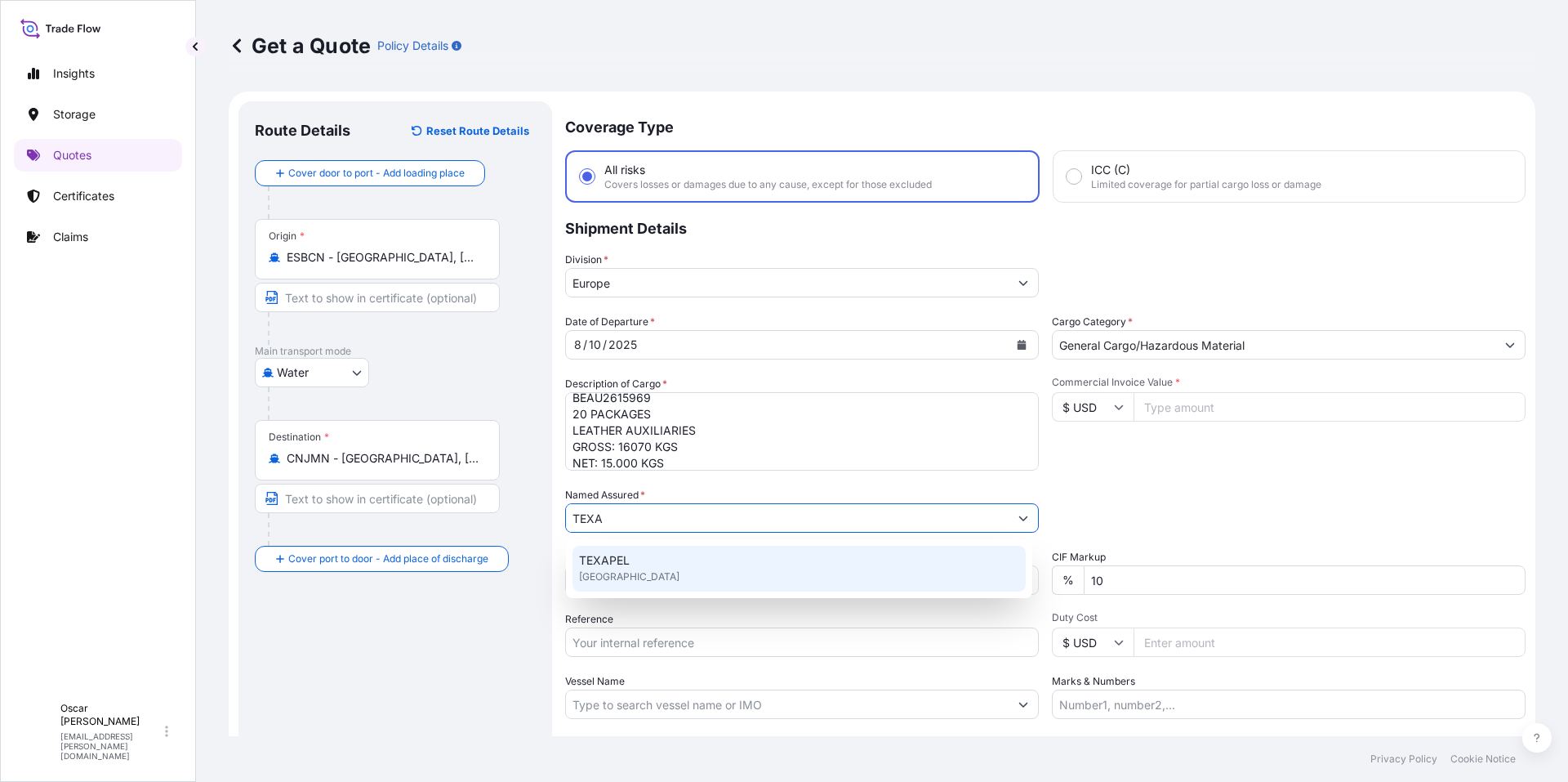
click at [634, 566] on div "TEXAPEL [GEOGRAPHIC_DATA]" at bounding box center [799, 569] width 453 height 46
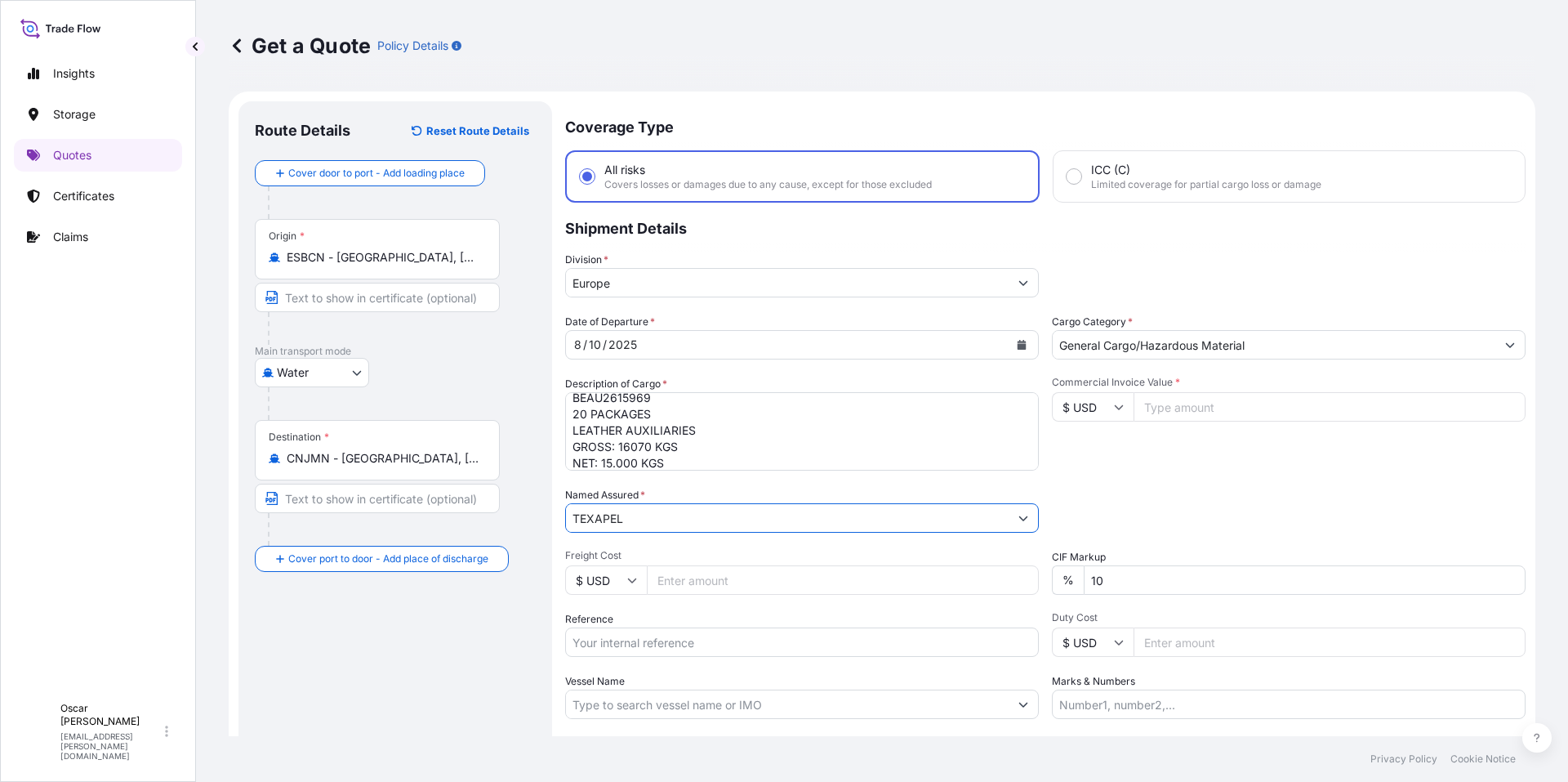
type input "TEXAPEL"
click at [1285, 502] on div "Packing Category Type to search a container mode Please select a primary mode o…" at bounding box center [1289, 510] width 474 height 46
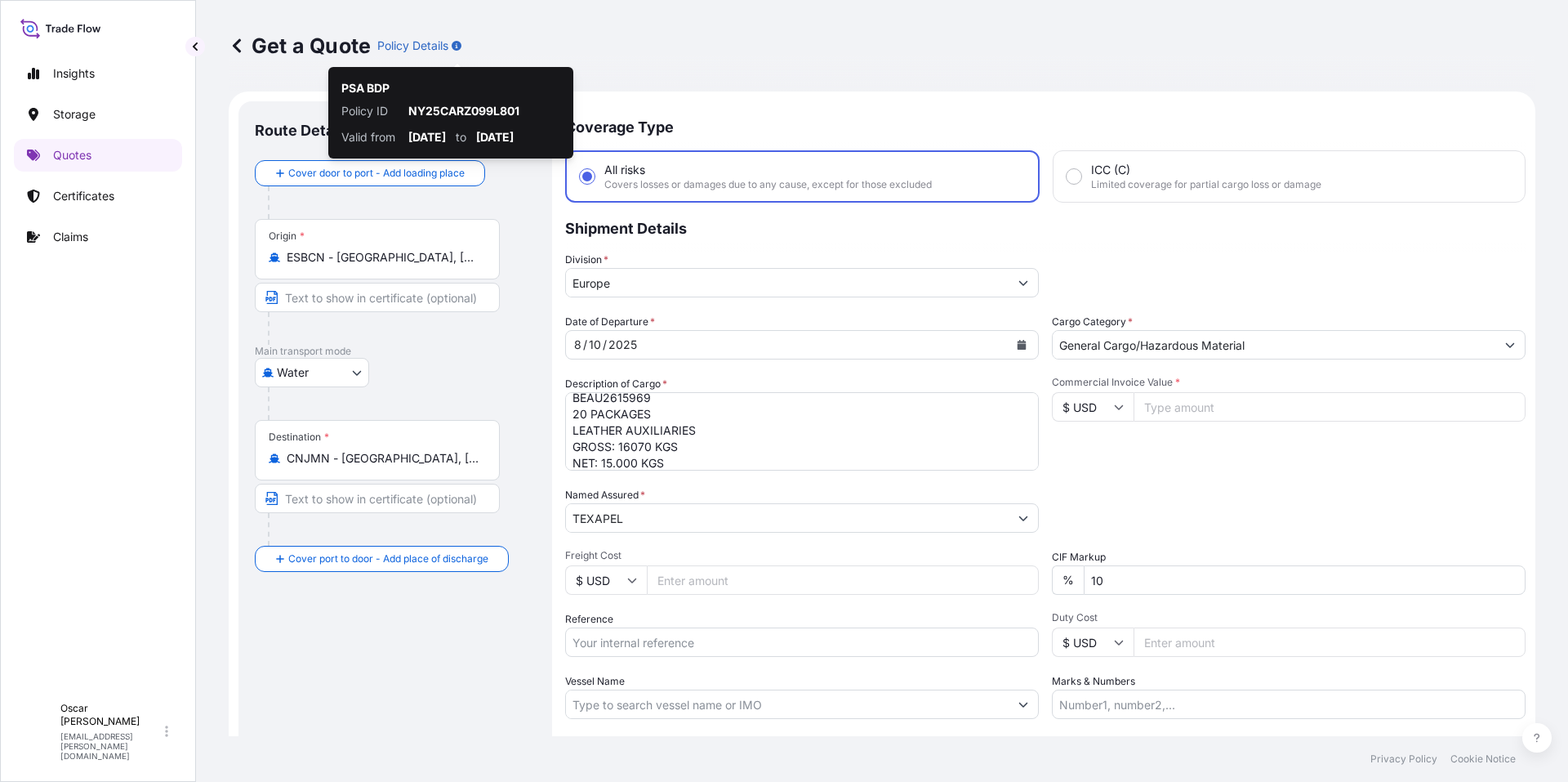
click at [1082, 402] on input "$ USD" at bounding box center [1093, 407] width 82 height 30
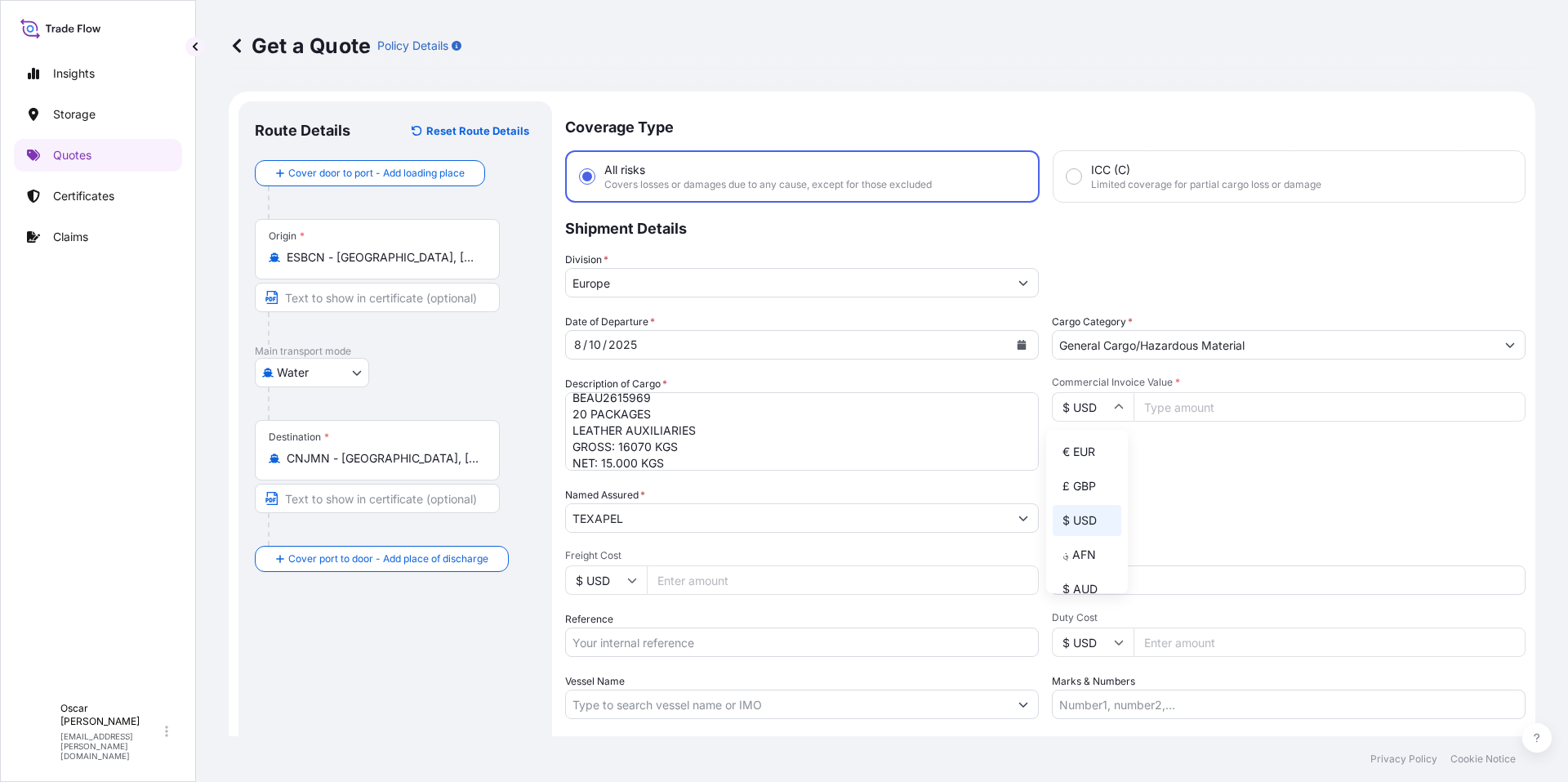
drag, startPoint x: 1094, startPoint y: 447, endPoint x: 1188, endPoint y: 424, distance: 96.8
click at [1097, 447] on div "€ EUR" at bounding box center [1088, 452] width 69 height 31
type input "€ EUR"
click at [1227, 411] on input "Commercial Invoice Value *" at bounding box center [1329, 407] width 392 height 30
type input "22950"
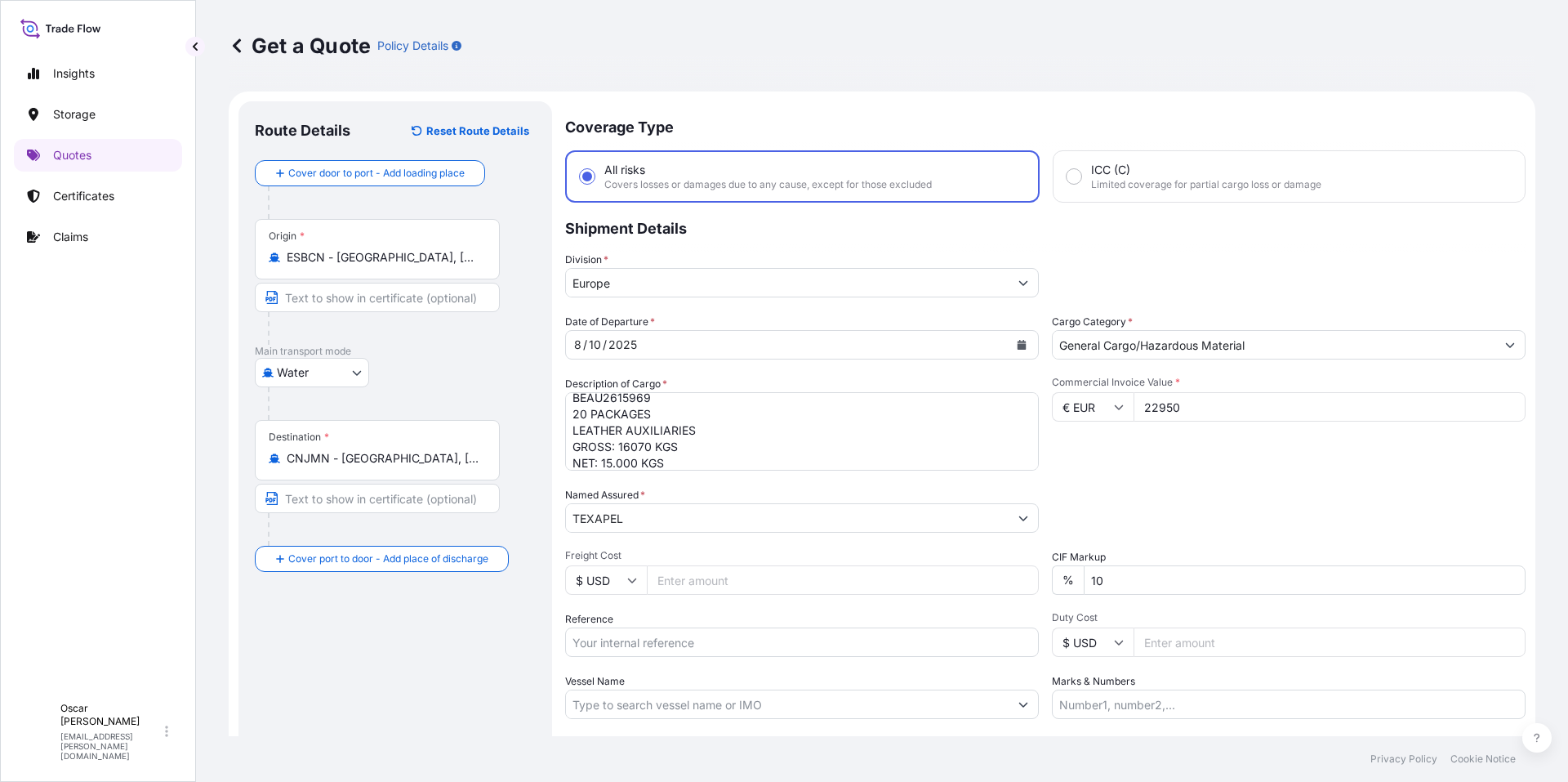
click at [1193, 498] on div "Packing Category Type to search a container mode Please select a primary mode o…" at bounding box center [1289, 510] width 474 height 46
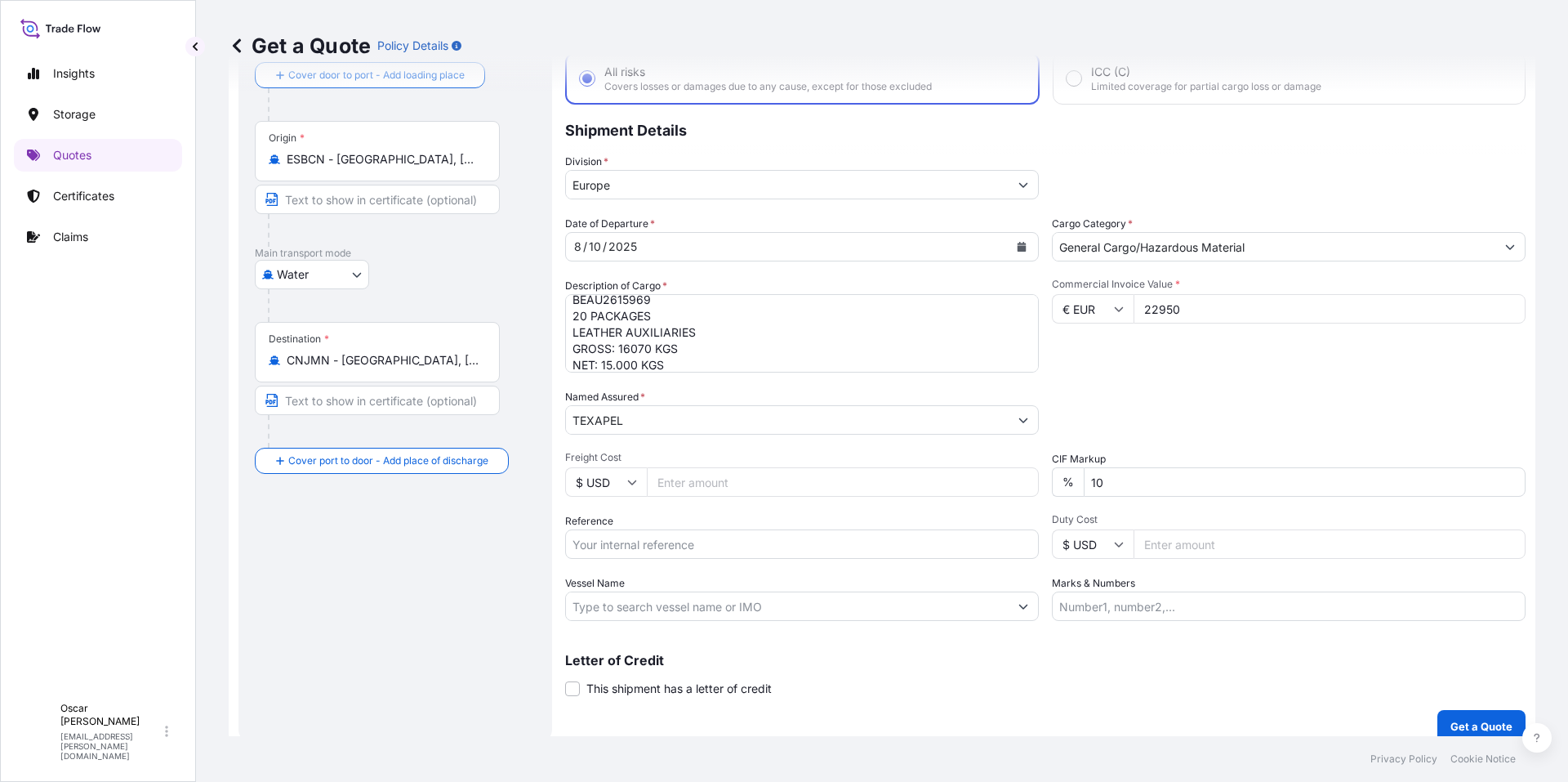
scroll to position [115, 0]
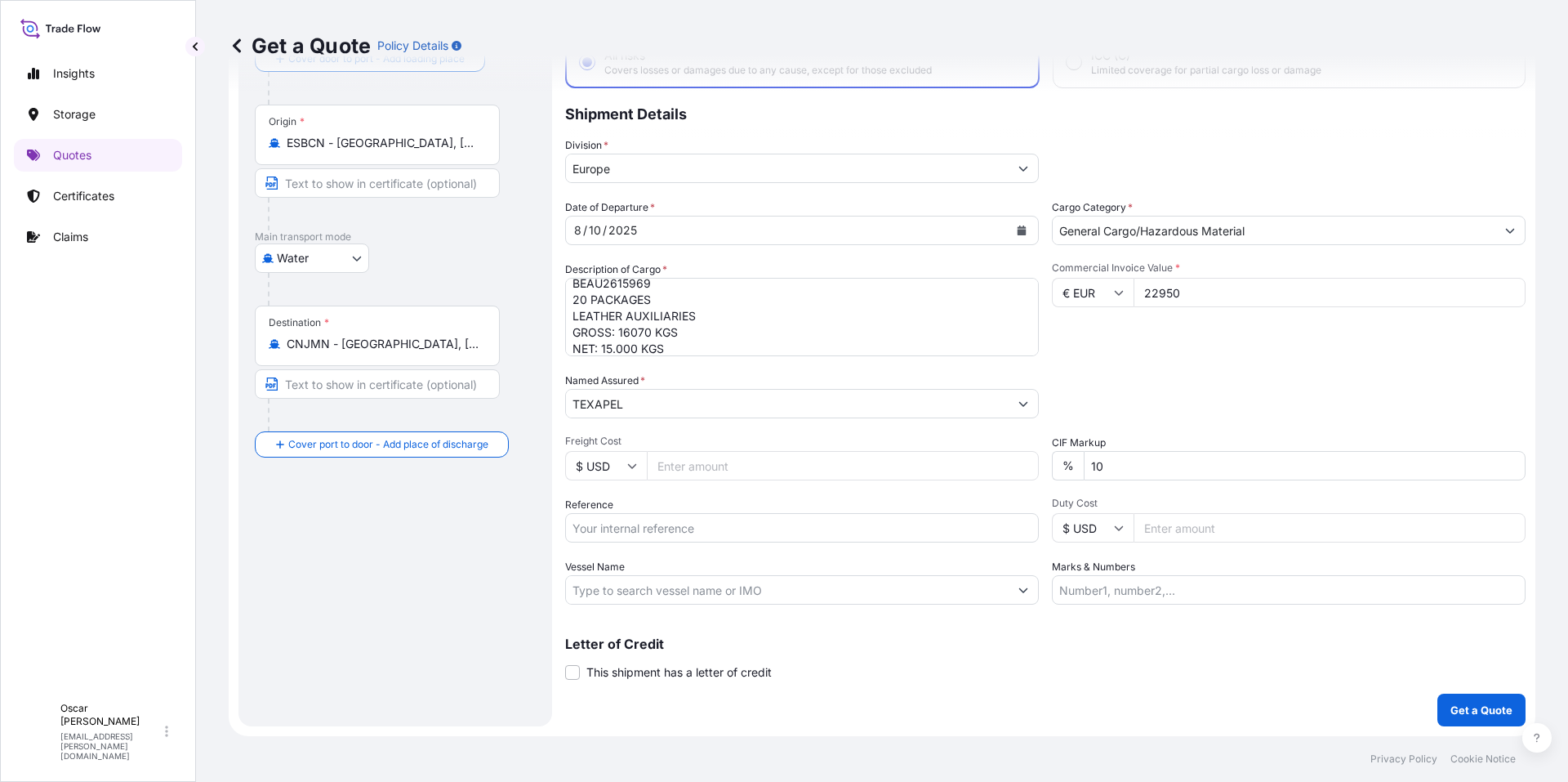
click at [721, 531] on input "Reference" at bounding box center [802, 528] width 474 height 30
paste input "1625205244"
type input "1625205244"
click at [1188, 411] on div "Packing Category Type to search a container mode Please select a primary mode o…" at bounding box center [1289, 395] width 474 height 46
click at [1451, 708] on p "Get a Quote" at bounding box center [1482, 710] width 62 height 16
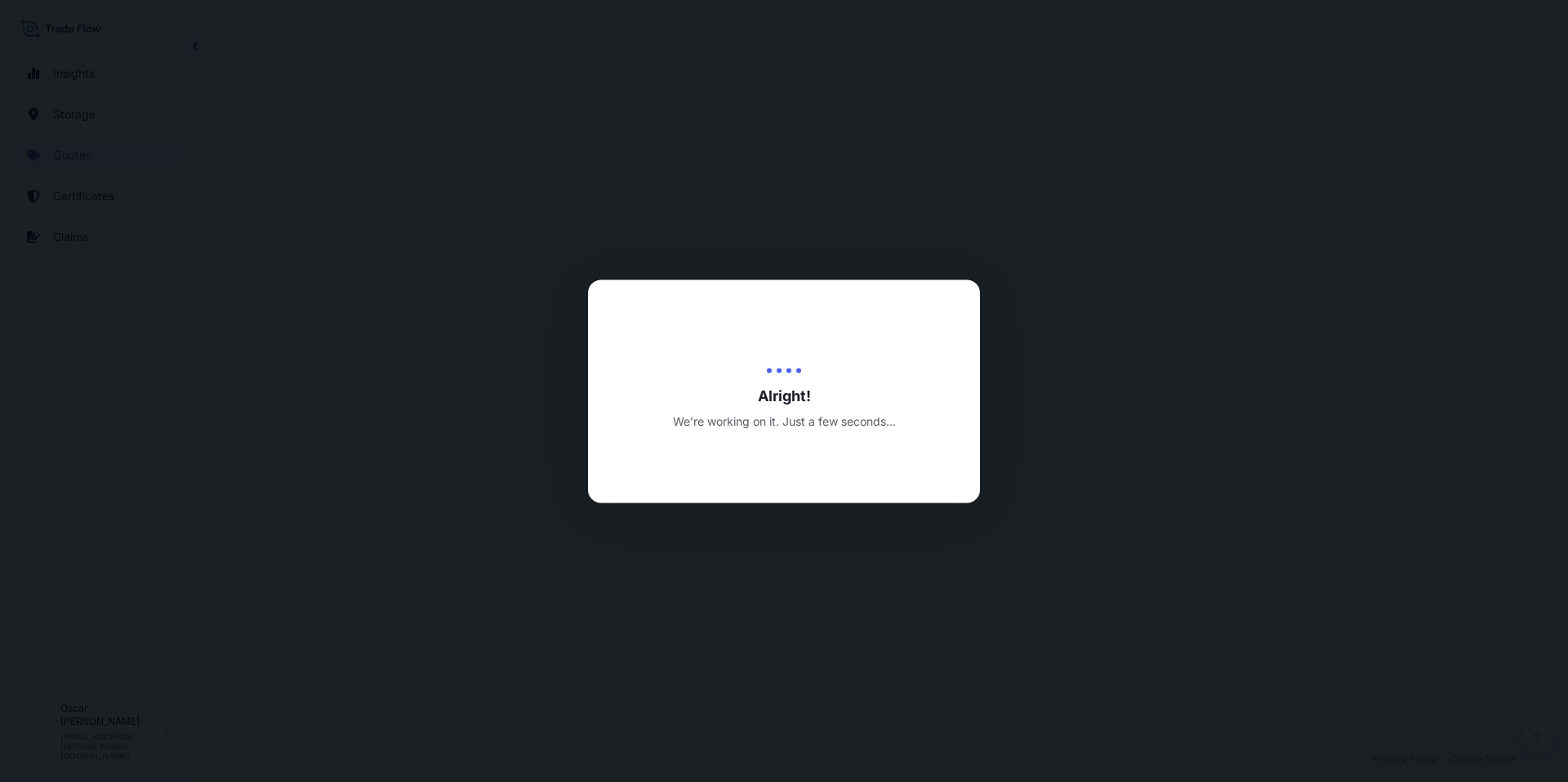
select select "Water"
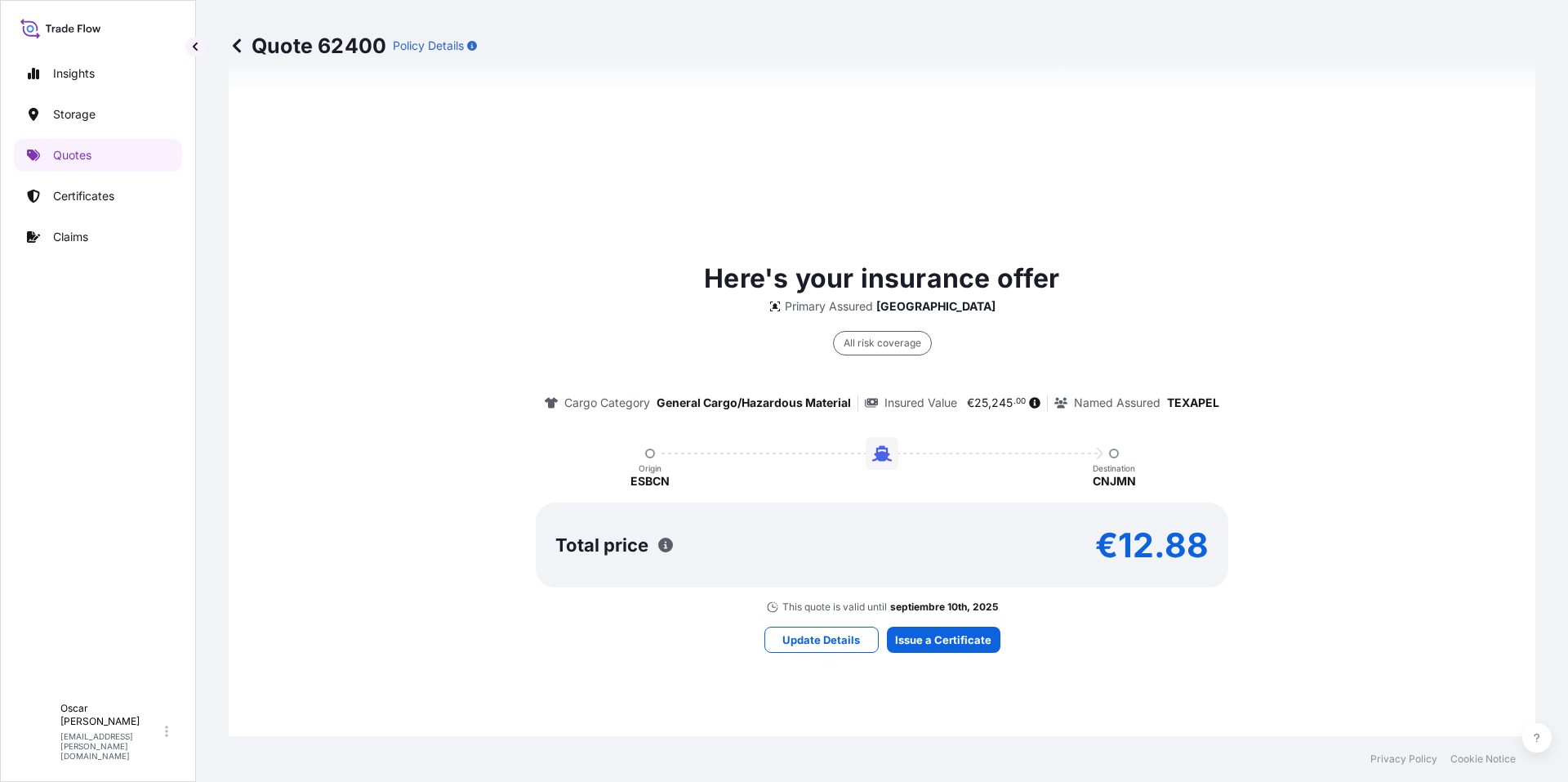
scroll to position [1030, 0]
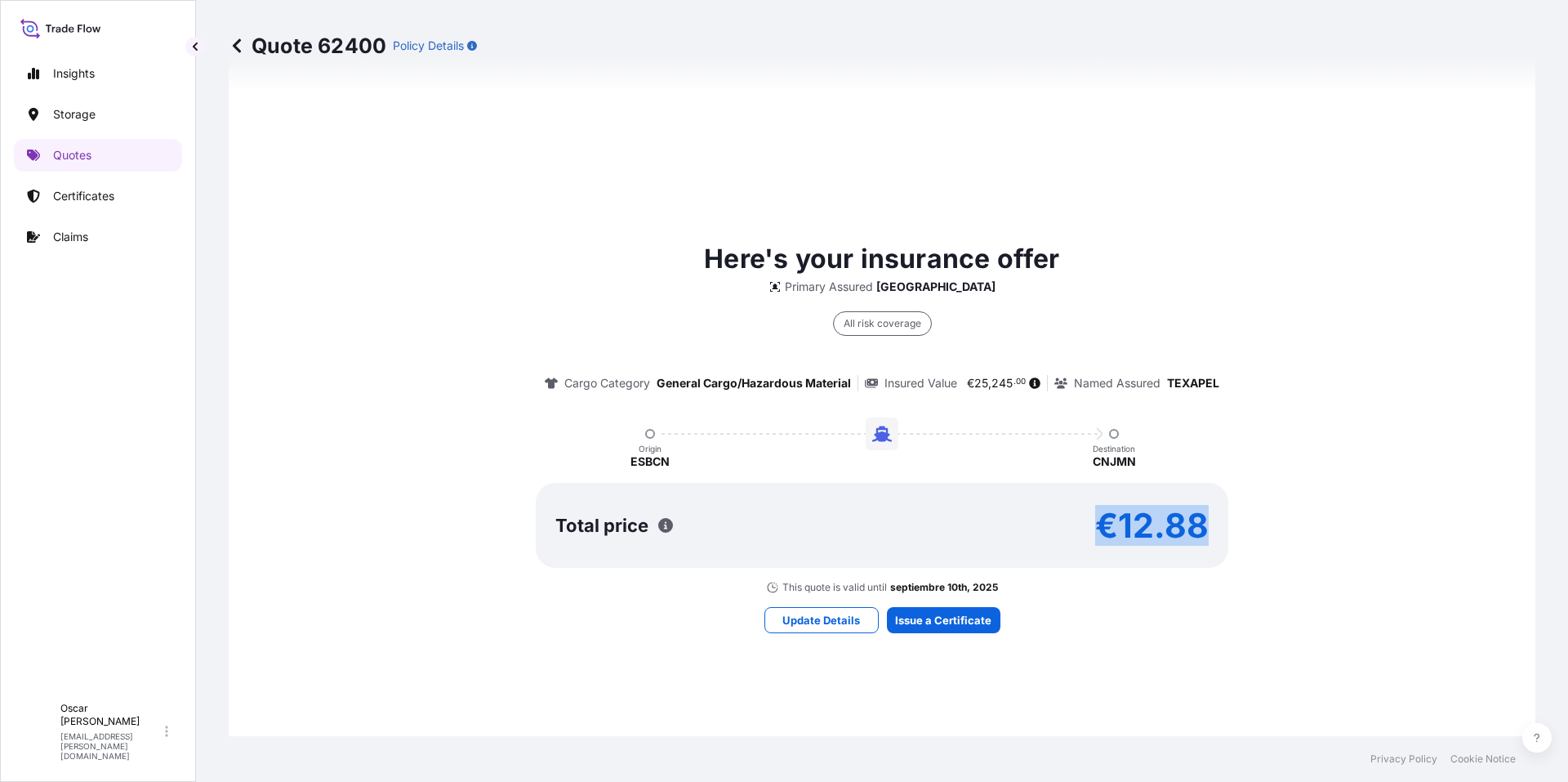
drag, startPoint x: 1198, startPoint y: 539, endPoint x: 1211, endPoint y: 534, distance: 13.9
click at [1214, 542] on div "Total price €12.88" at bounding box center [882, 525] width 693 height 85
copy p "€12.88"
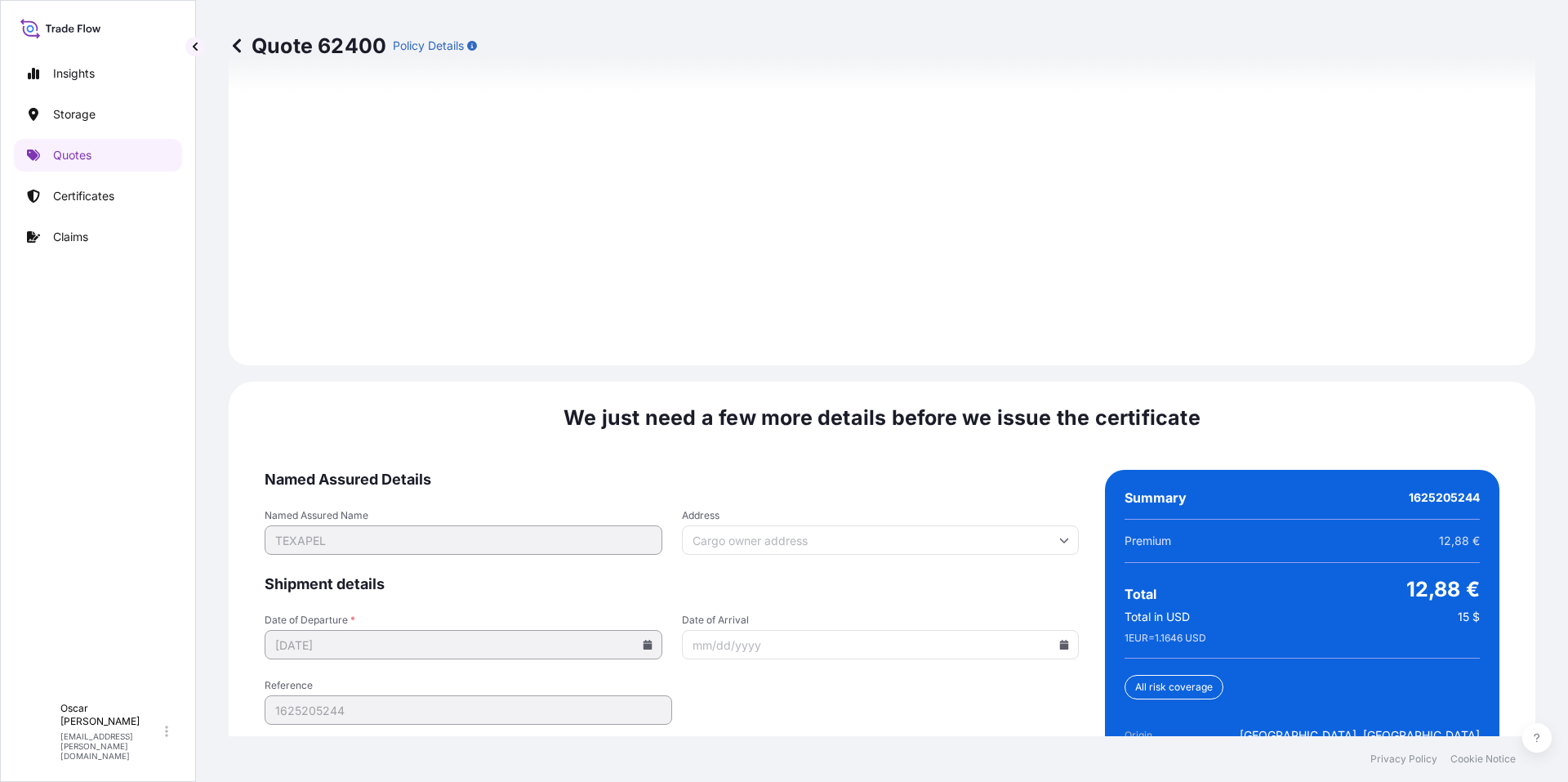
scroll to position [2334, 0]
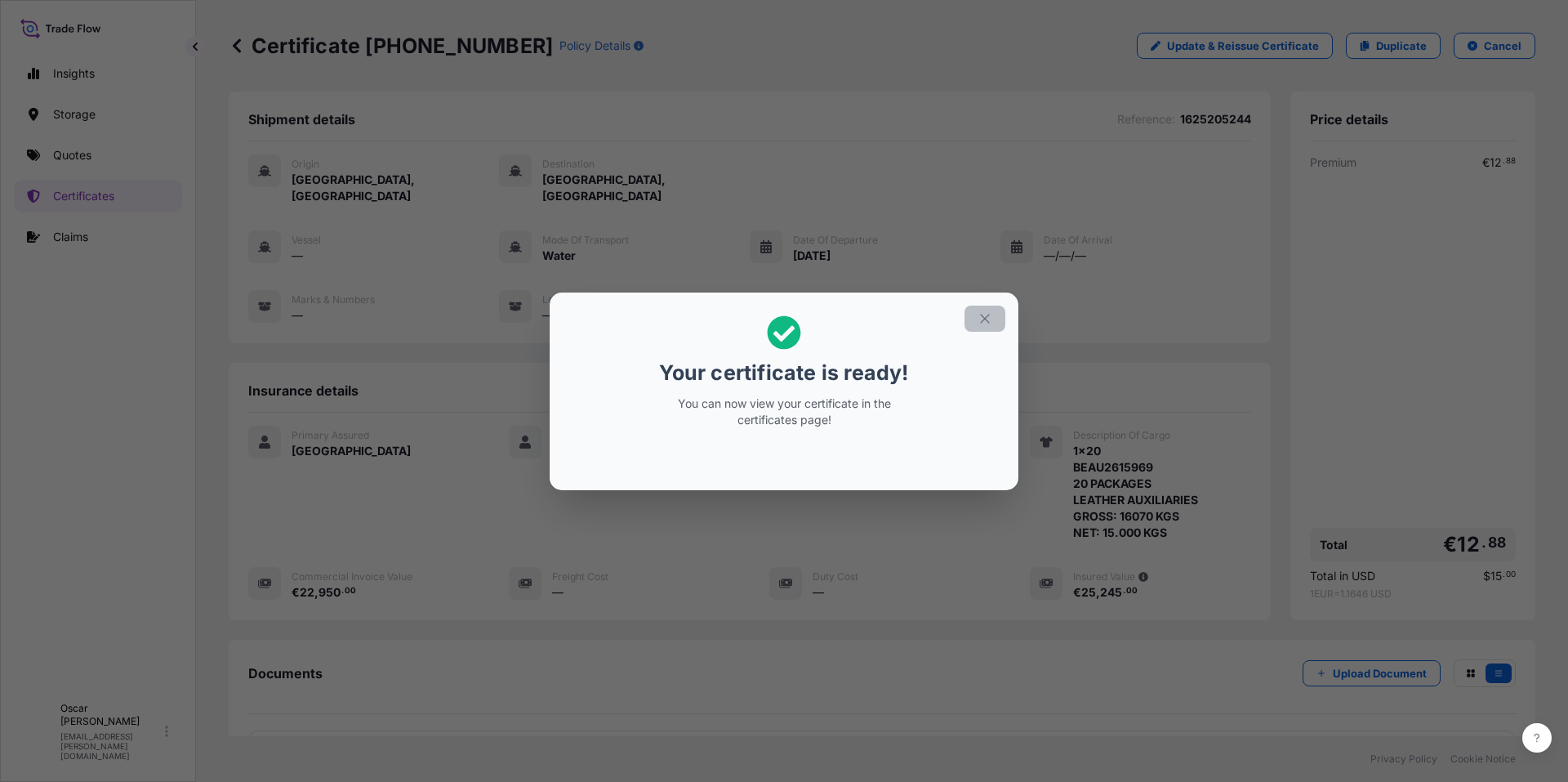
click at [992, 319] on icon "button" at bounding box center [985, 319] width 15 height 15
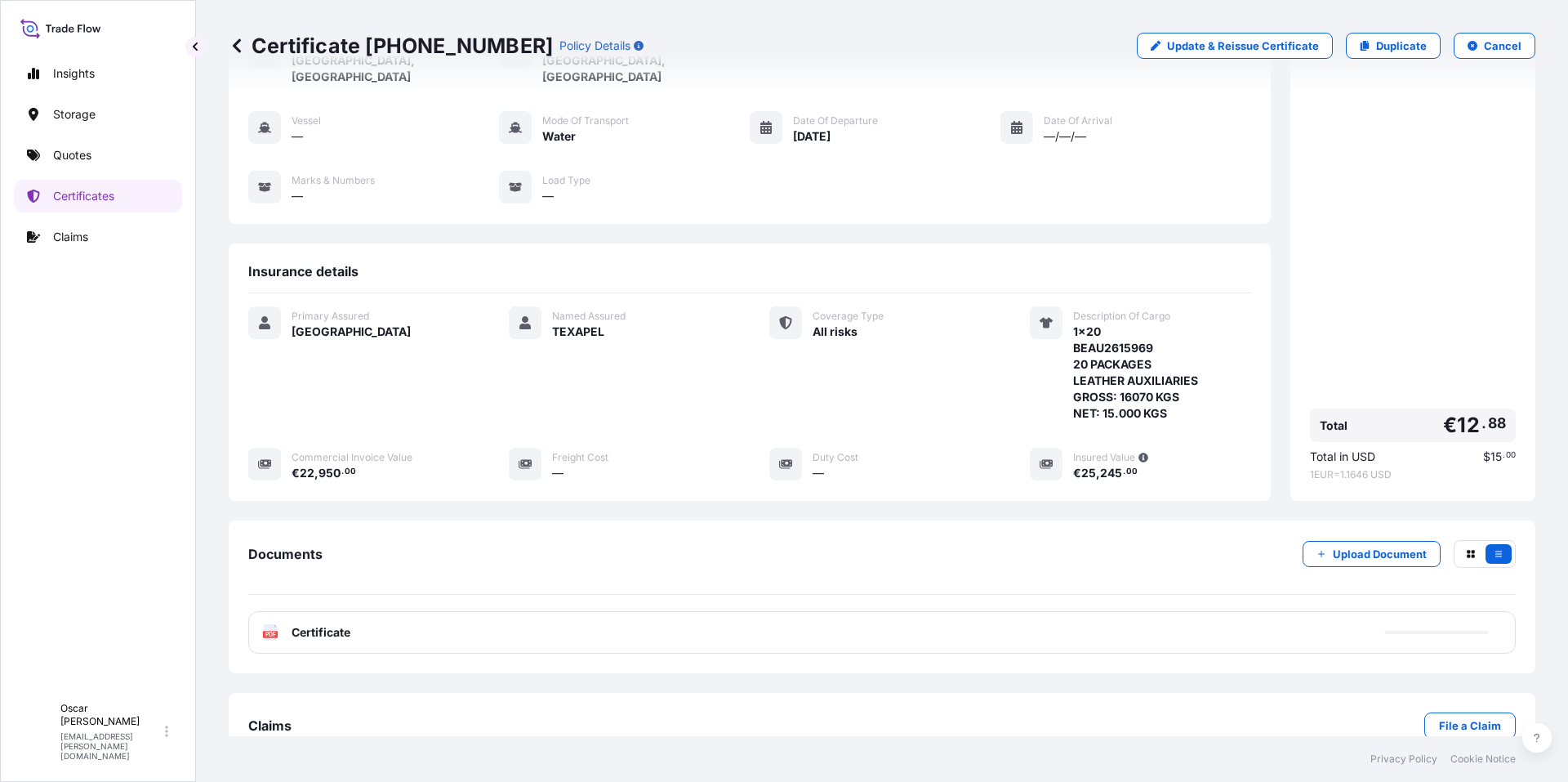
scroll to position [142, 0]
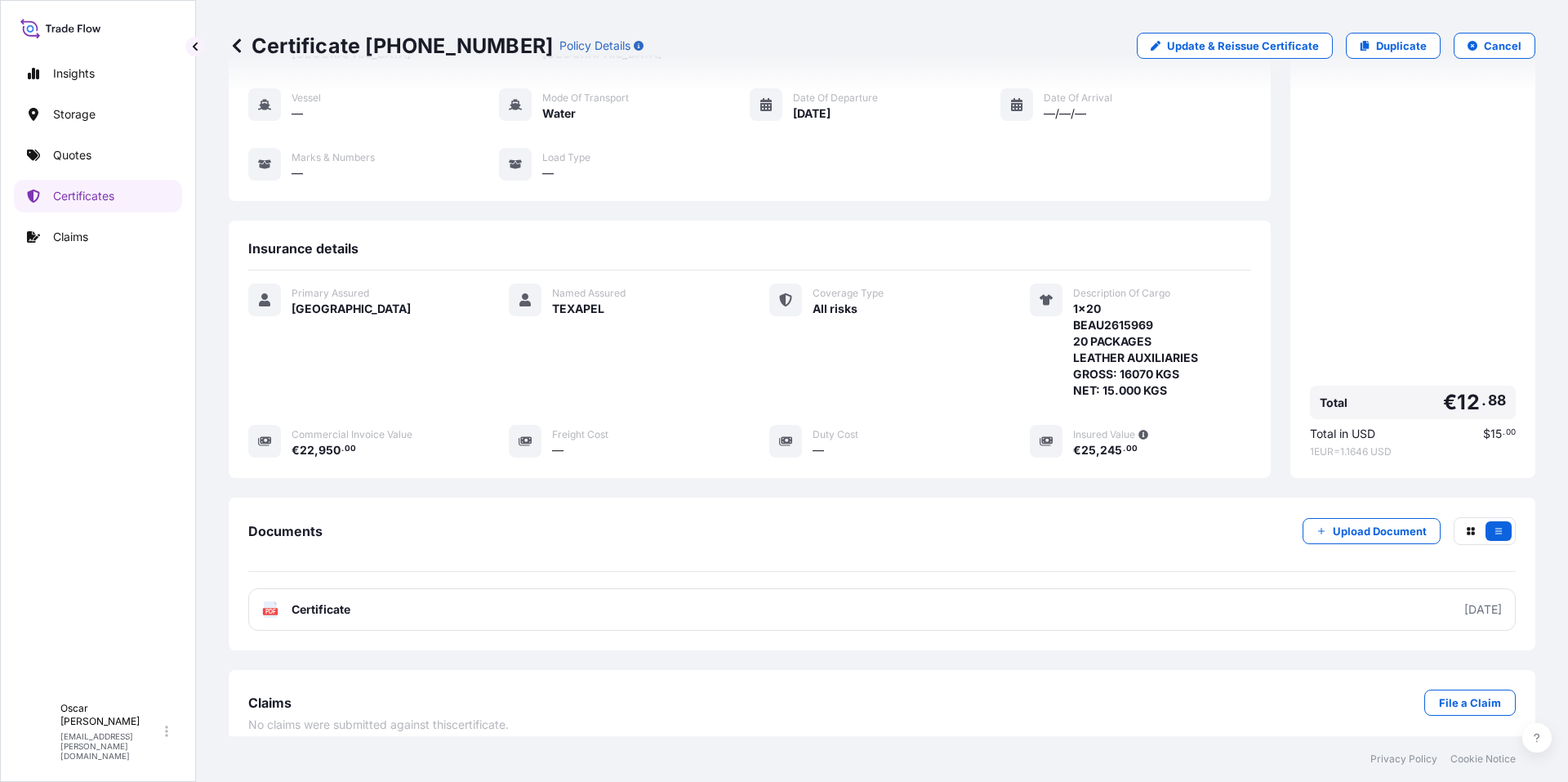
click at [407, 590] on link "PDF Certificate [DATE]" at bounding box center [882, 610] width 1268 height 43
